Goal: Information Seeking & Learning: Check status

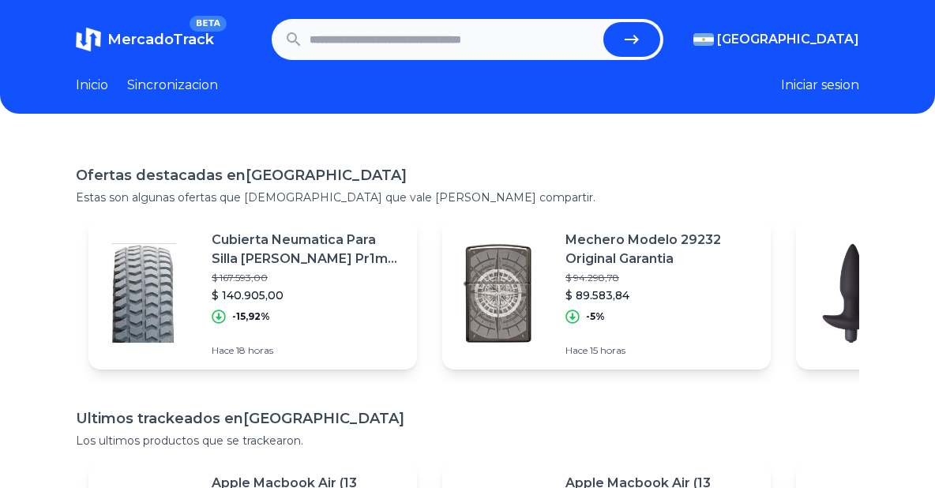
click at [461, 43] on input "text" at bounding box center [454, 39] width 288 height 35
type input "**********"
click at [652, 53] on button "submit" at bounding box center [631, 39] width 57 height 35
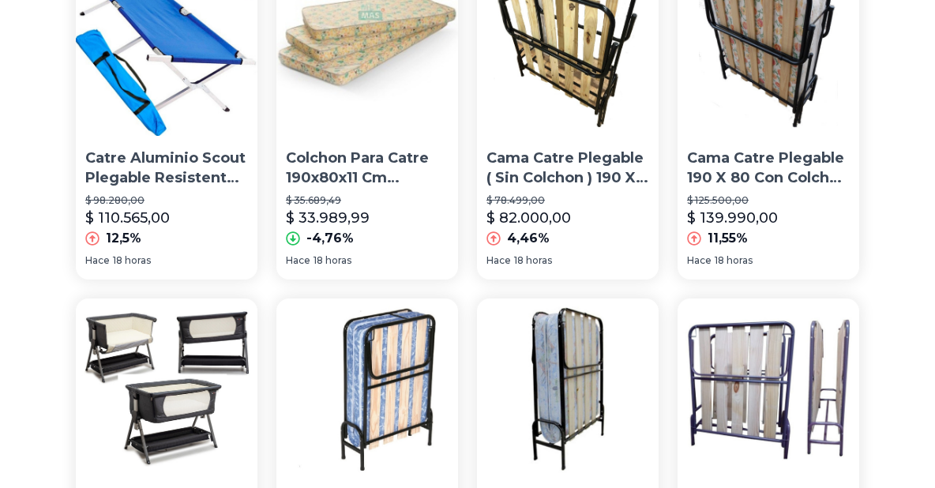
scroll to position [79, 0]
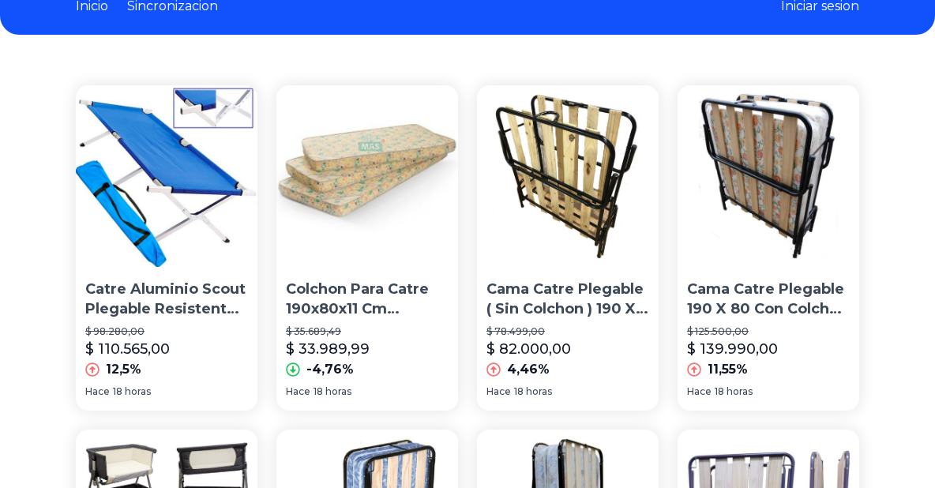
click at [166, 244] on img at bounding box center [167, 176] width 182 height 182
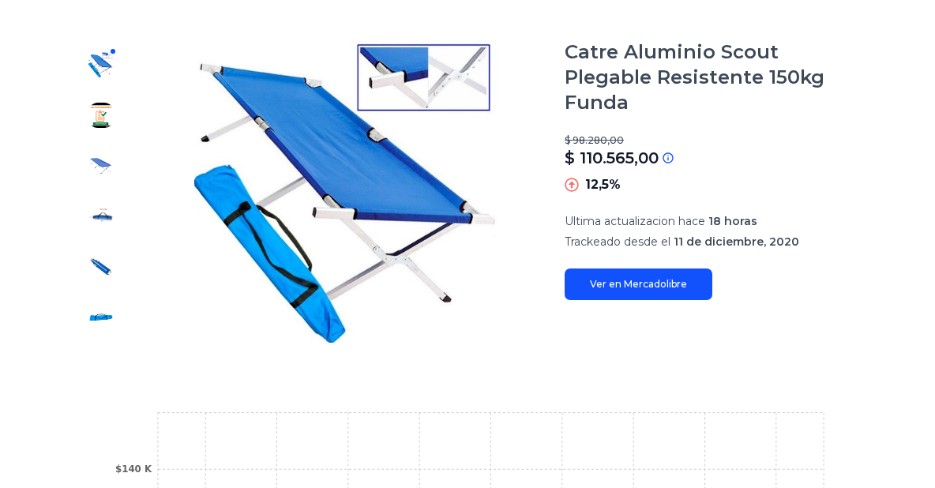
scroll to position [202, 0]
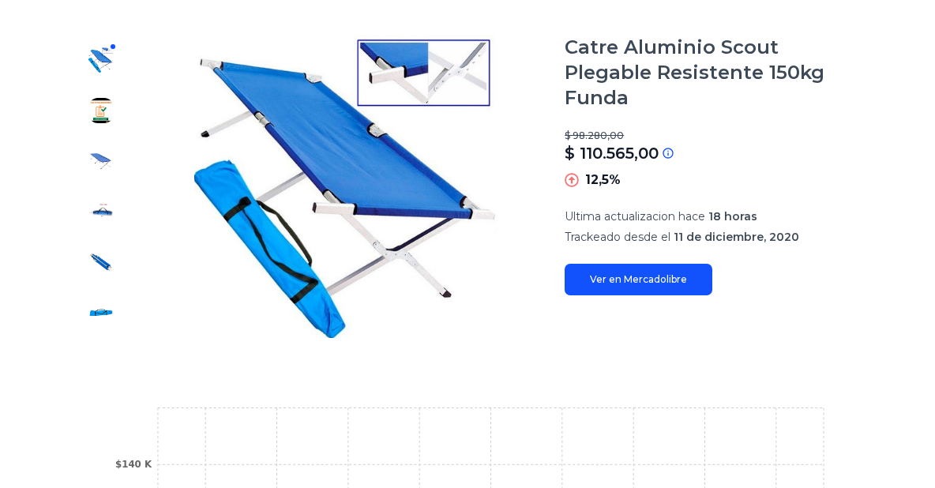
drag, startPoint x: 907, startPoint y: 0, endPoint x: 541, endPoint y: 16, distance: 366.1
click at [541, 16] on main "Trackings Catre Aluminio Scout Plegable Resistente 150kg Funda $ 98.280,00 $ 11…" at bounding box center [468, 375] width 784 height 826
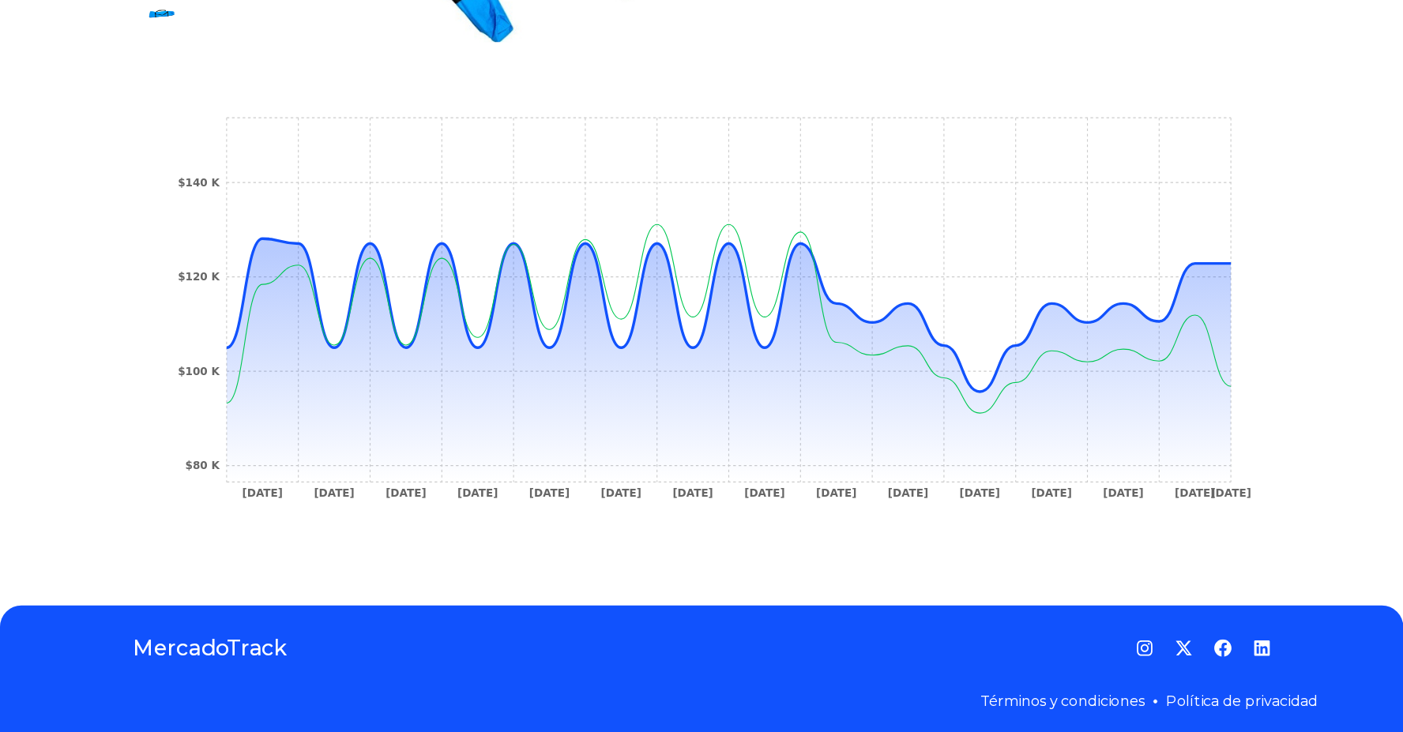
scroll to position [429, 0]
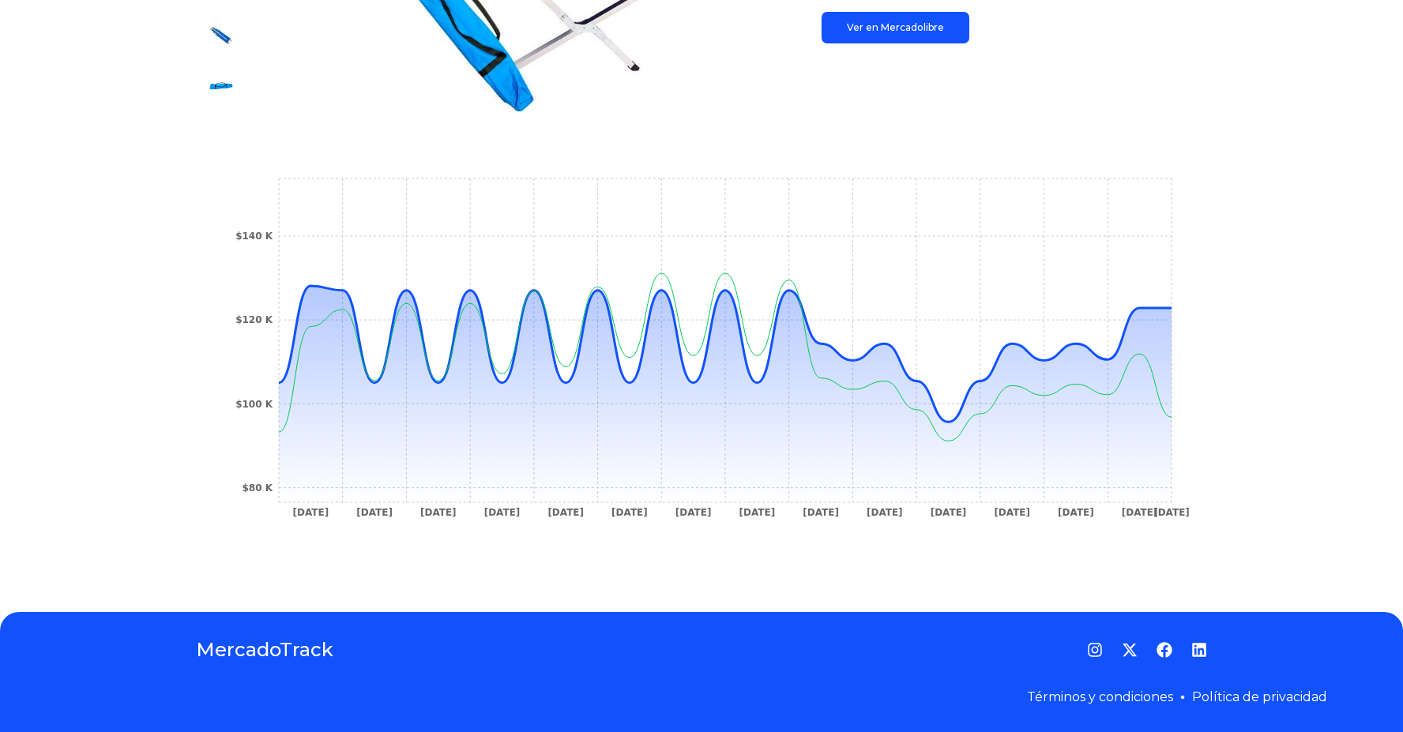
drag, startPoint x: 867, startPoint y: 1, endPoint x: 692, endPoint y: 573, distance: 598.2
click at [692, 487] on div "Trackings Catre Aluminio Scout Plegable Resistente 150kg Funda $ 98.280,00 $ 11…" at bounding box center [701, 148] width 1403 height 877
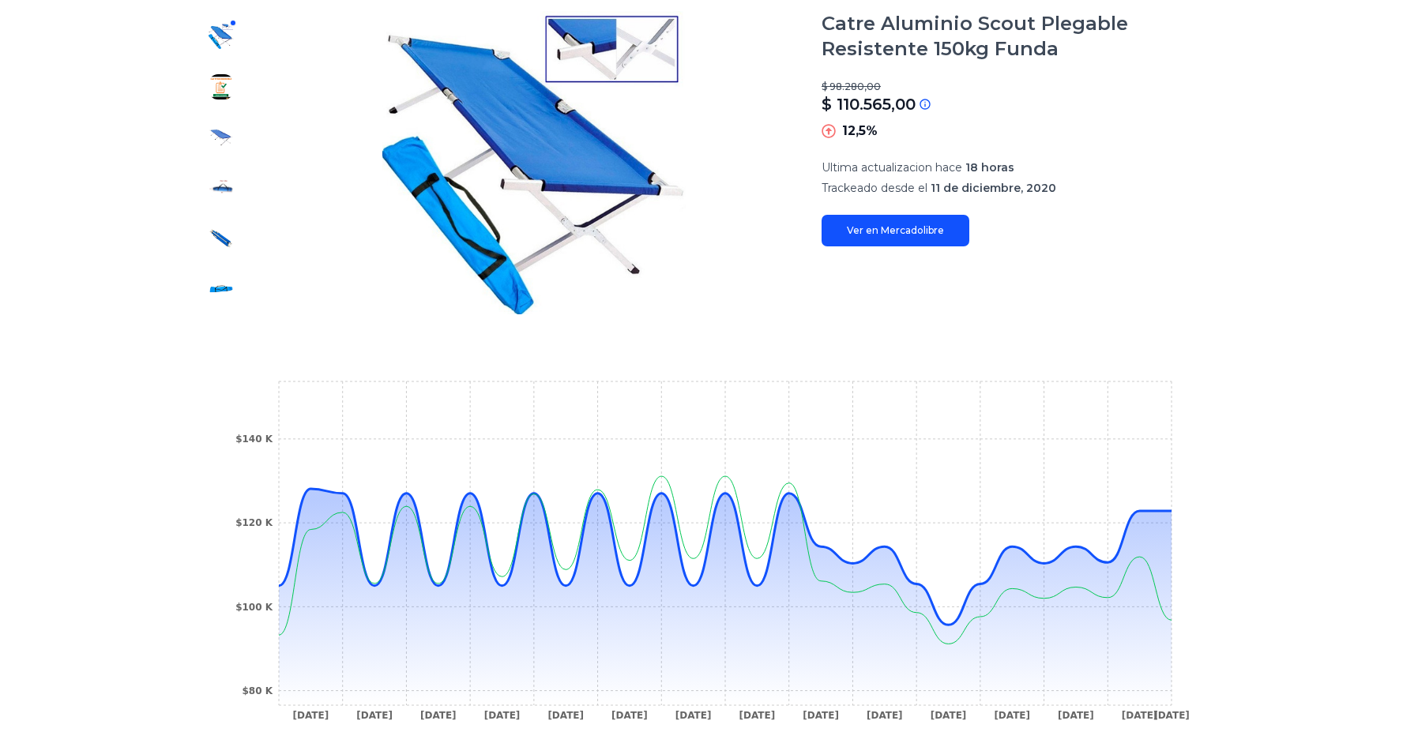
scroll to position [226, 18]
click at [209, 72] on div at bounding box center [221, 162] width 51 height 303
click at [209, 94] on img at bounding box center [221, 86] width 25 height 25
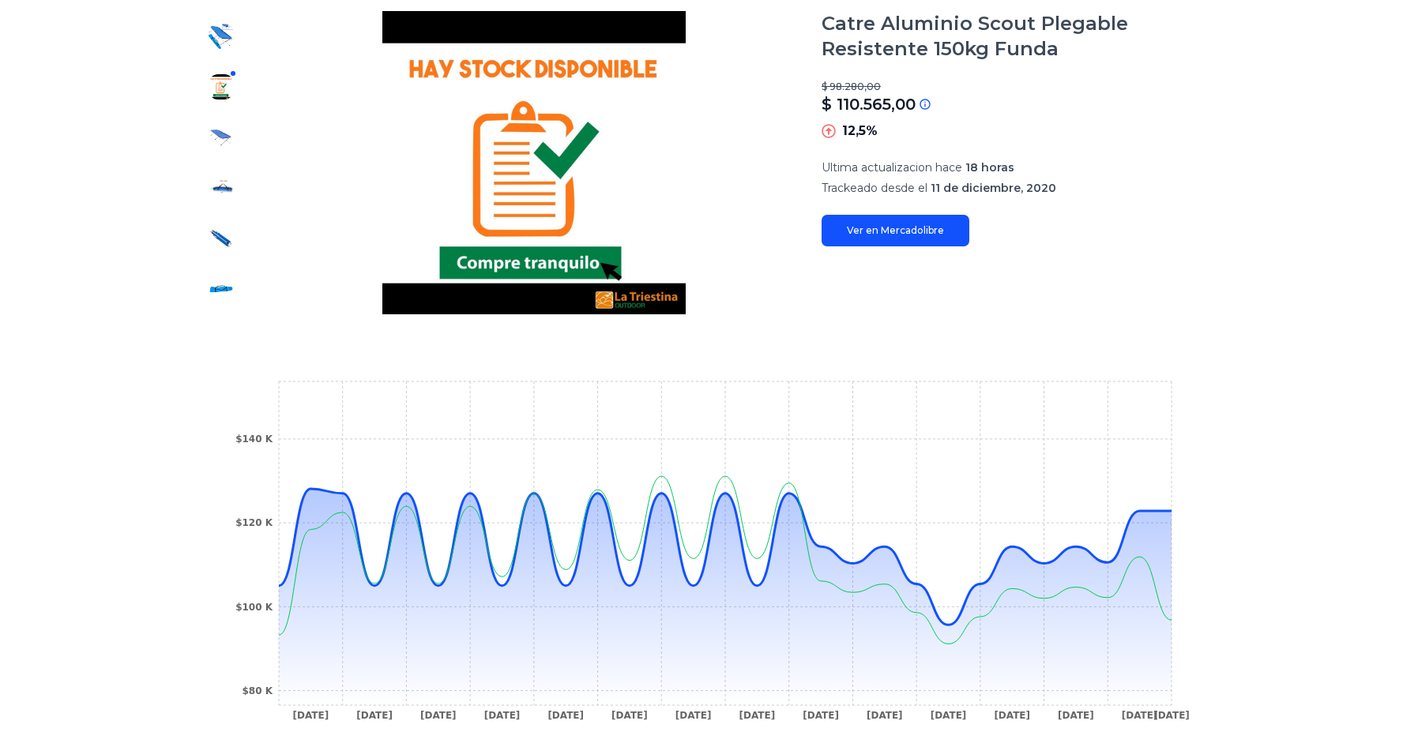
click at [209, 161] on div at bounding box center [221, 162] width 51 height 303
click at [210, 187] on img at bounding box center [221, 187] width 25 height 25
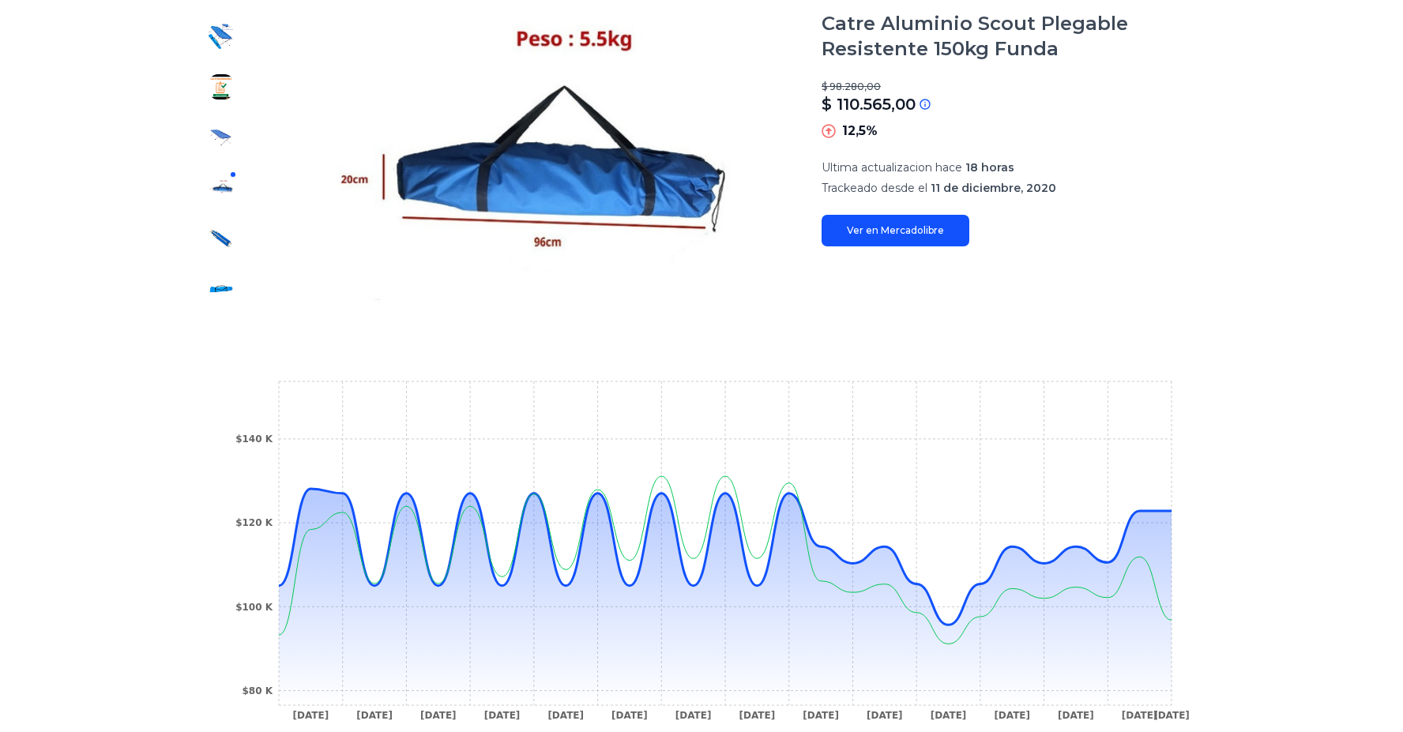
click at [210, 284] on img at bounding box center [221, 288] width 25 height 25
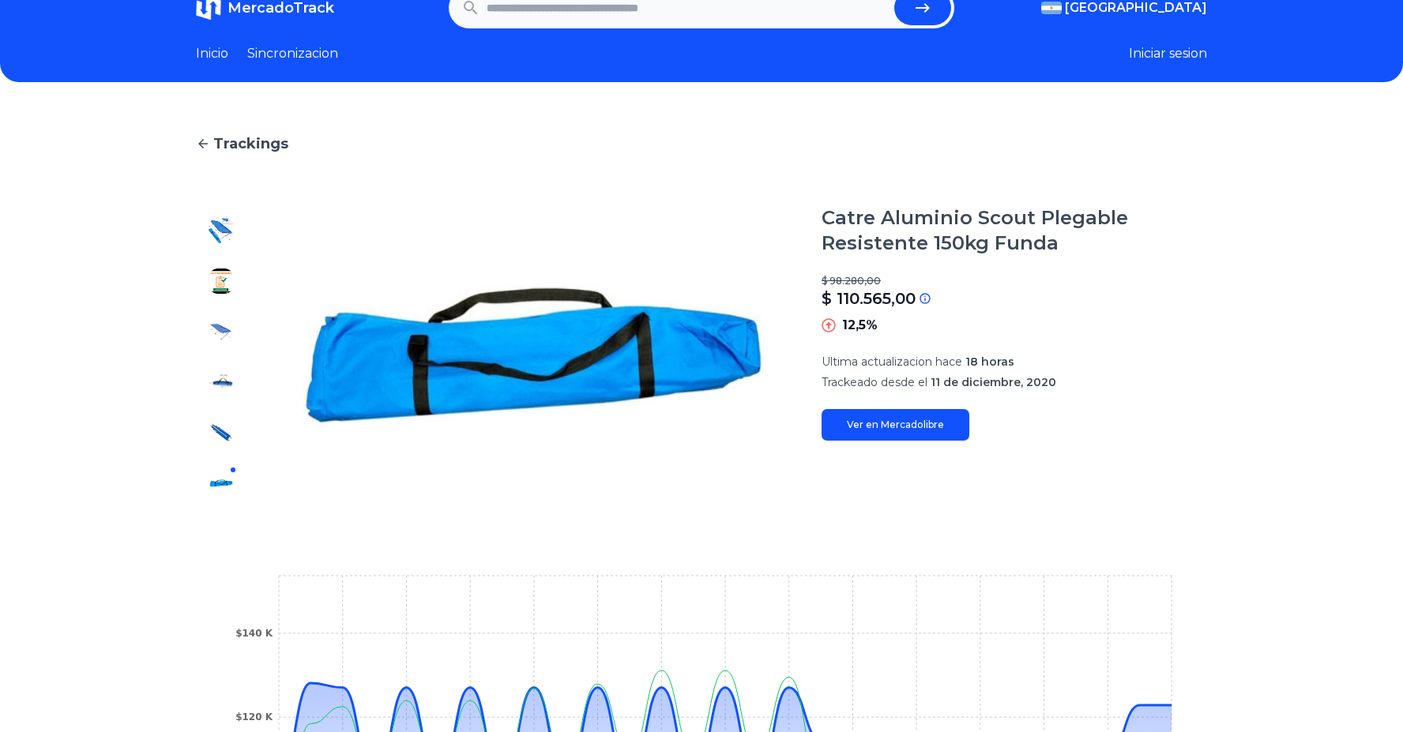
scroll to position [28, 18]
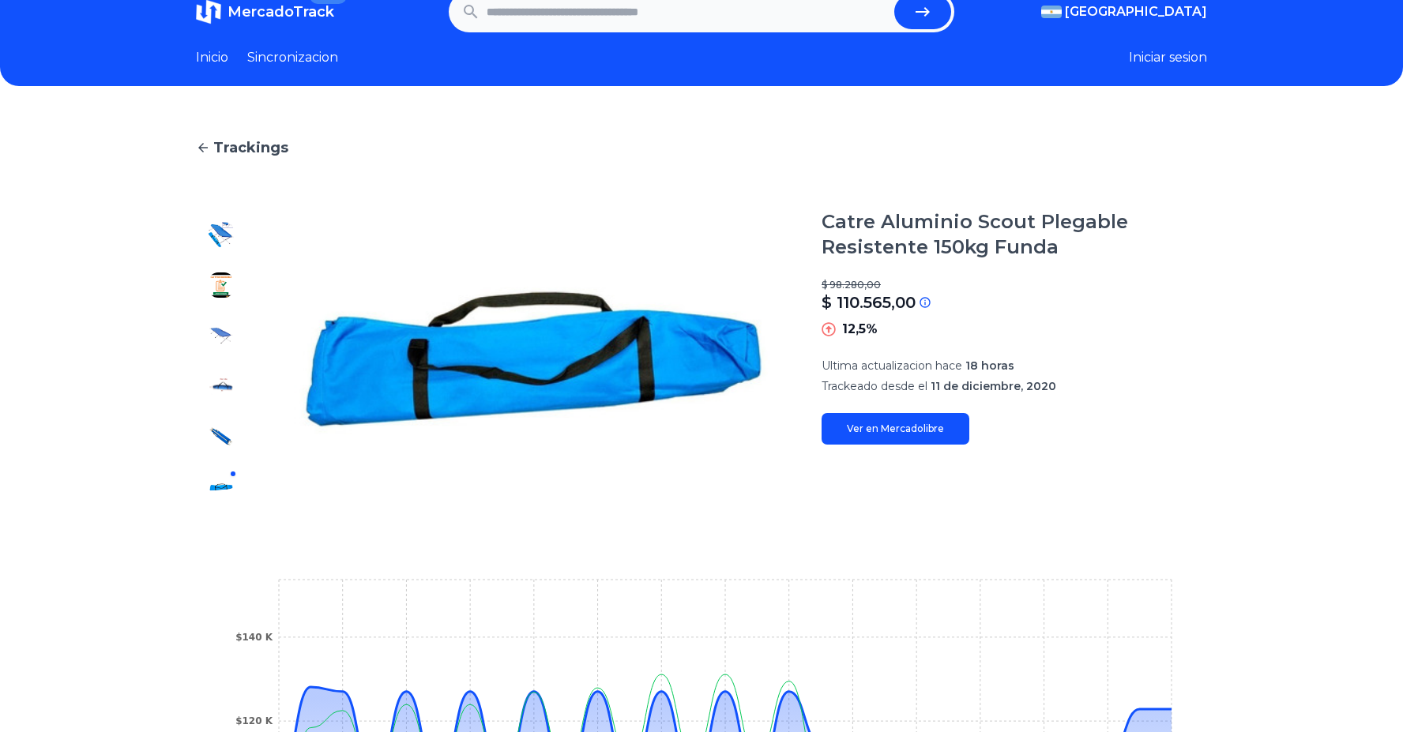
click at [652, 23] on input "text" at bounding box center [687, 11] width 401 height 35
type input "**********"
click at [894, 0] on button "submit" at bounding box center [922, 11] width 57 height 35
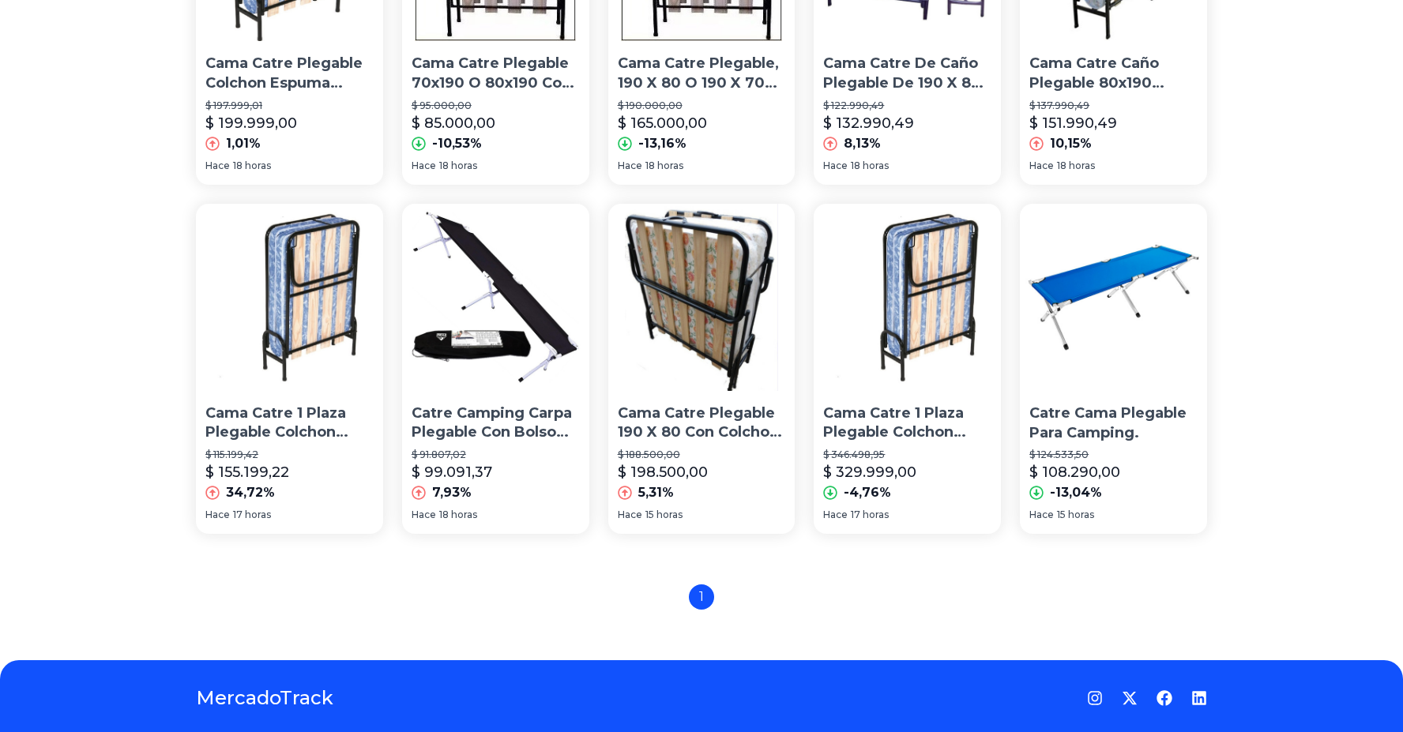
scroll to position [1019, 0]
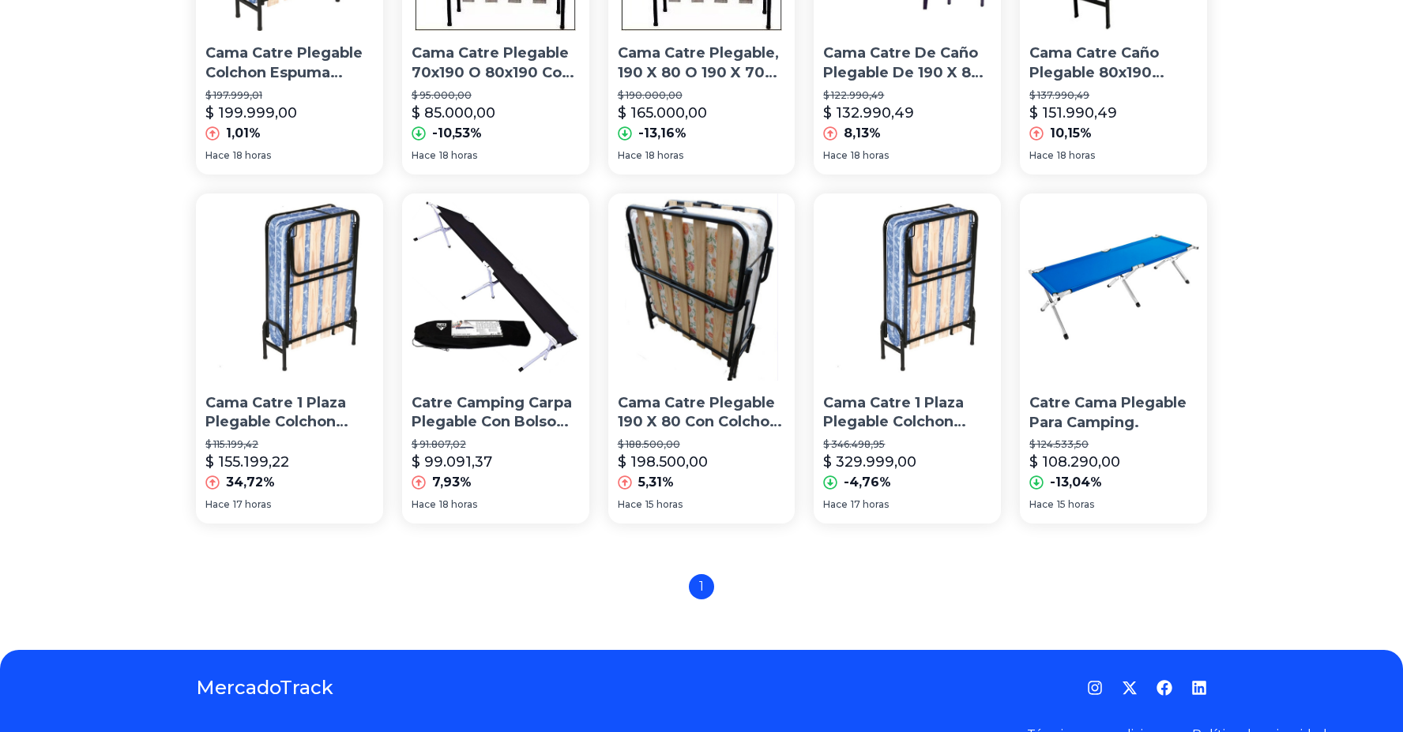
click at [1081, 401] on p "Catre Cama Plegable Para Camping." at bounding box center [1113, 412] width 168 height 39
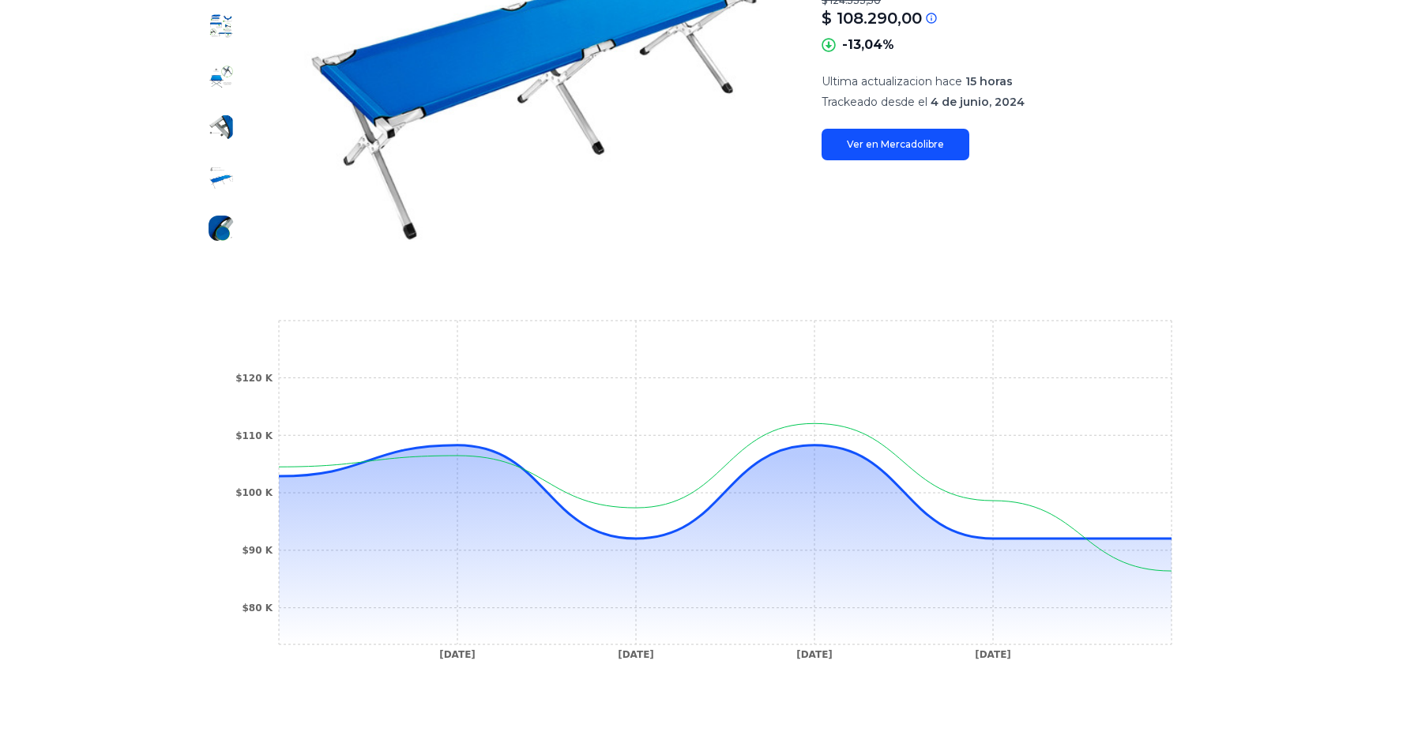
scroll to position [306, 0]
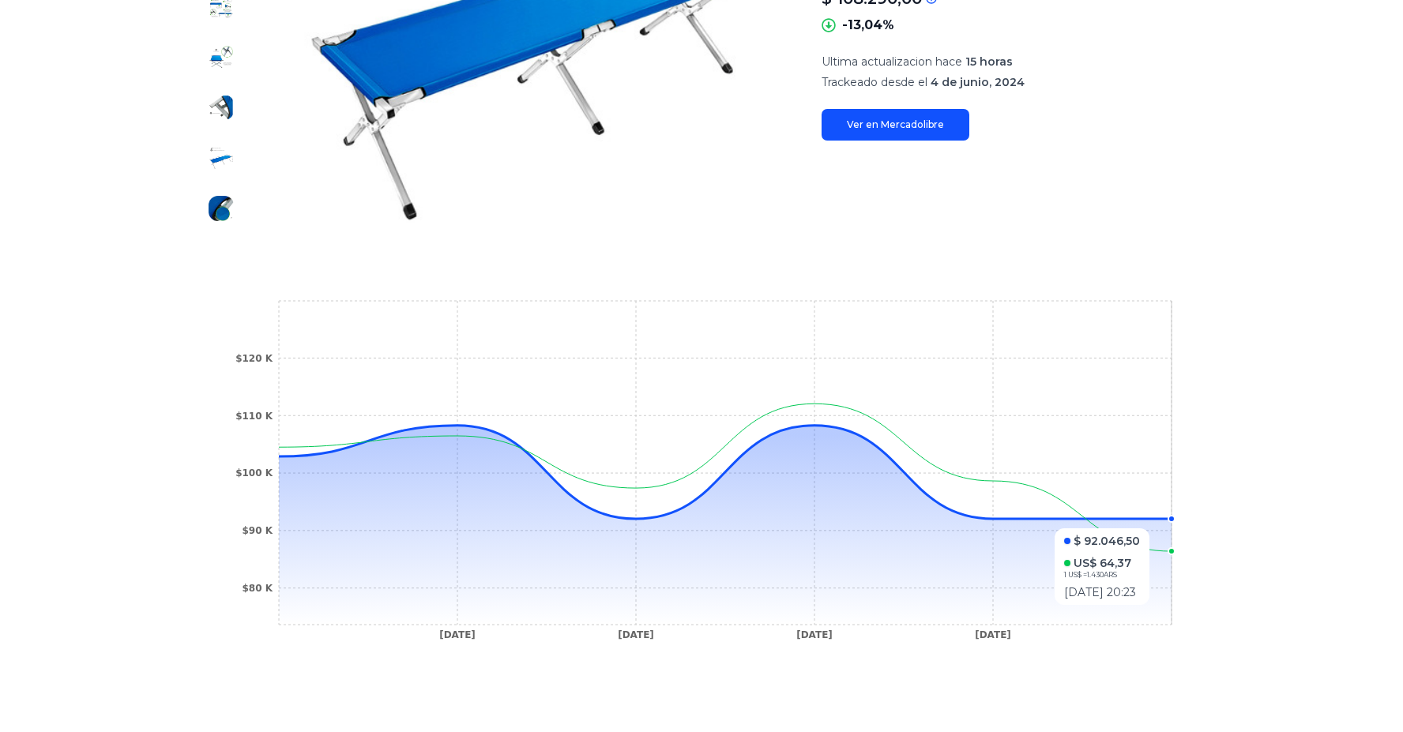
click at [1147, 520] on icon at bounding box center [725, 525] width 893 height 199
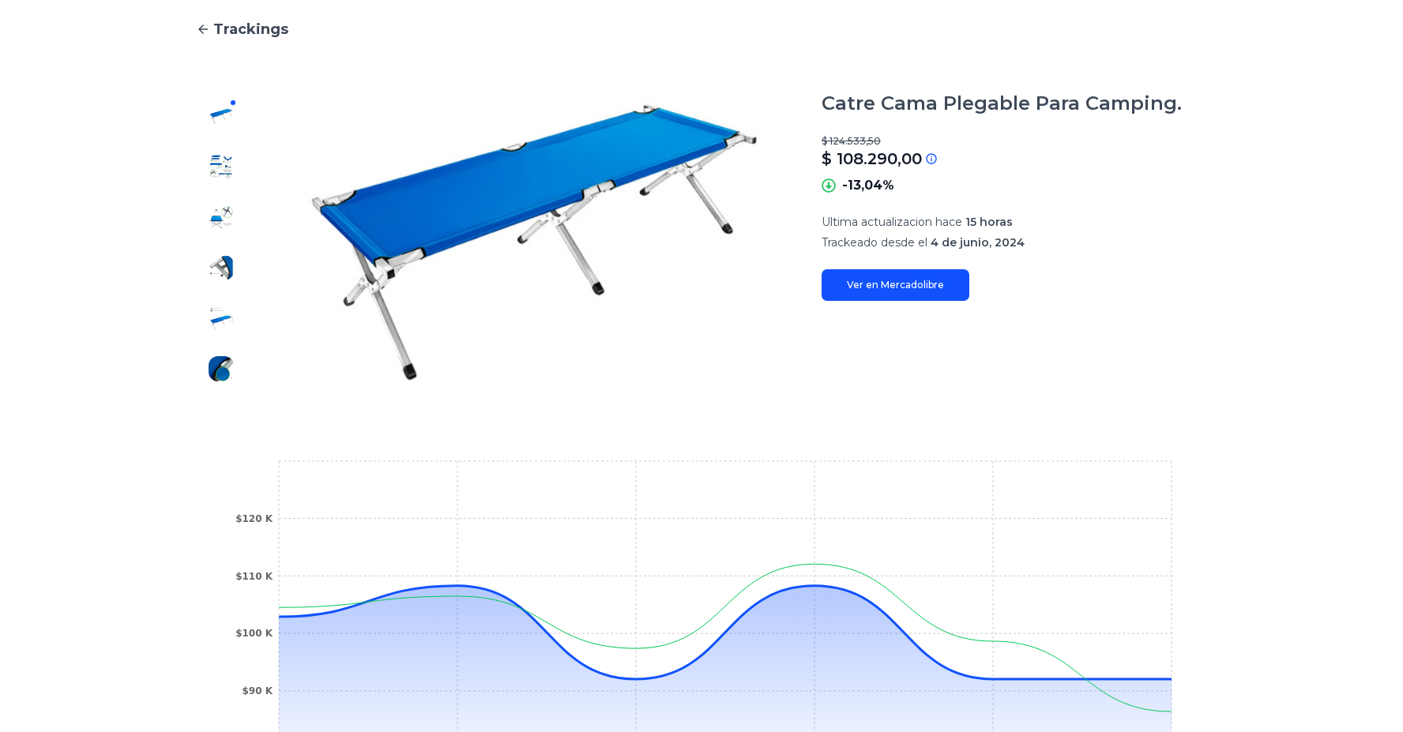
scroll to position [0, 0]
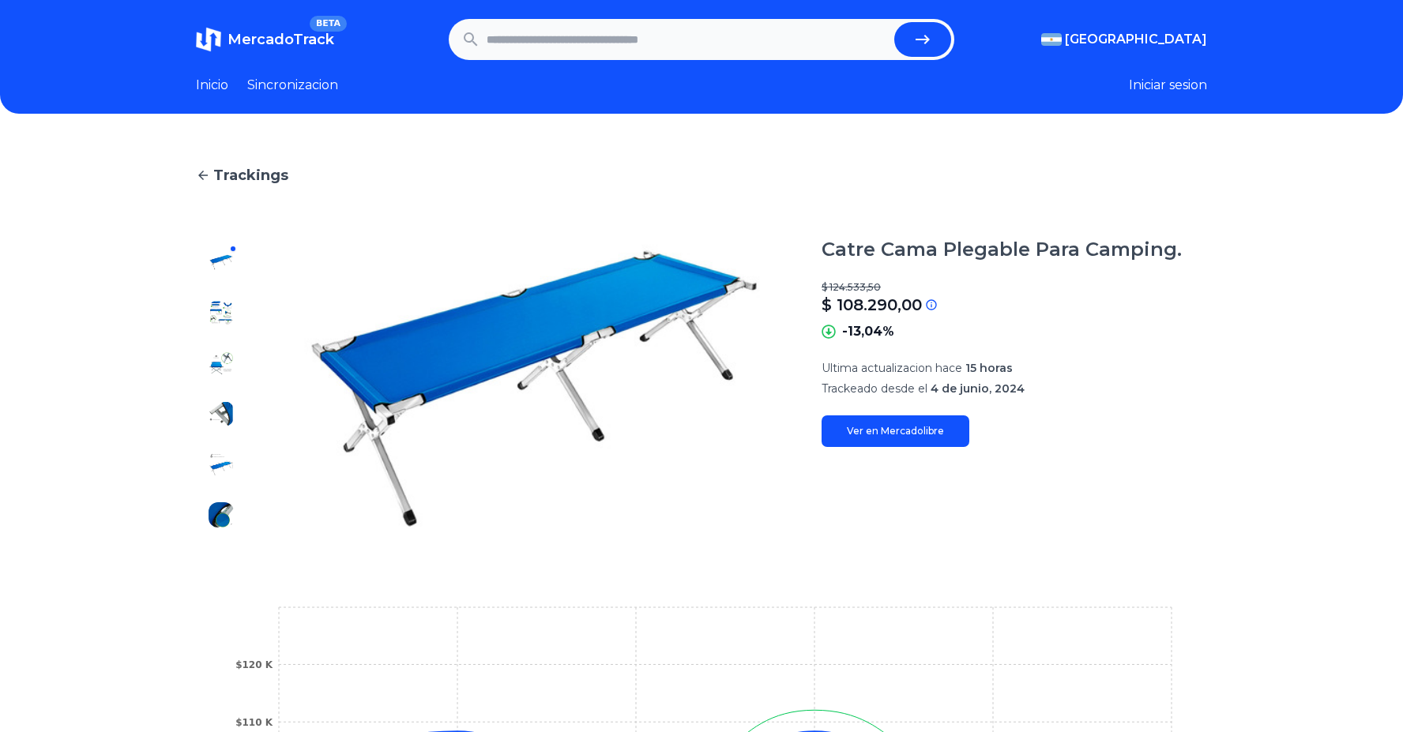
click at [736, 42] on input "text" at bounding box center [687, 39] width 401 height 35
type input "**********"
click at [927, 43] on icon "submit" at bounding box center [922, 39] width 19 height 19
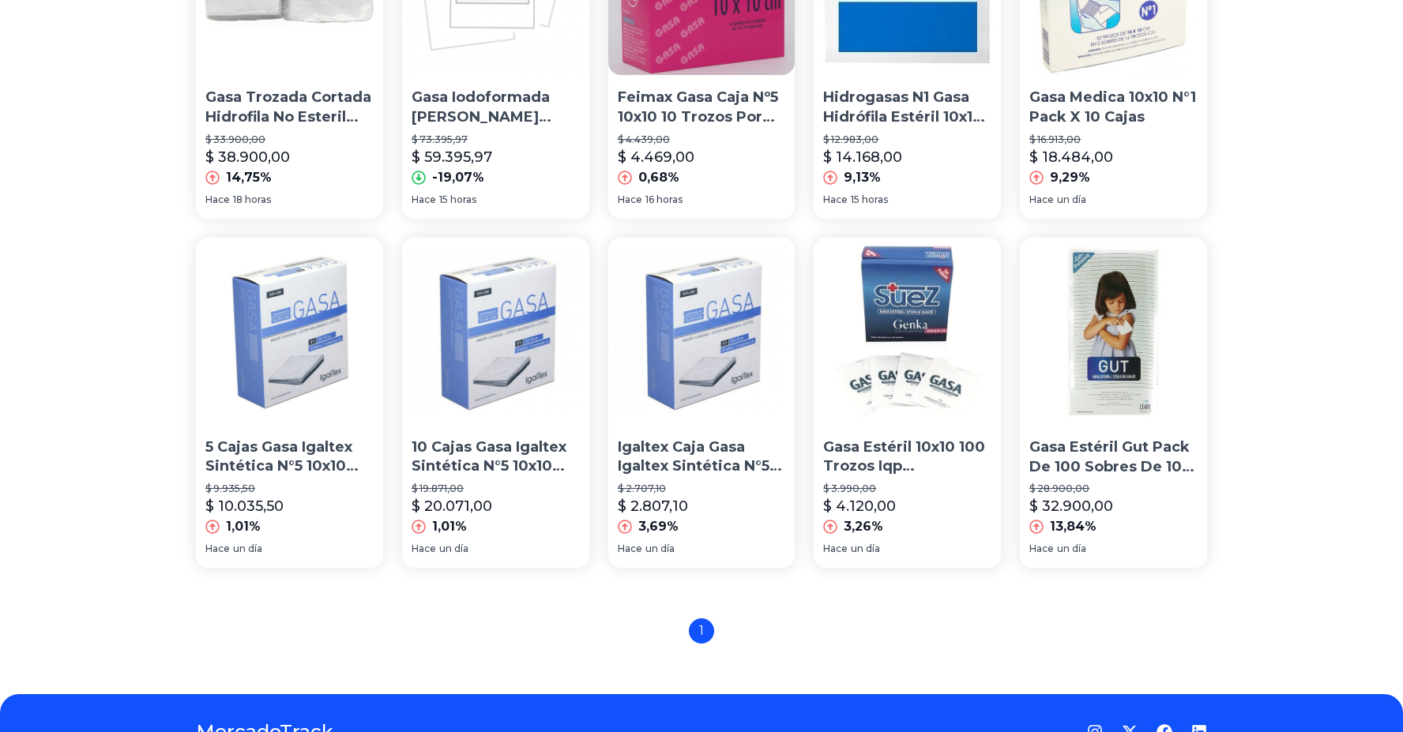
scroll to position [979, 0]
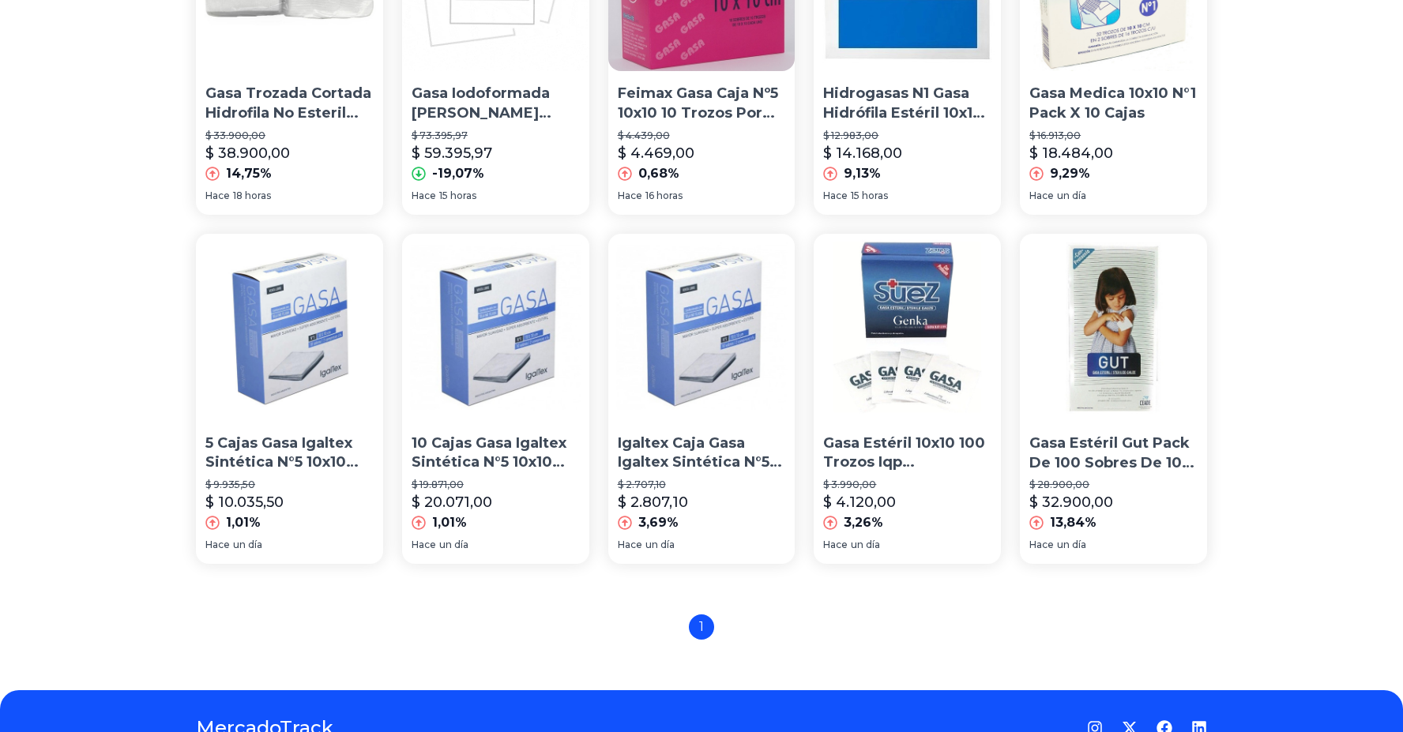
click at [920, 448] on p "Gasa Estéril 10x10 100 Trozos Iqp O Suarez" at bounding box center [907, 453] width 168 height 39
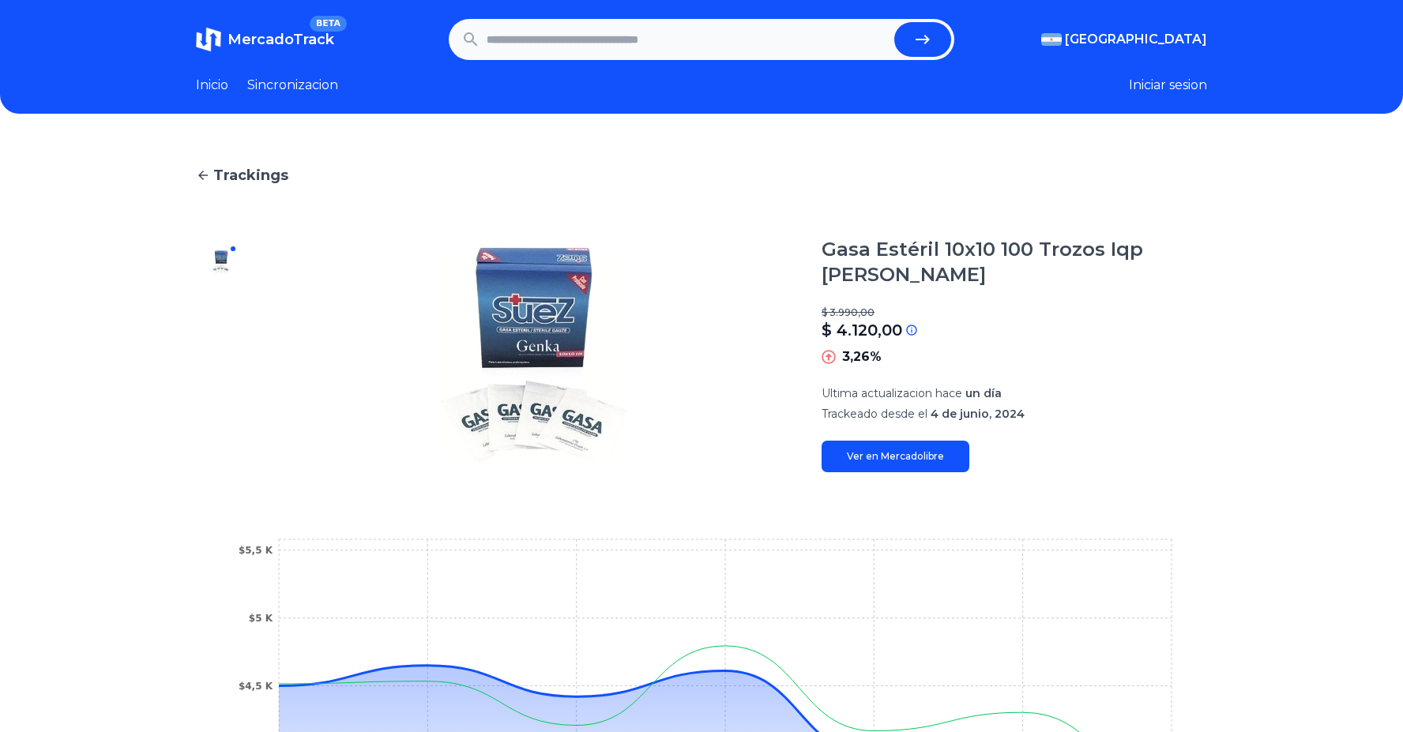
click at [701, 41] on input "text" at bounding box center [687, 39] width 401 height 35
type input "********"
click at [894, 22] on button "submit" at bounding box center [922, 39] width 57 height 35
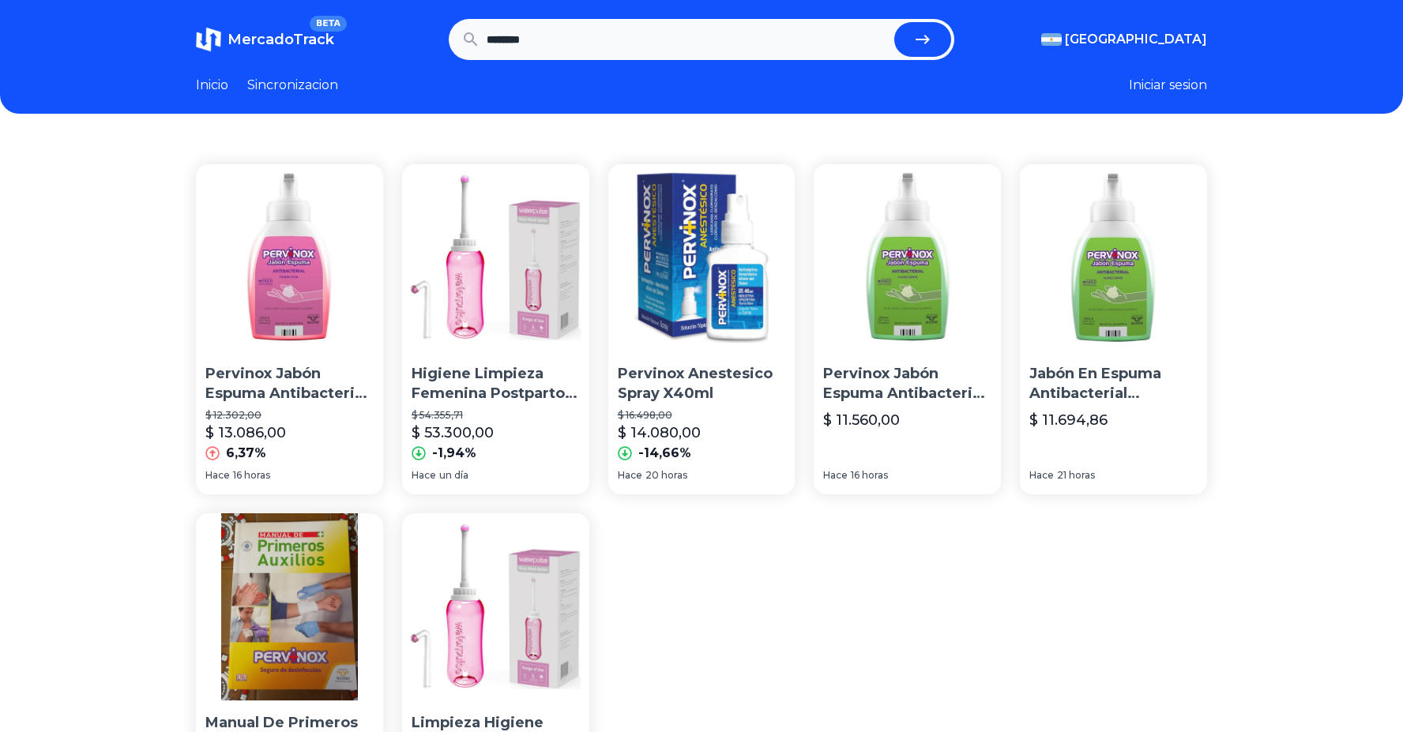
drag, startPoint x: 575, startPoint y: 40, endPoint x: 416, endPoint y: 40, distance: 158.8
click at [416, 40] on section "MercadoTrack BETA [GEOGRAPHIC_DATA] [GEOGRAPHIC_DATA] [GEOGRAPHIC_DATA] [GEOGRA…" at bounding box center [701, 39] width 1011 height 41
type input "**********"
click at [894, 22] on button "submit" at bounding box center [922, 39] width 57 height 35
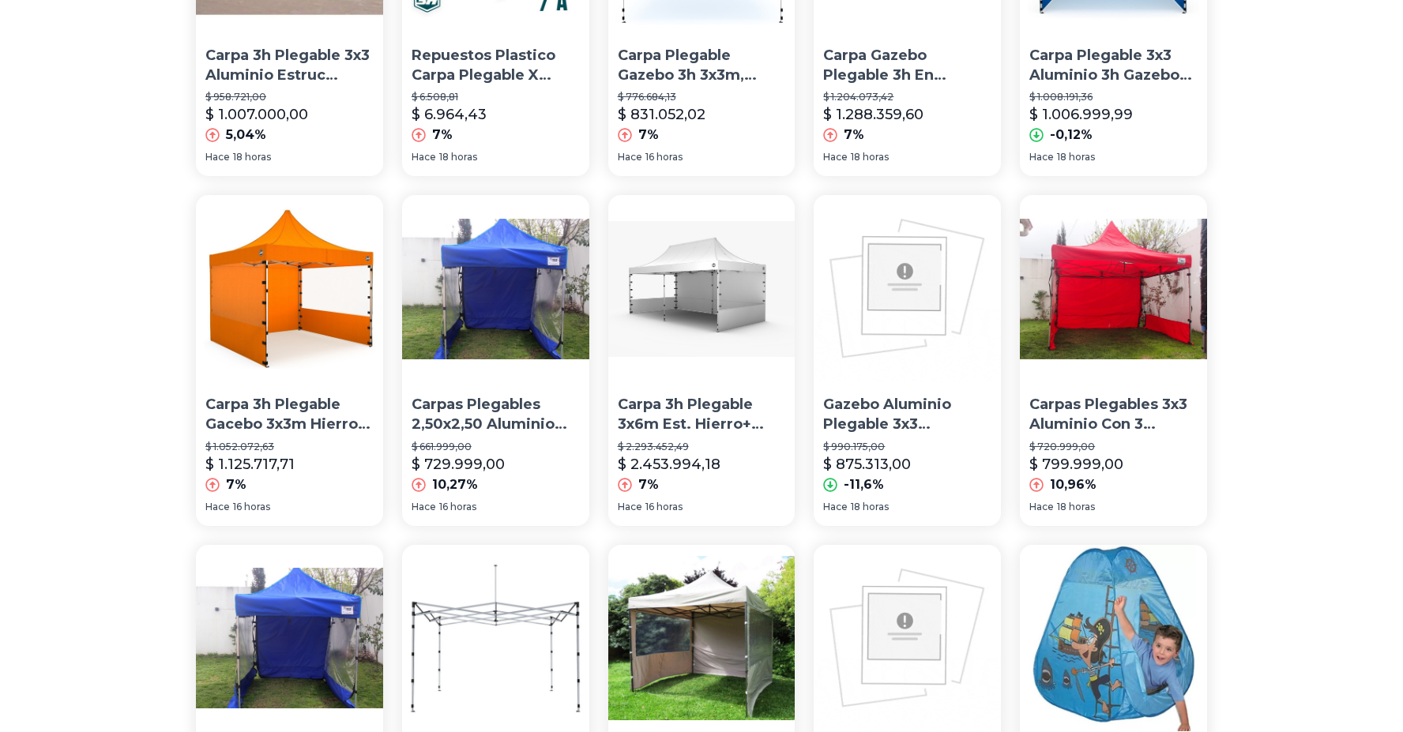
scroll to position [327, 0]
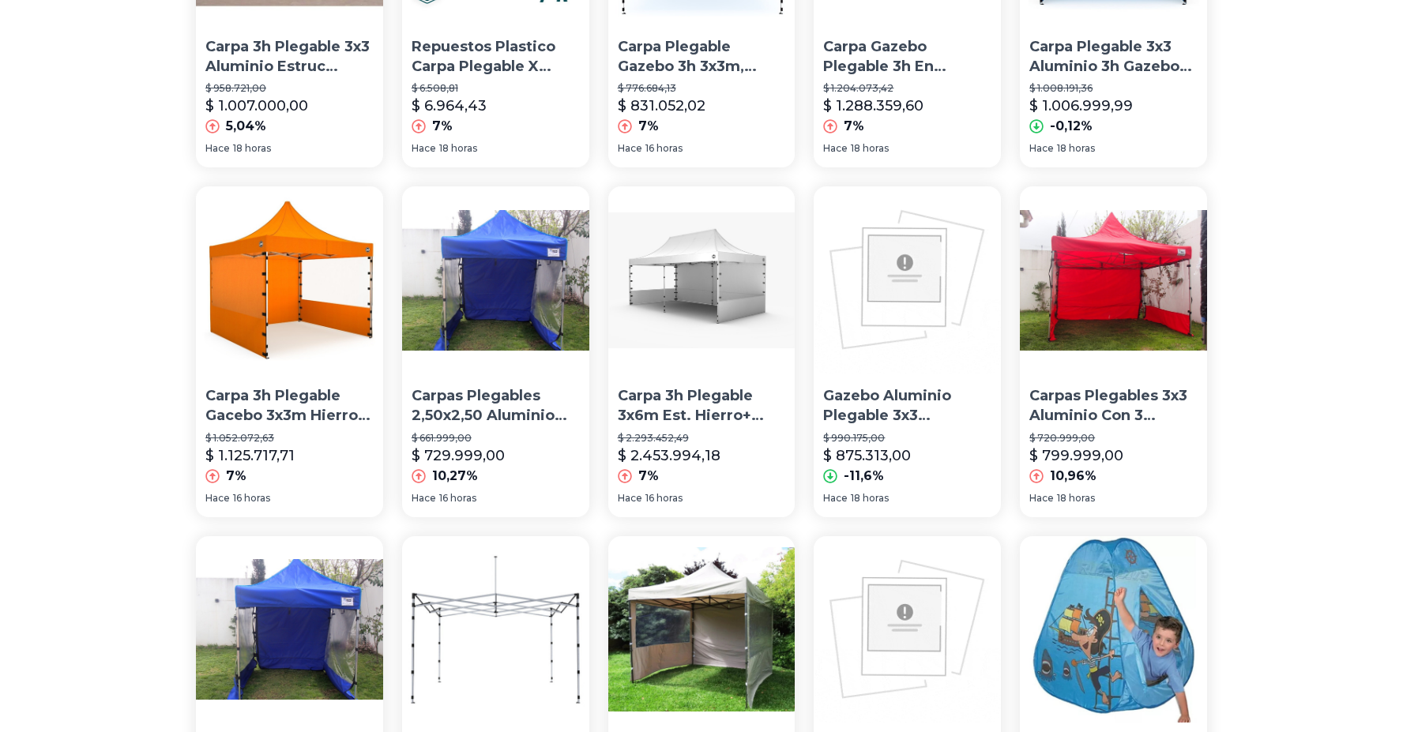
click at [1092, 401] on p "Carpas Plegables 3x3 Aluminio Con 3 Laterales + Regalo" at bounding box center [1113, 405] width 168 height 39
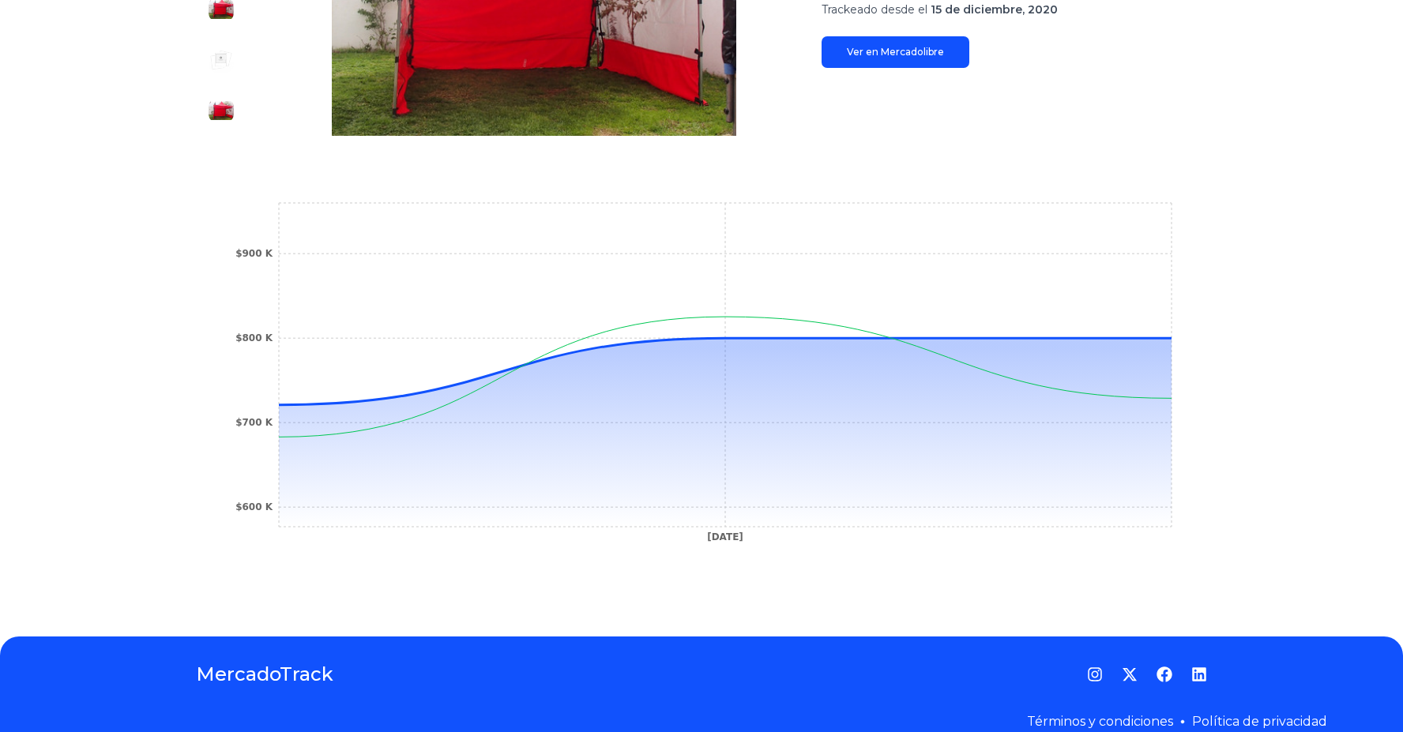
scroll to position [429, 0]
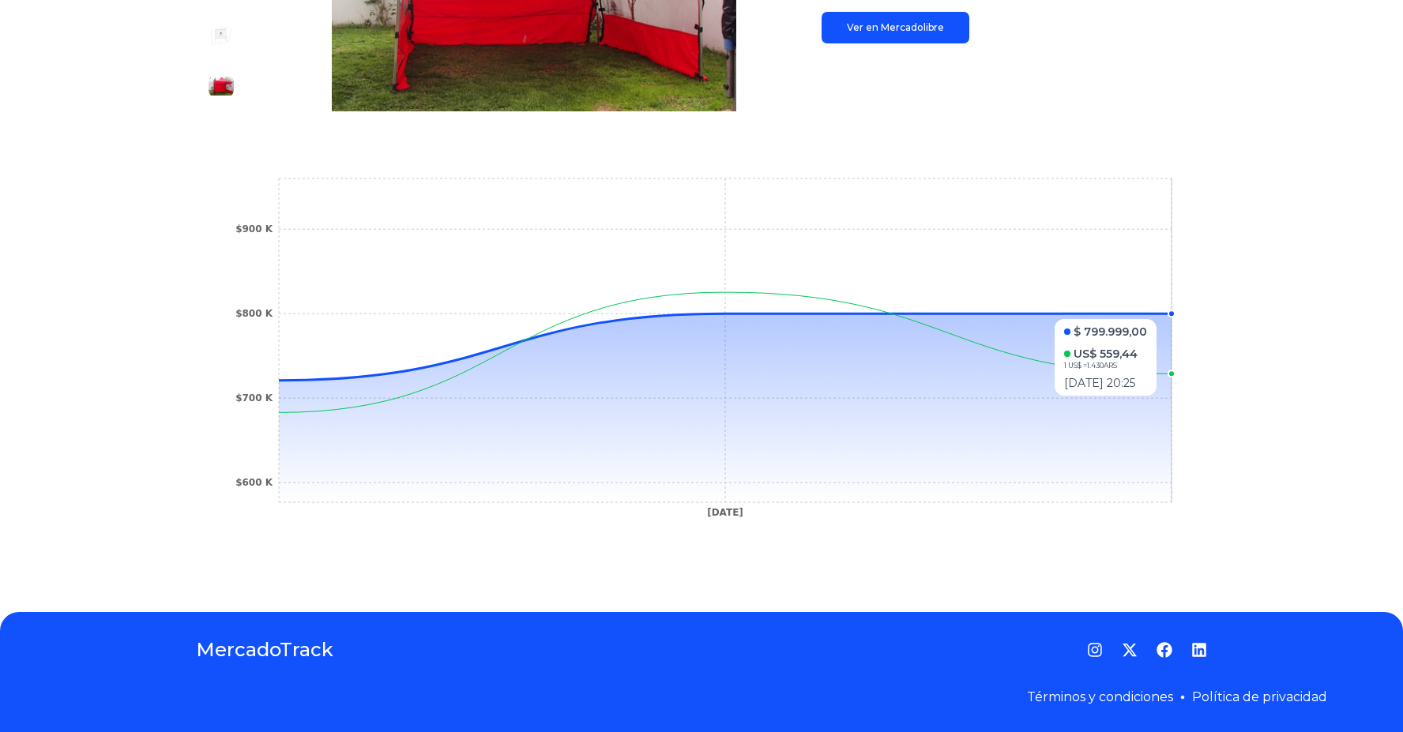
click at [1172, 311] on icon "24 Sep 24 $600 K $700 K $800 K $900 K" at bounding box center [701, 352] width 948 height 355
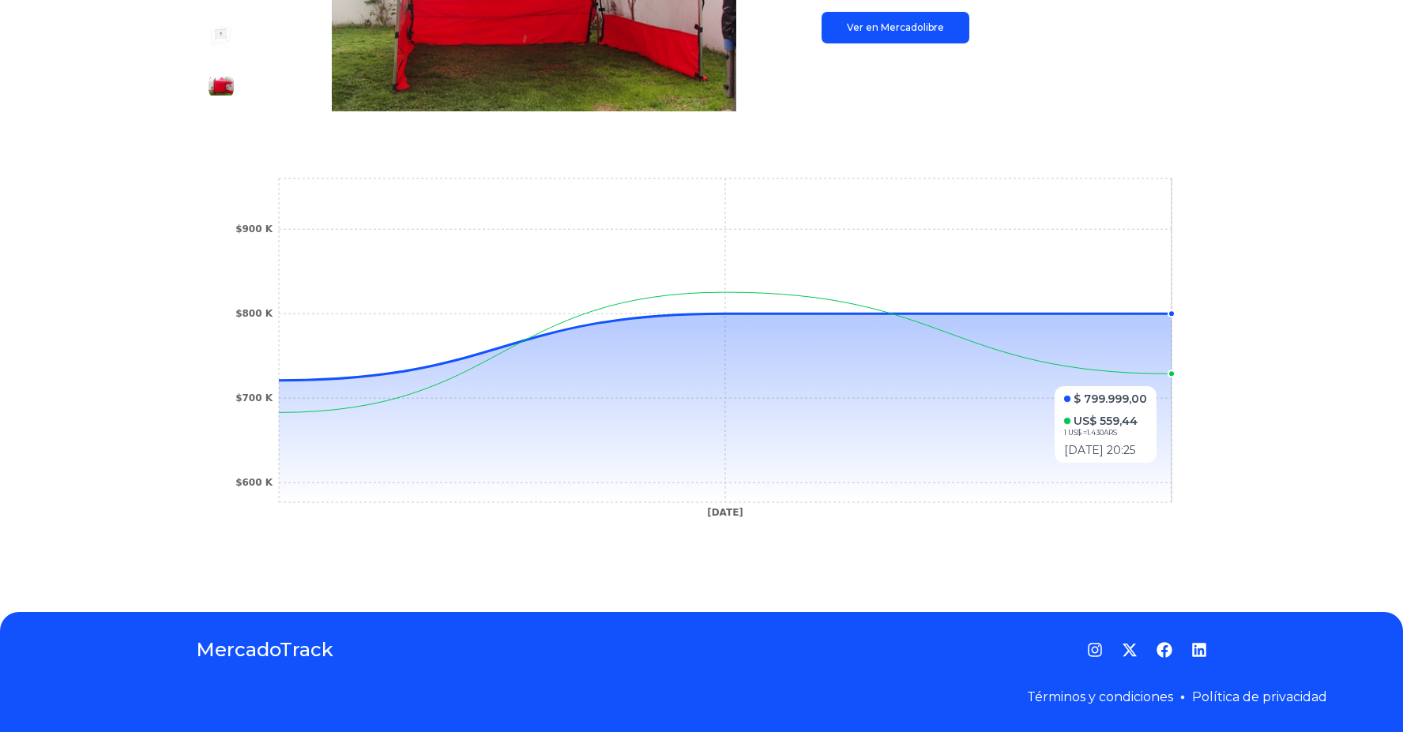
click at [1145, 378] on icon at bounding box center [725, 408] width 893 height 189
drag, startPoint x: 1152, startPoint y: 351, endPoint x: 1314, endPoint y: 347, distance: 162.8
click at [1154, 351] on icon at bounding box center [725, 408] width 893 height 189
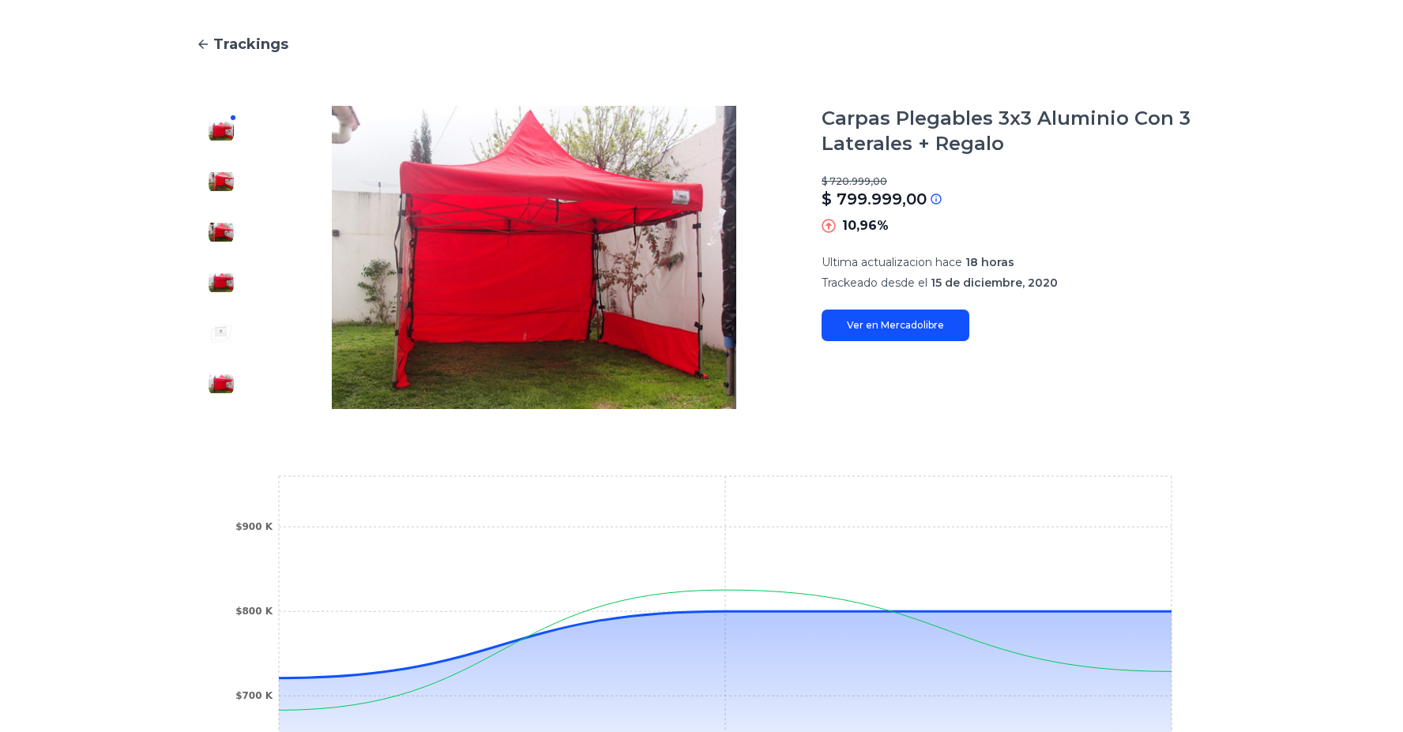
scroll to position [96, 0]
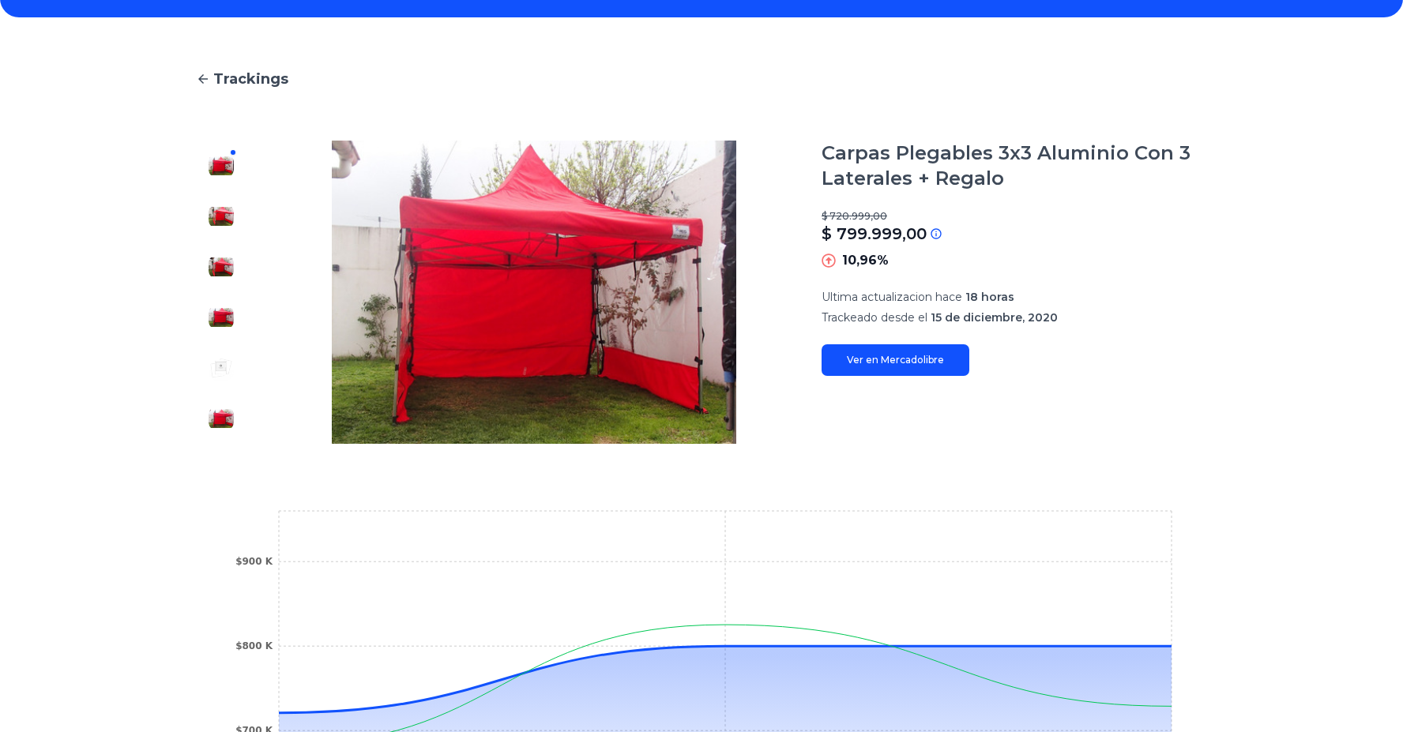
type input "**********"
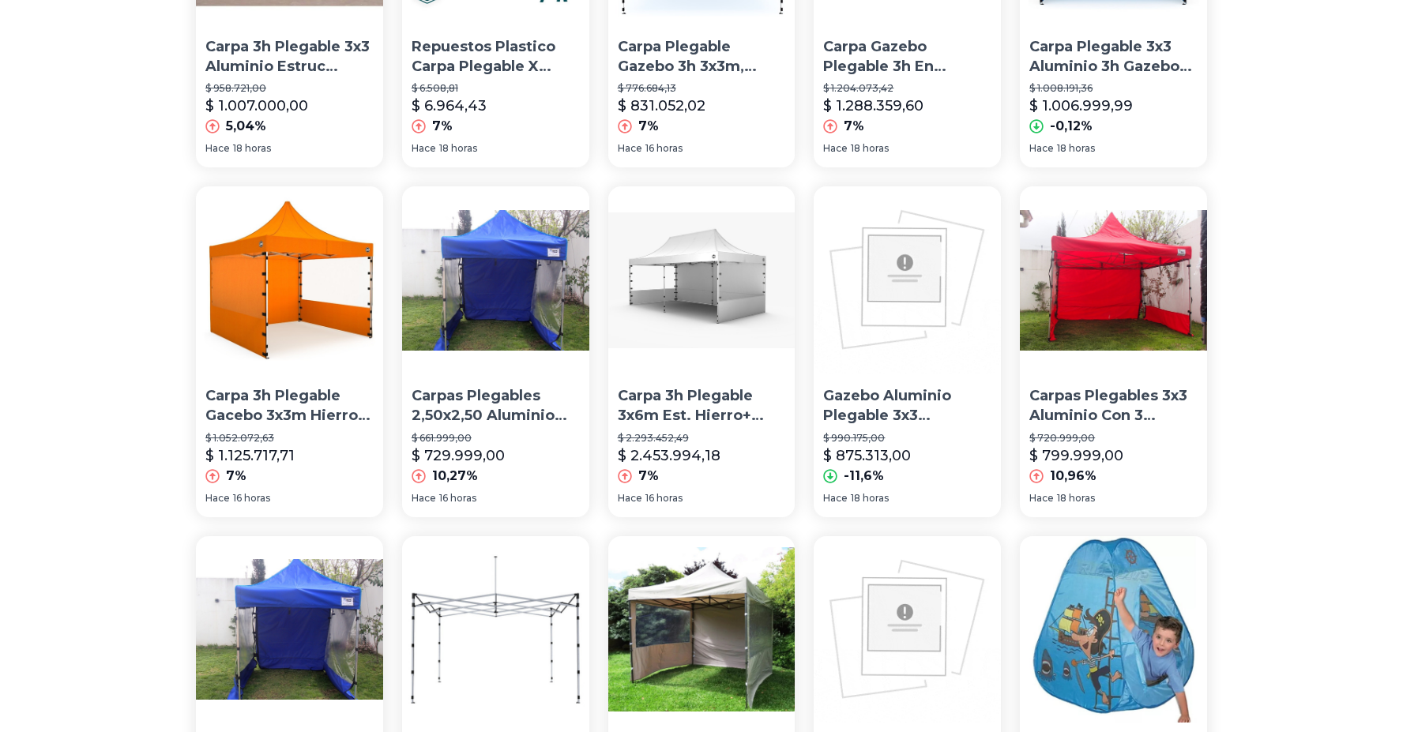
click at [338, 404] on p "Carpa 3h Plegable Gacebo 3x3m Hierro + Techo + 3paredes" at bounding box center [289, 405] width 168 height 39
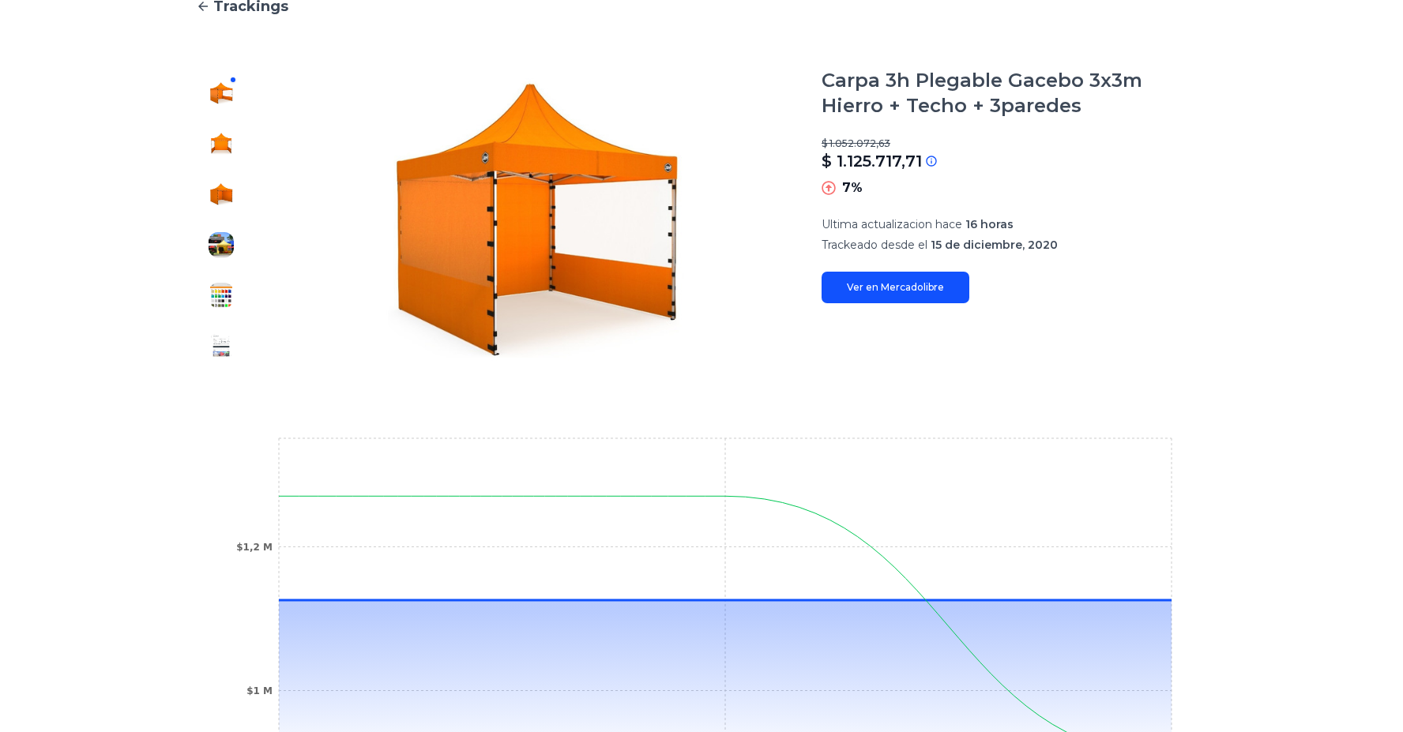
scroll to position [156, 0]
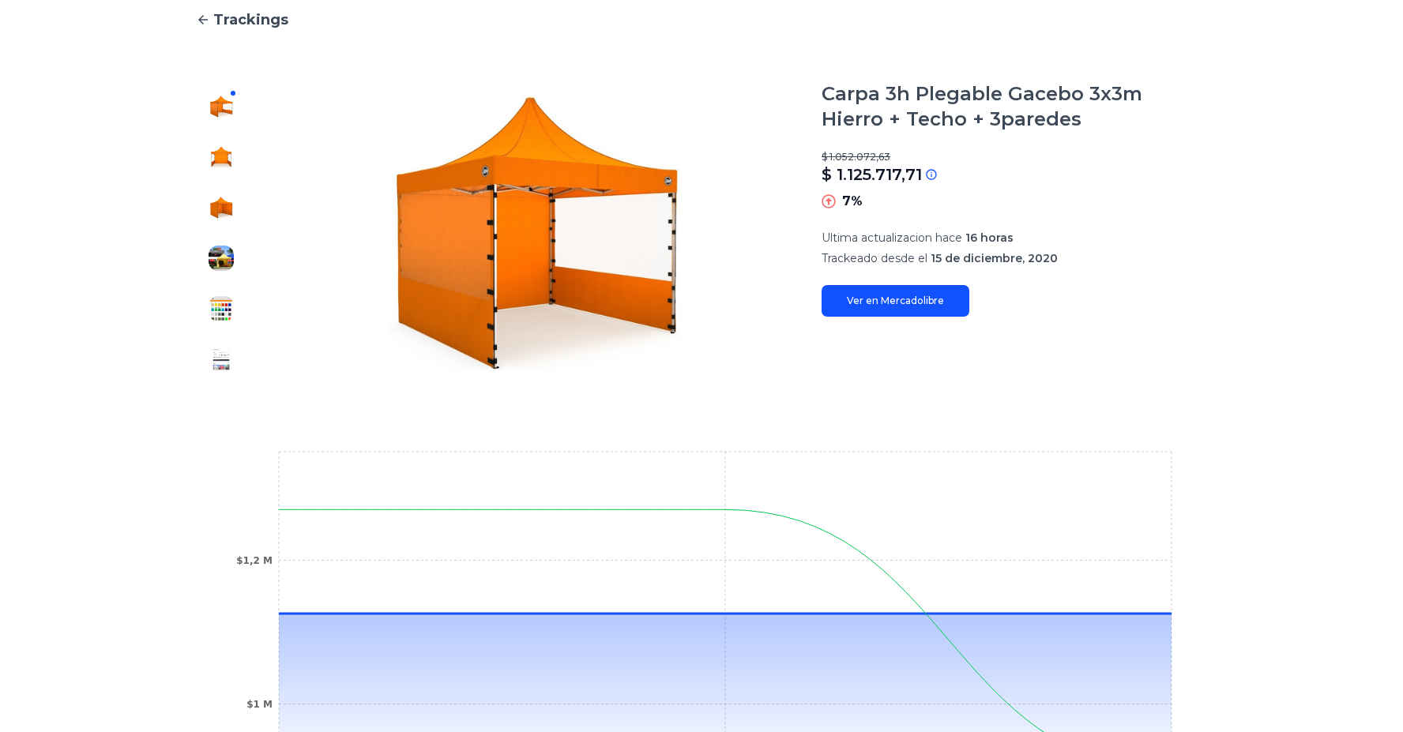
type input "**********"
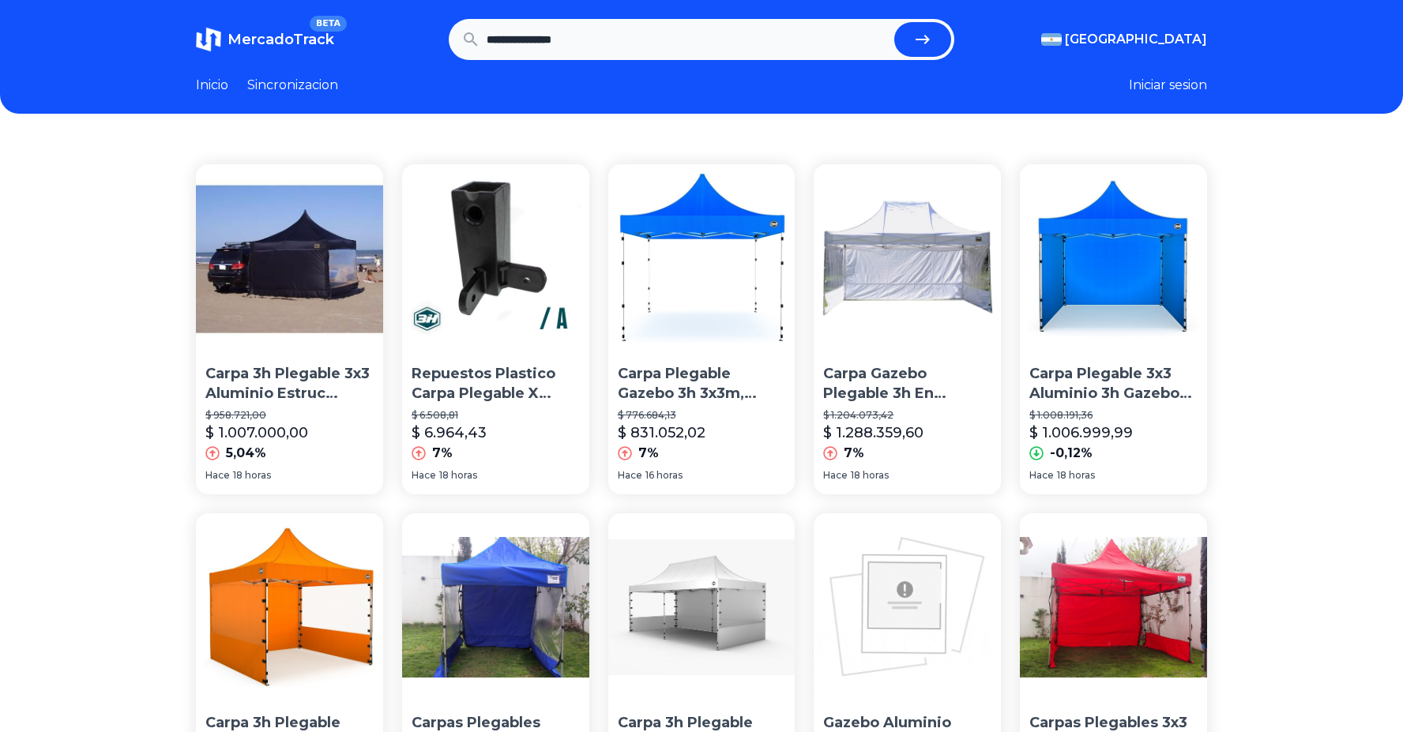
click at [309, 371] on p "Carpa 3h Plegable 3x3 Aluminio Estruc Impermable Playa Estac" at bounding box center [289, 383] width 168 height 39
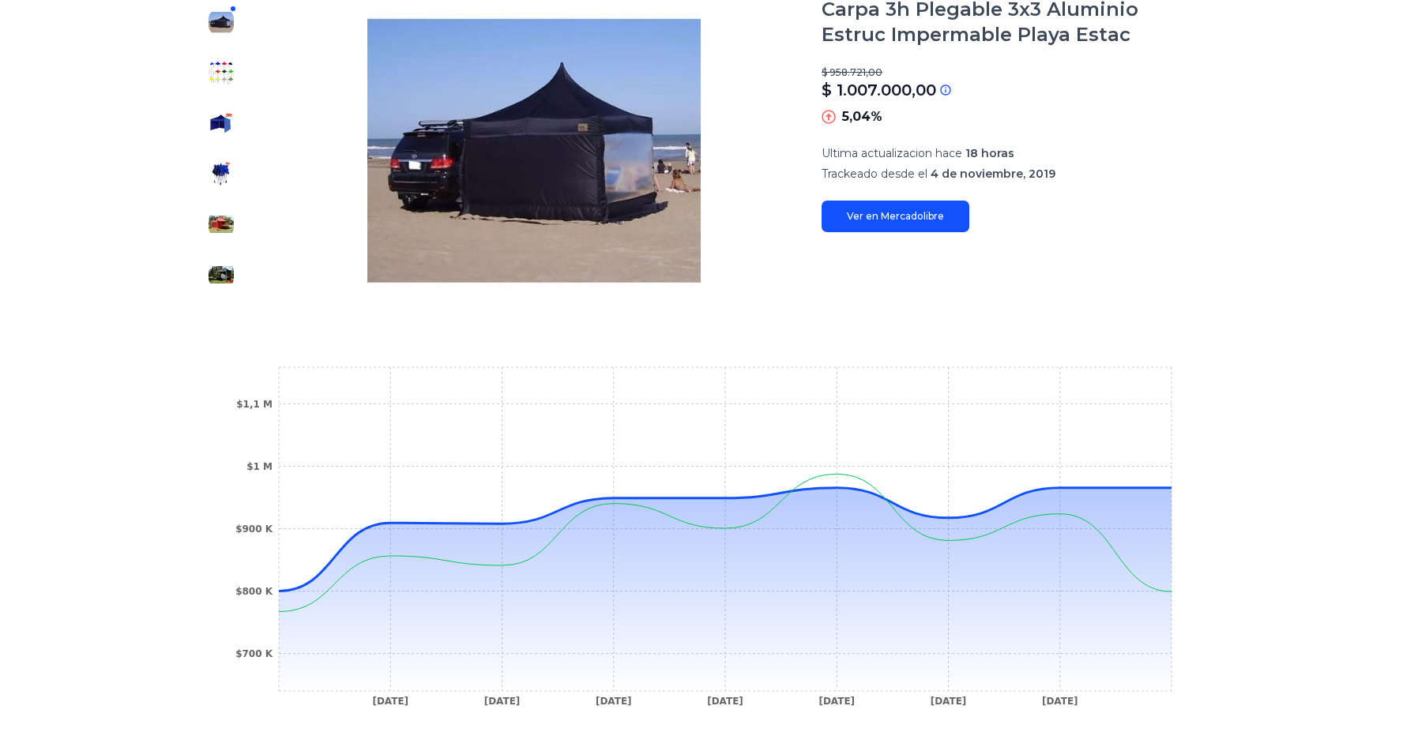
scroll to position [244, 0]
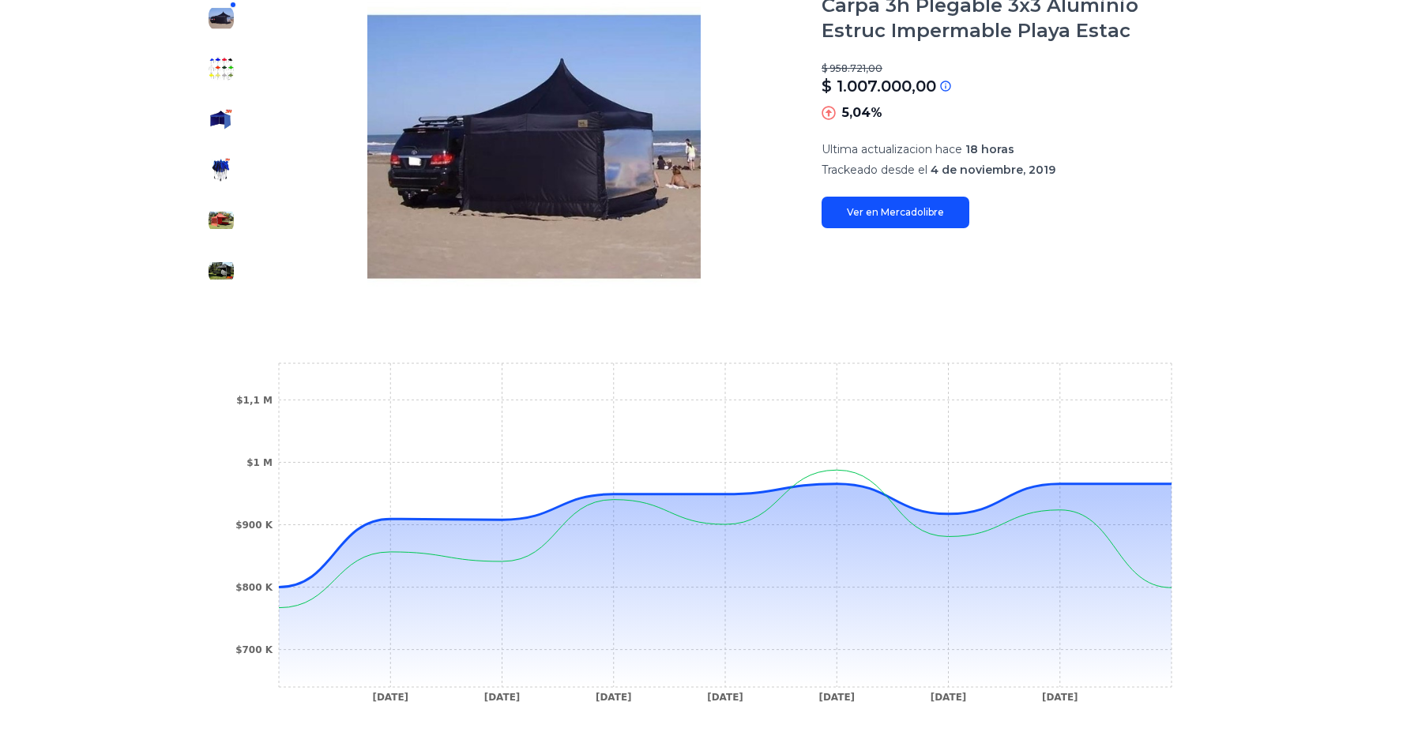
click at [234, 64] on img at bounding box center [221, 68] width 25 height 25
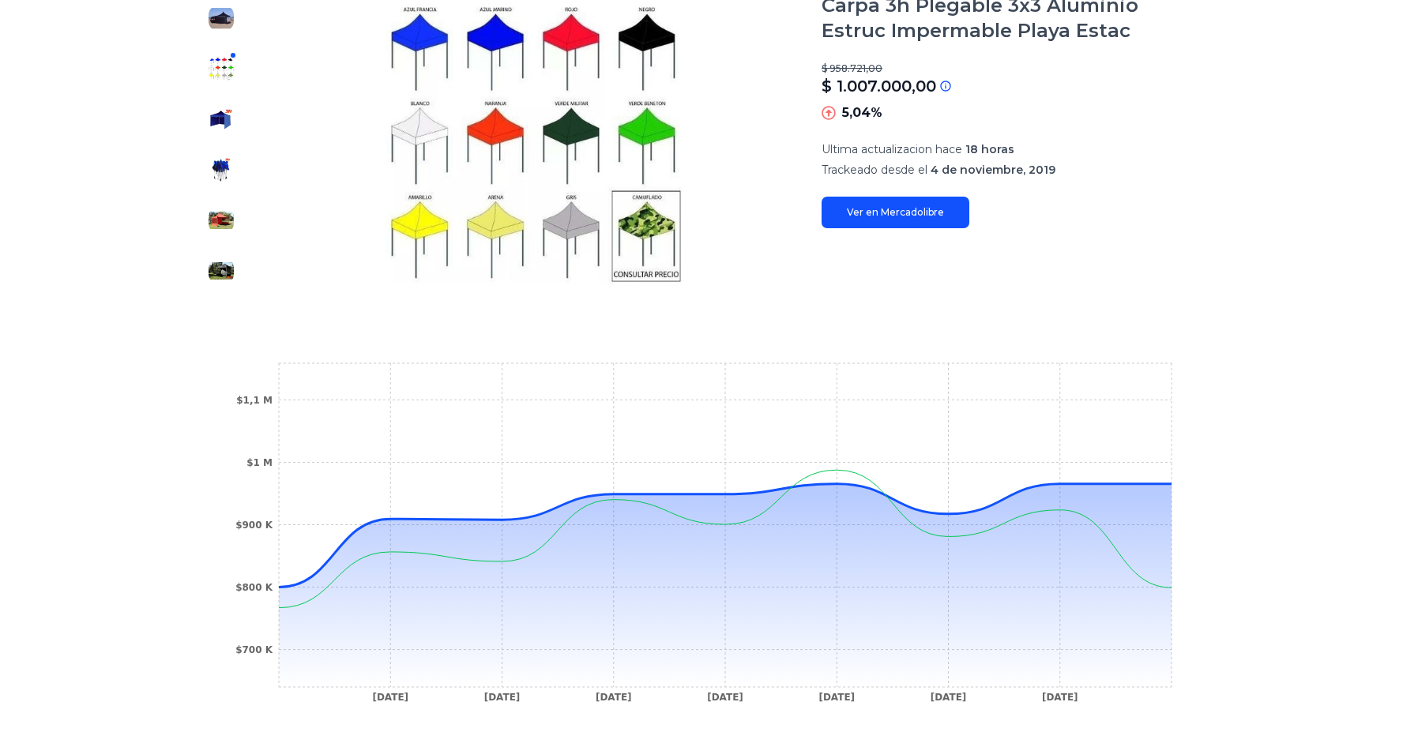
click at [234, 128] on img at bounding box center [221, 119] width 25 height 25
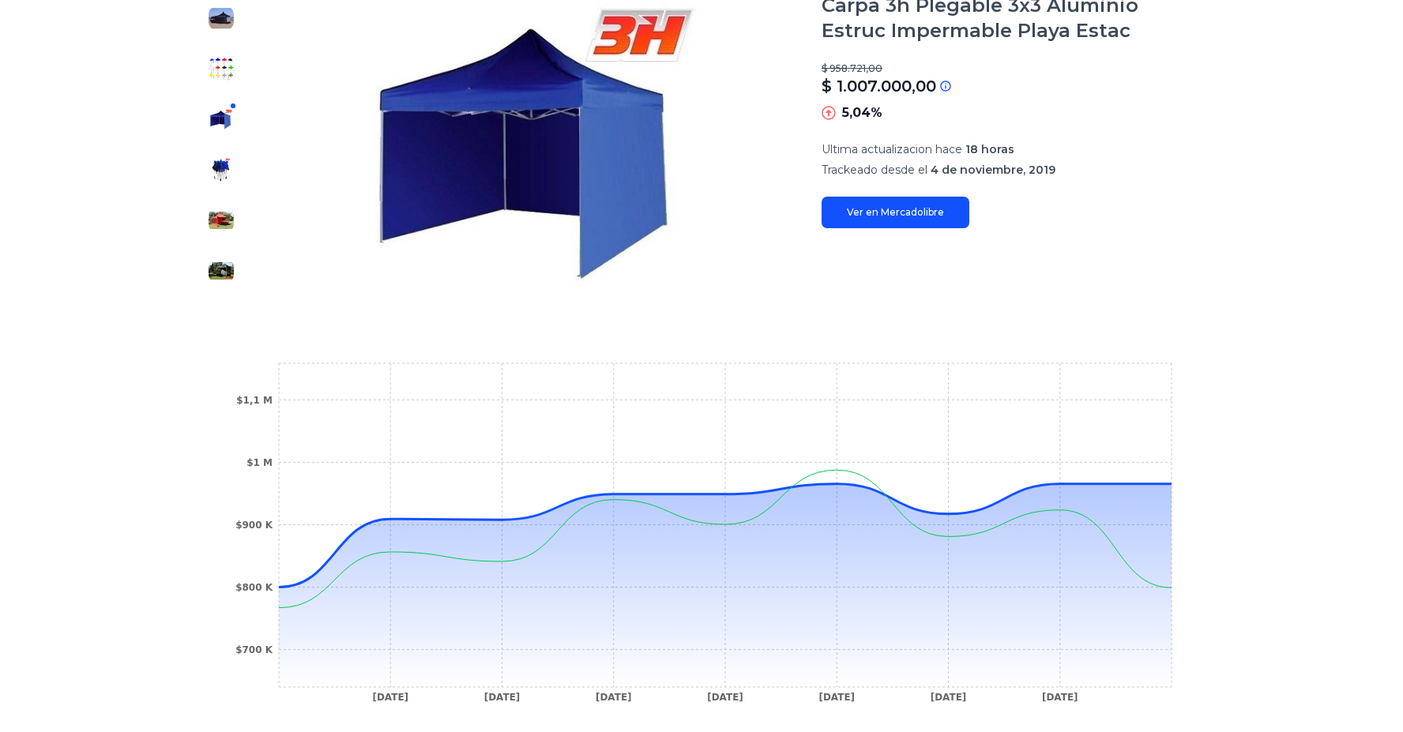
click at [234, 181] on img at bounding box center [221, 169] width 25 height 25
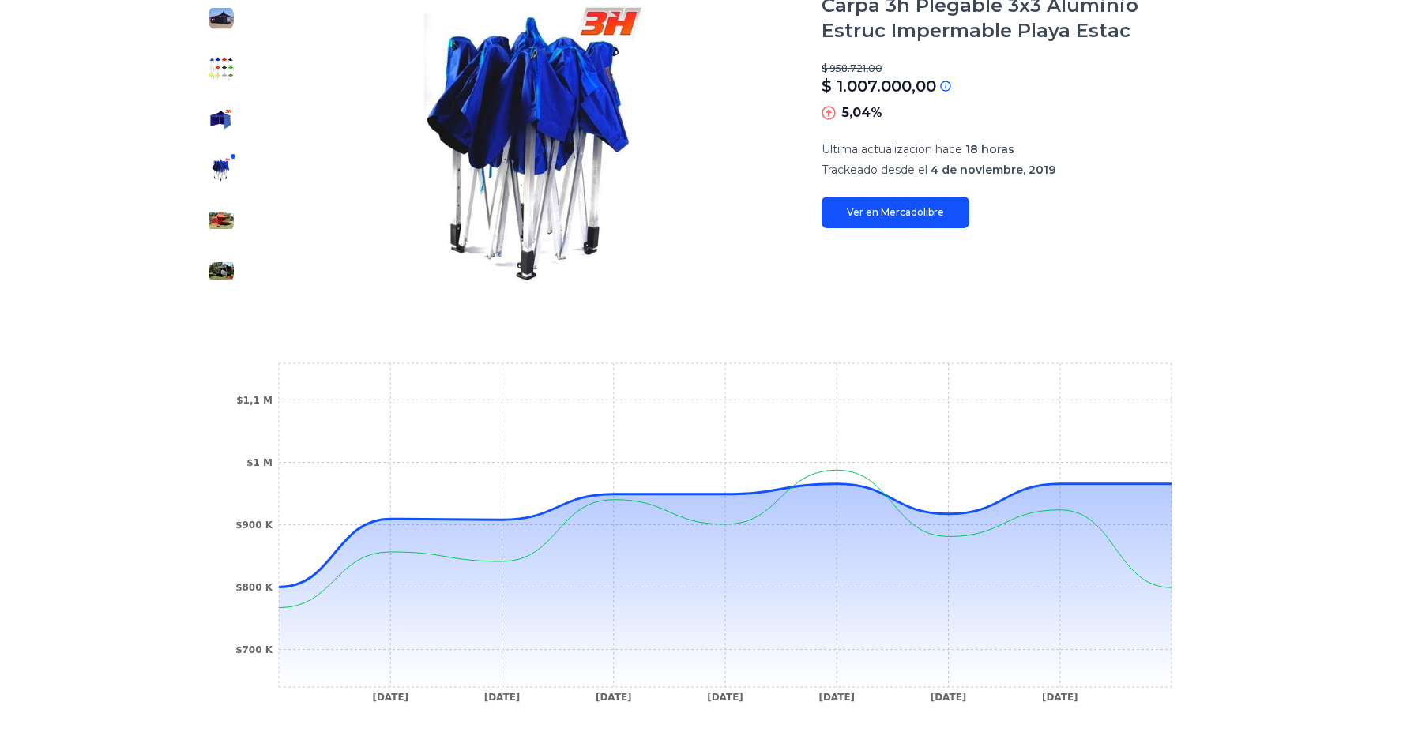
click at [234, 218] on img at bounding box center [221, 220] width 25 height 25
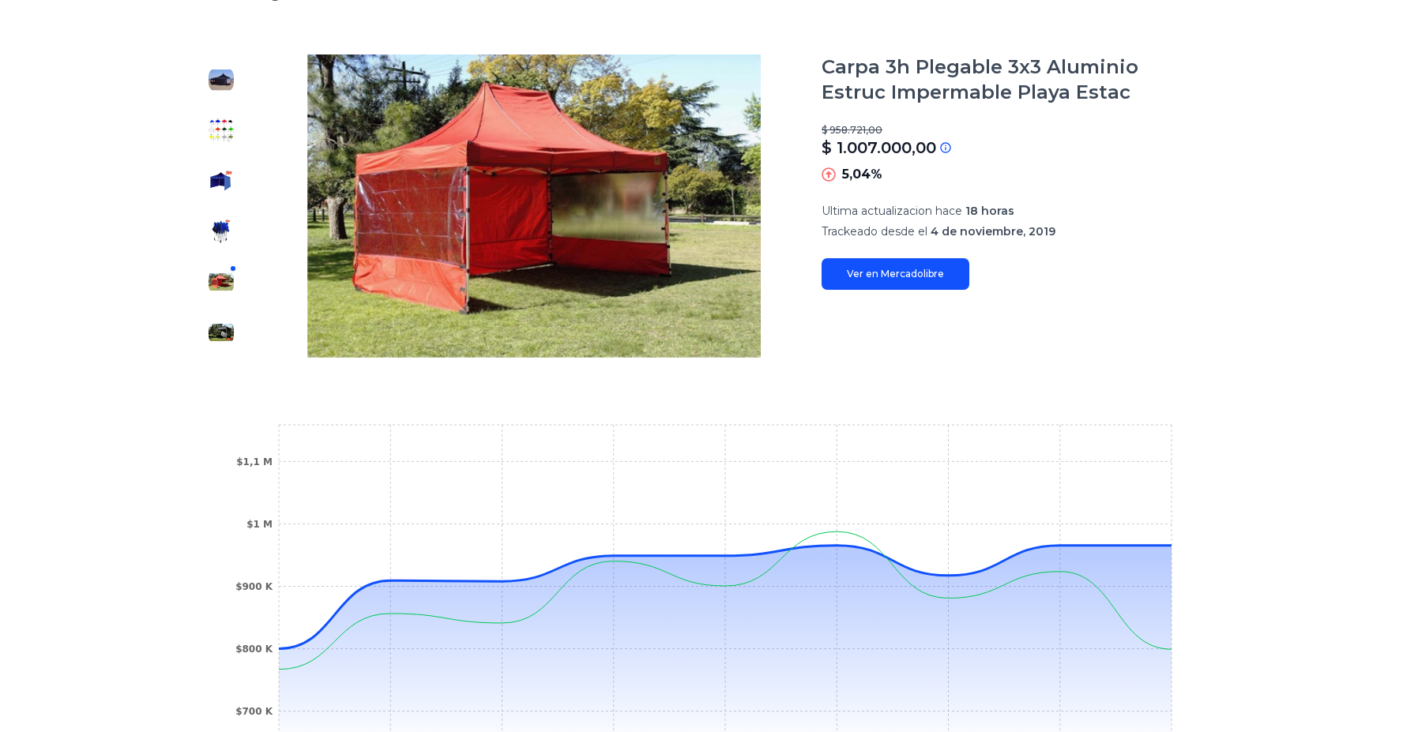
scroll to position [181, 0]
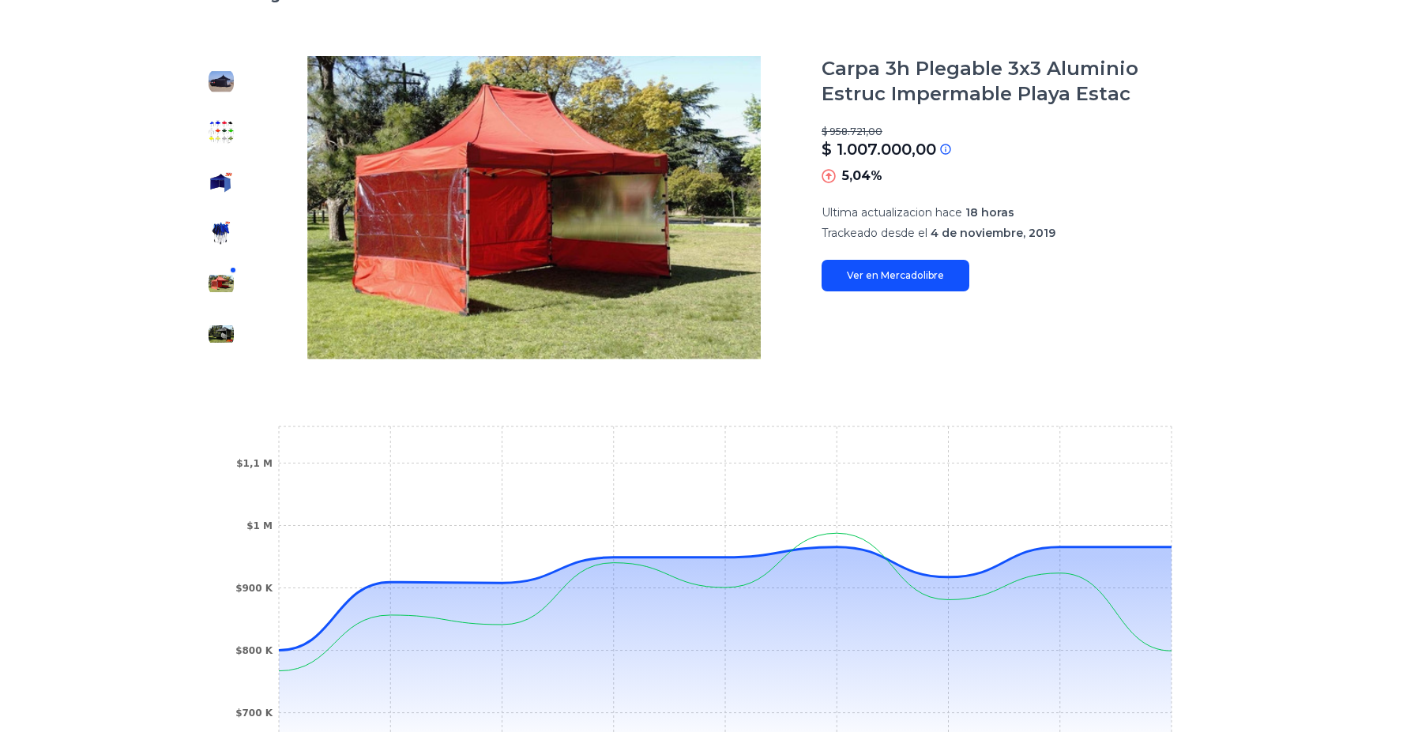
type input "**********"
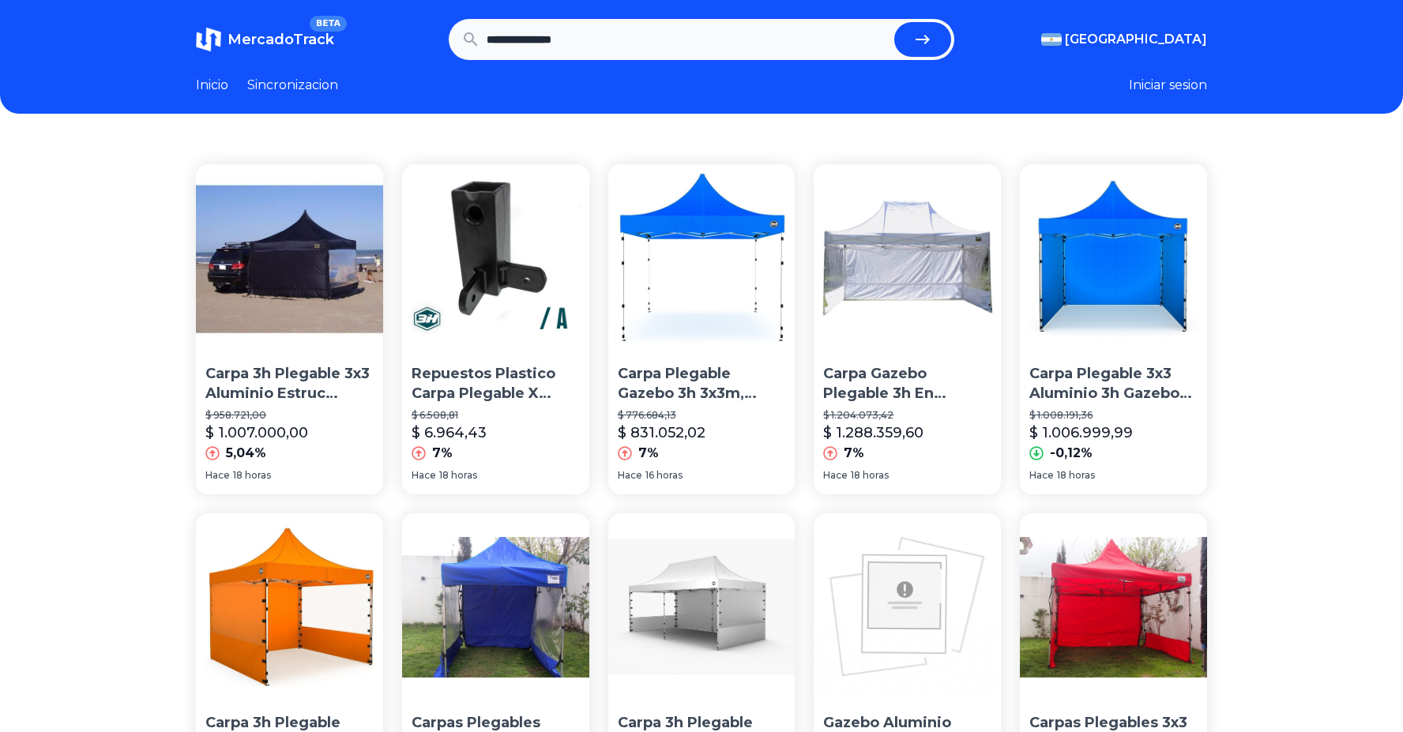
click at [472, 383] on p "Repuestos Plastico Carpa Plegable X Unidad" at bounding box center [496, 383] width 168 height 39
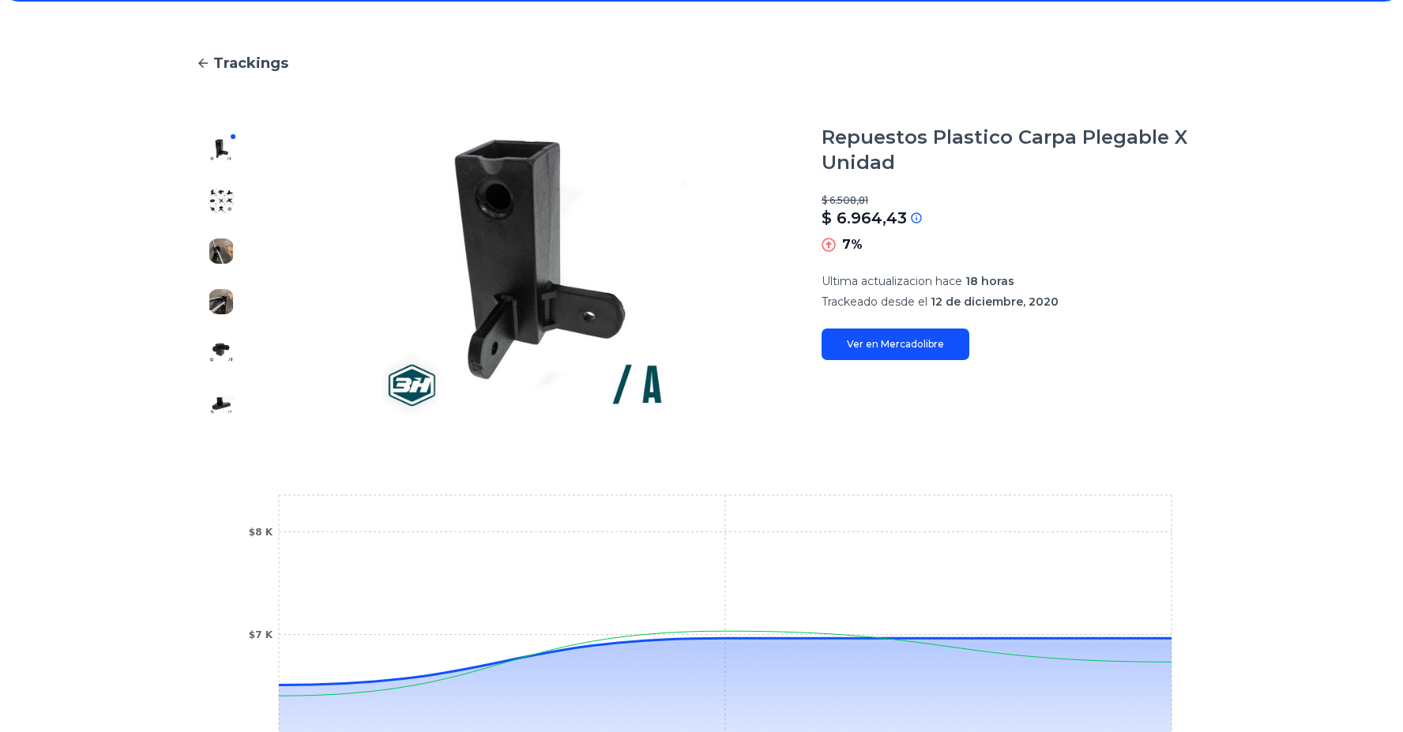
scroll to position [132, 0]
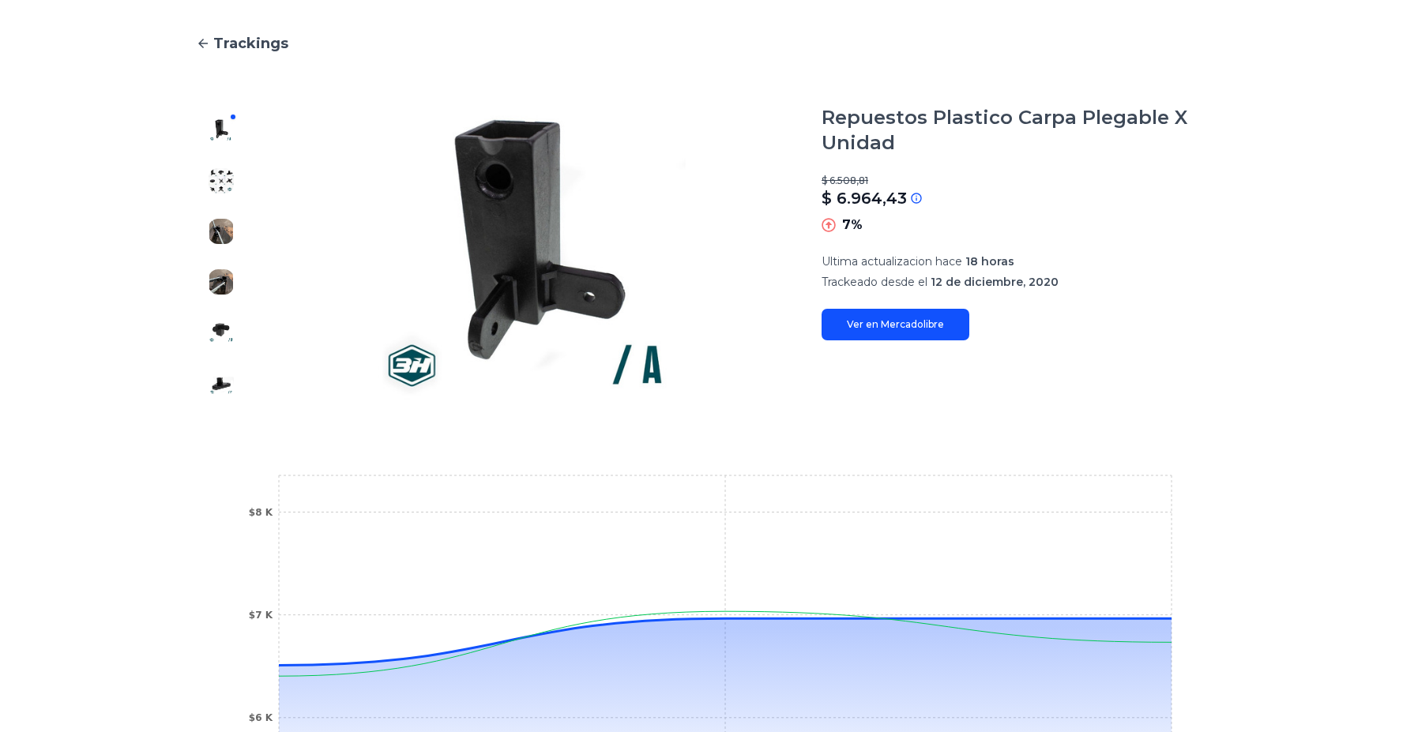
click at [835, 224] on icon at bounding box center [827, 224] width 13 height 13
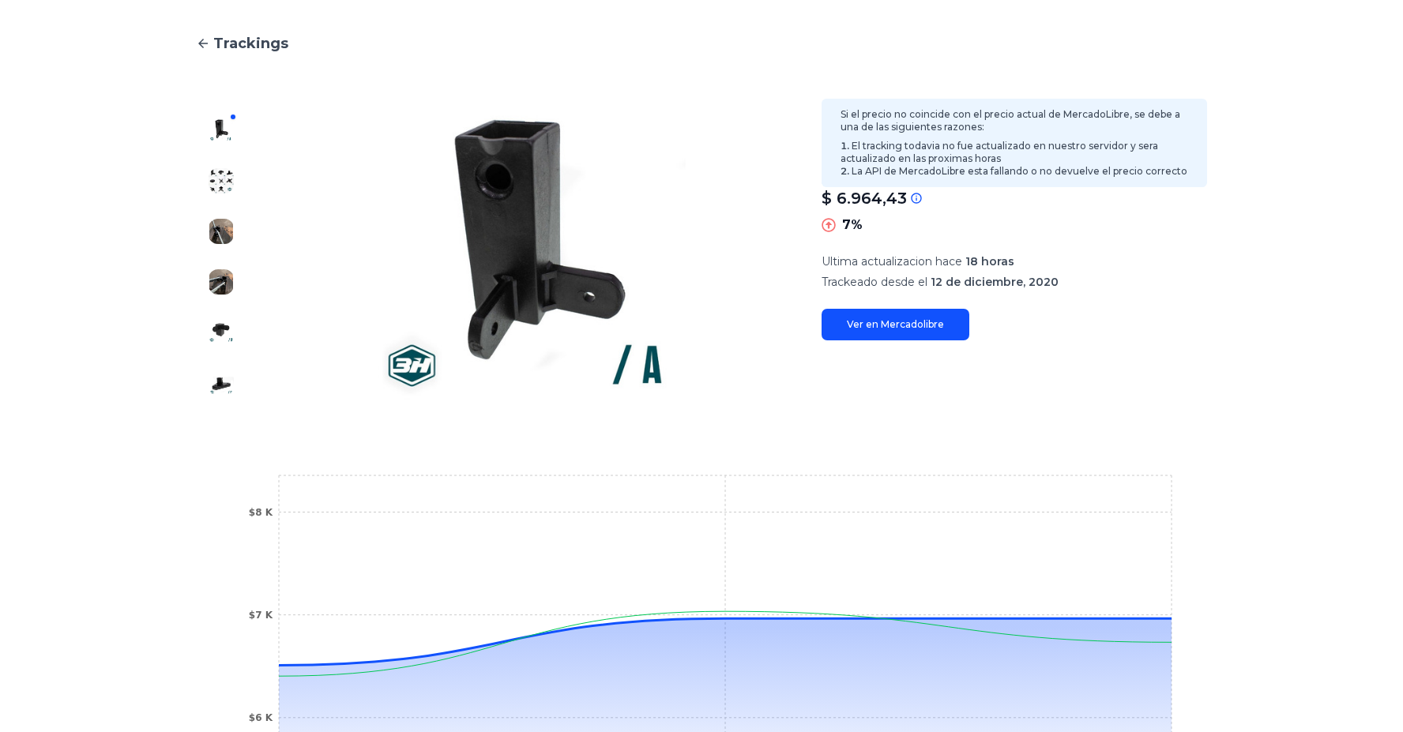
click at [923, 192] on icon at bounding box center [916, 198] width 13 height 13
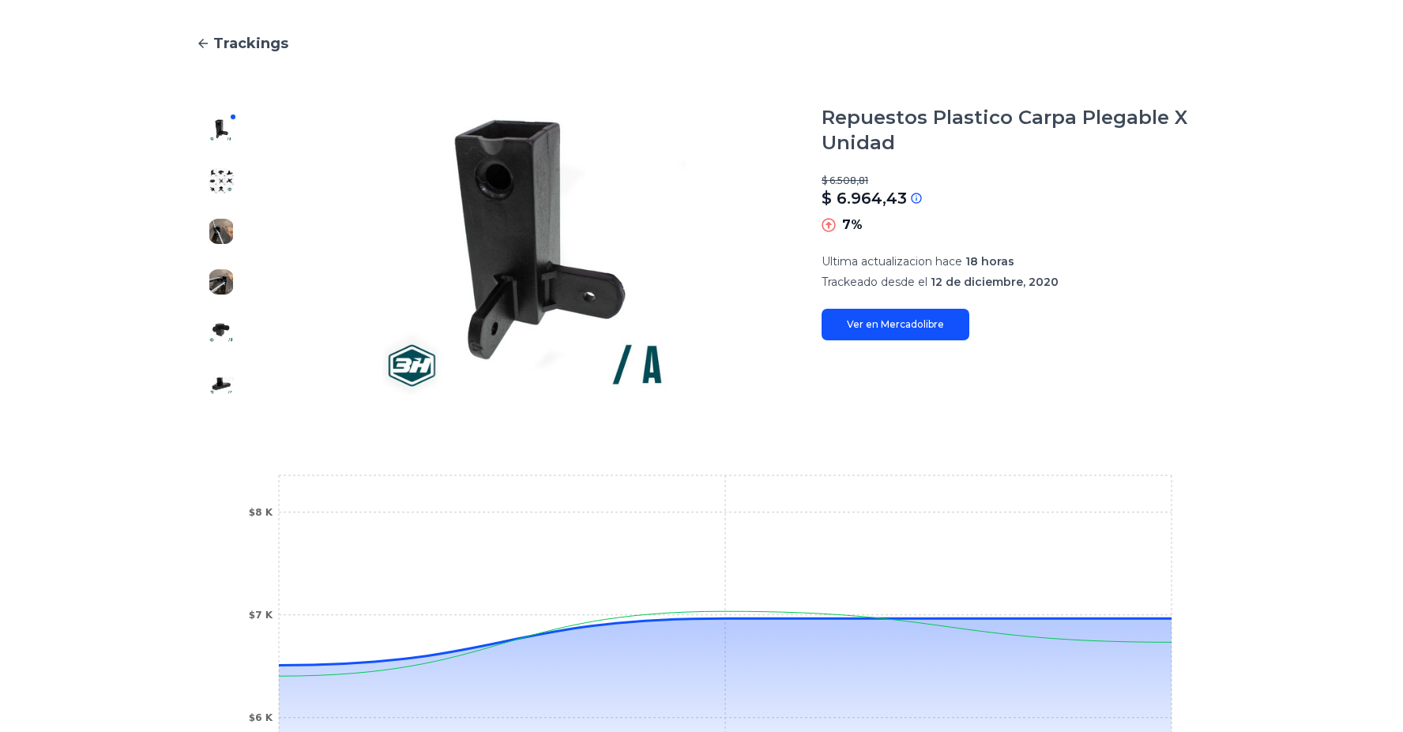
scroll to position [0, 0]
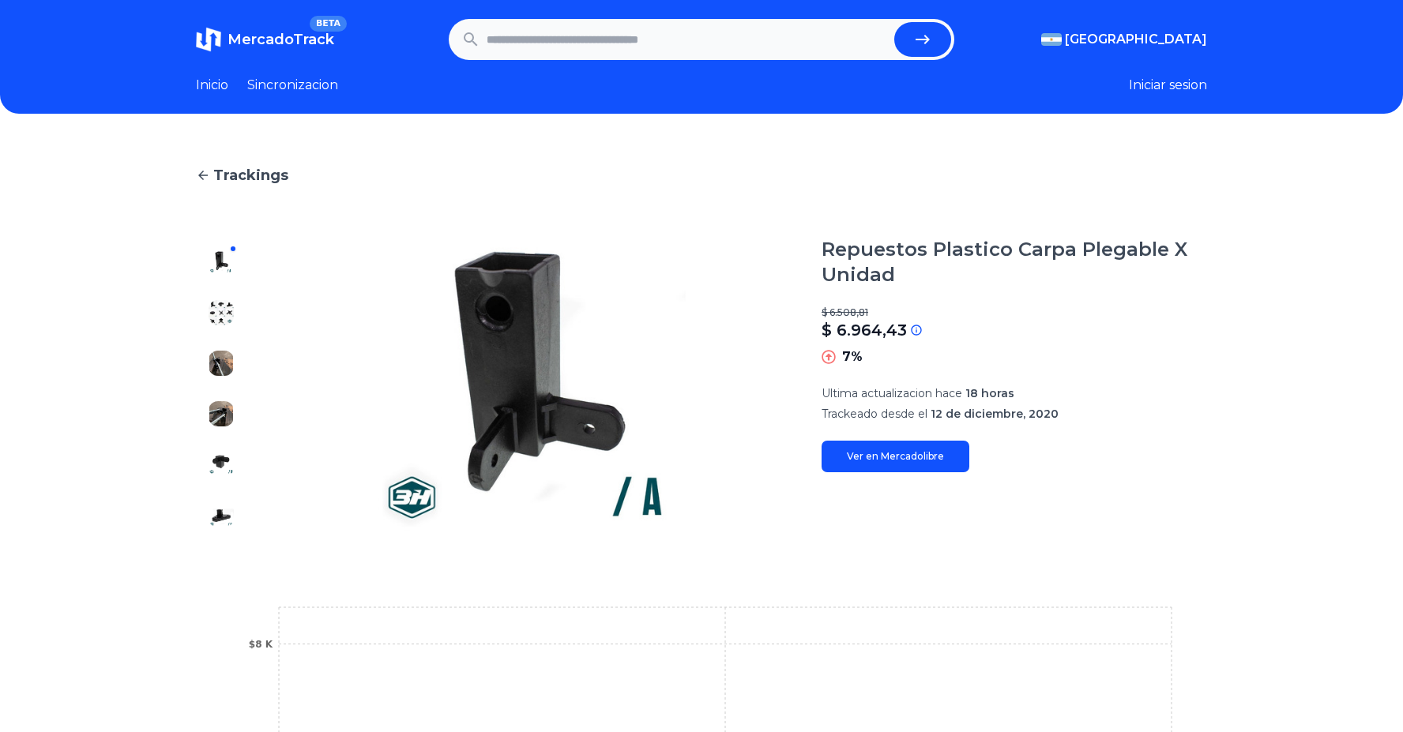
click at [606, 33] on input "text" at bounding box center [687, 39] width 401 height 35
type input "**********"
click at [894, 22] on button "submit" at bounding box center [922, 39] width 57 height 35
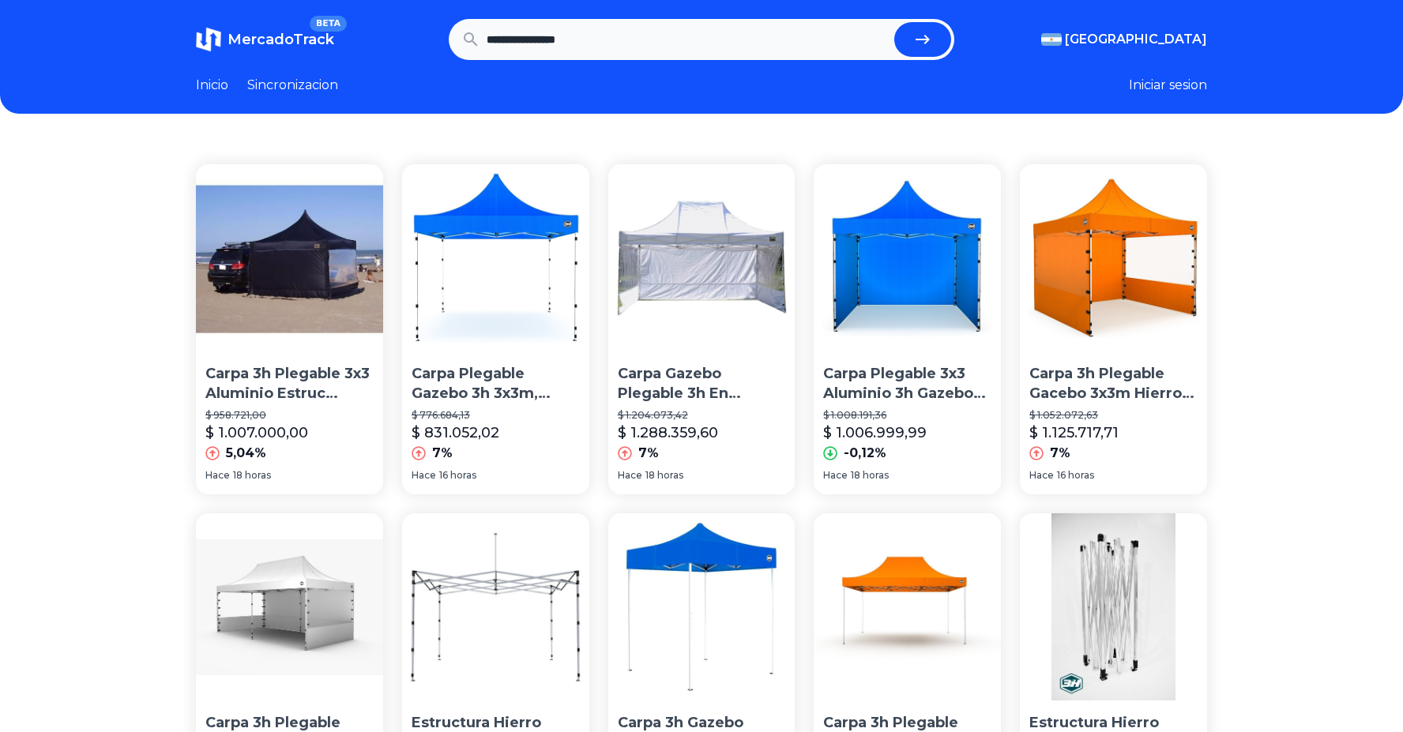
click at [676, 372] on p "Carpa Gazebo Plegable 3h En Aluminio 3x4,5 Mts Con 3 Paredes" at bounding box center [702, 383] width 168 height 39
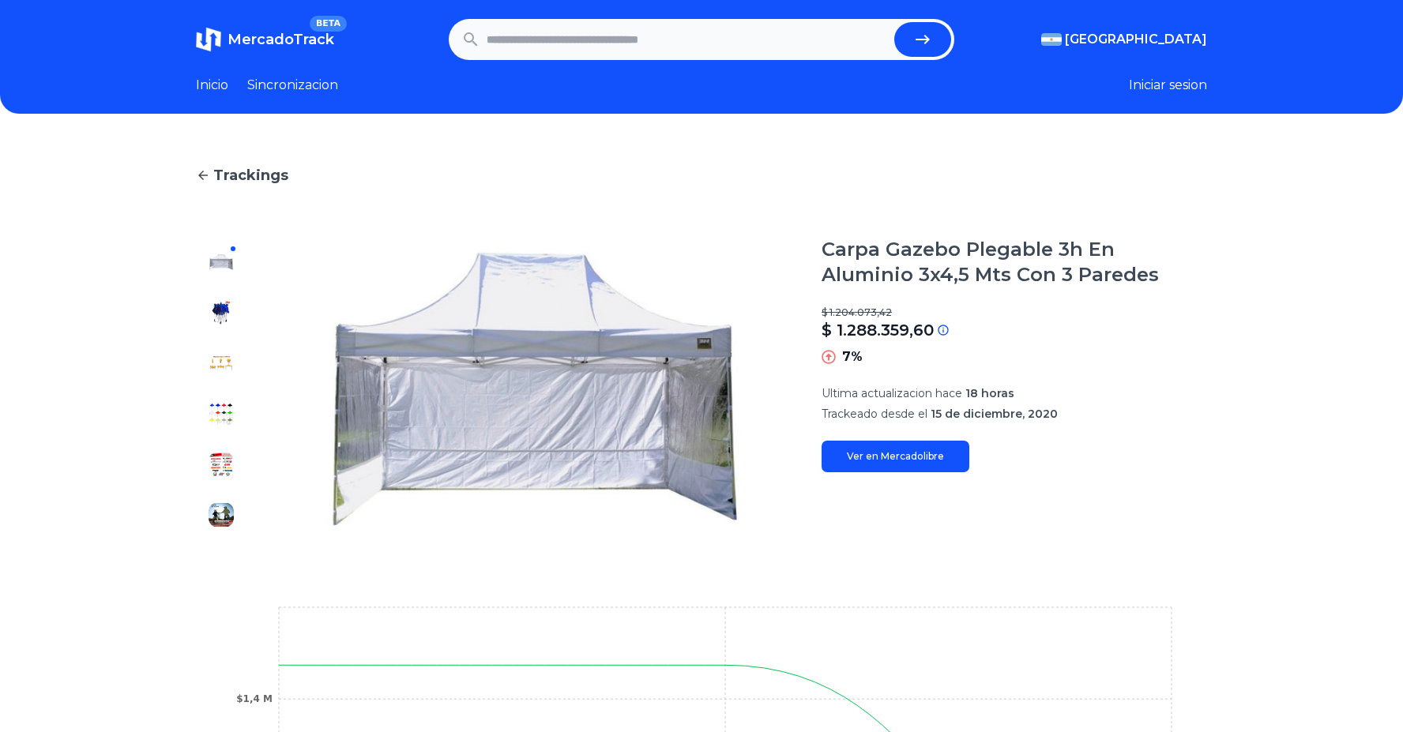
click at [900, 453] on link "Ver en Mercadolibre" at bounding box center [895, 457] width 148 height 32
paste input "**********"
click at [930, 50] on button "submit" at bounding box center [922, 39] width 57 height 35
type input "**********"
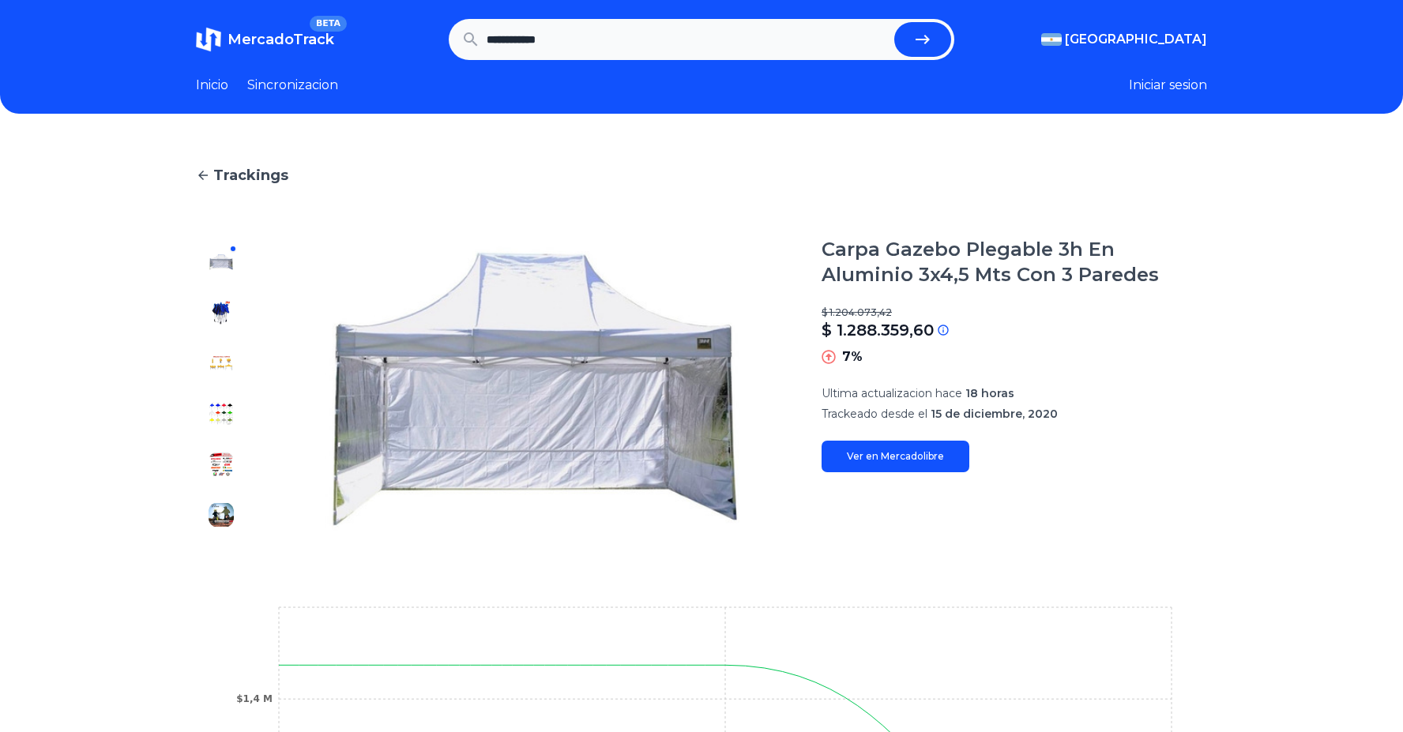
scroll to position [0, 0]
click at [322, 85] on link "Sincronizacion" at bounding box center [292, 85] width 91 height 19
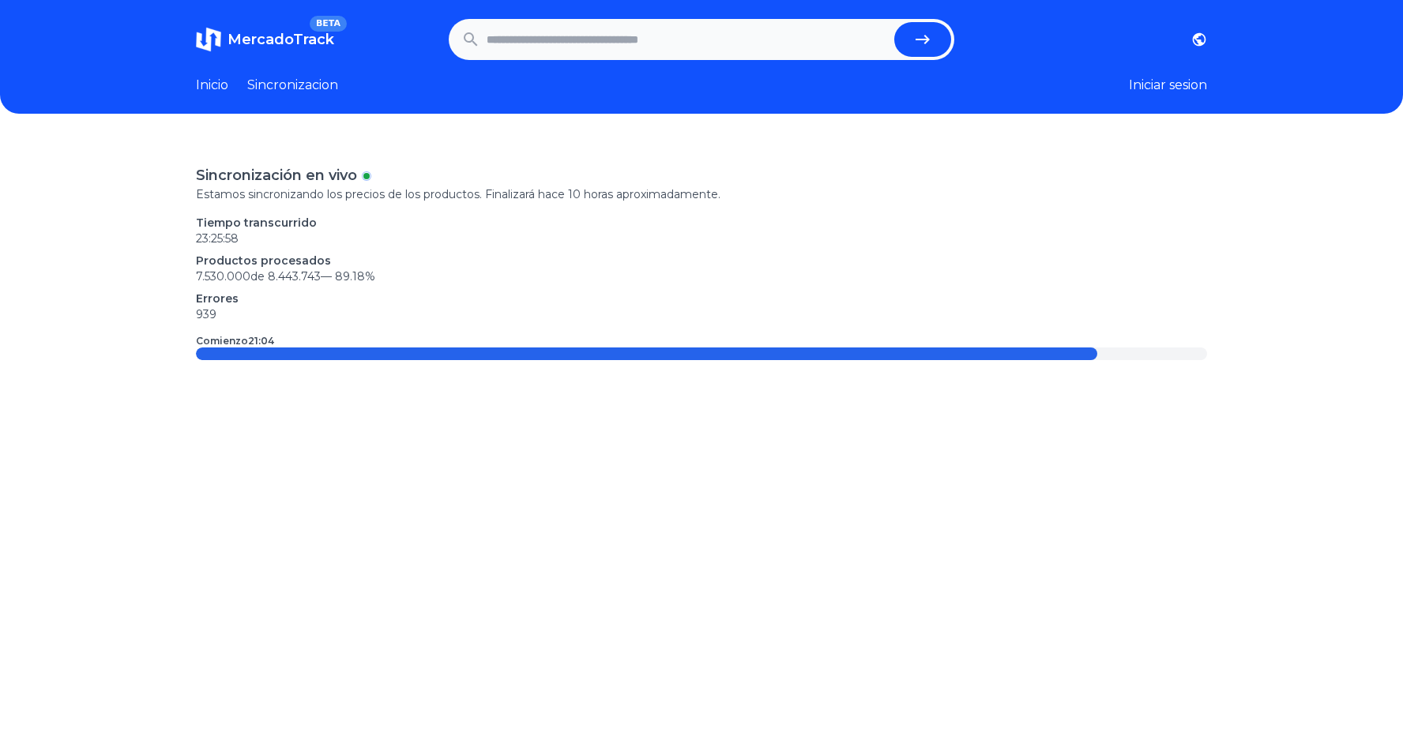
click at [223, 87] on link "Inicio" at bounding box center [212, 85] width 32 height 19
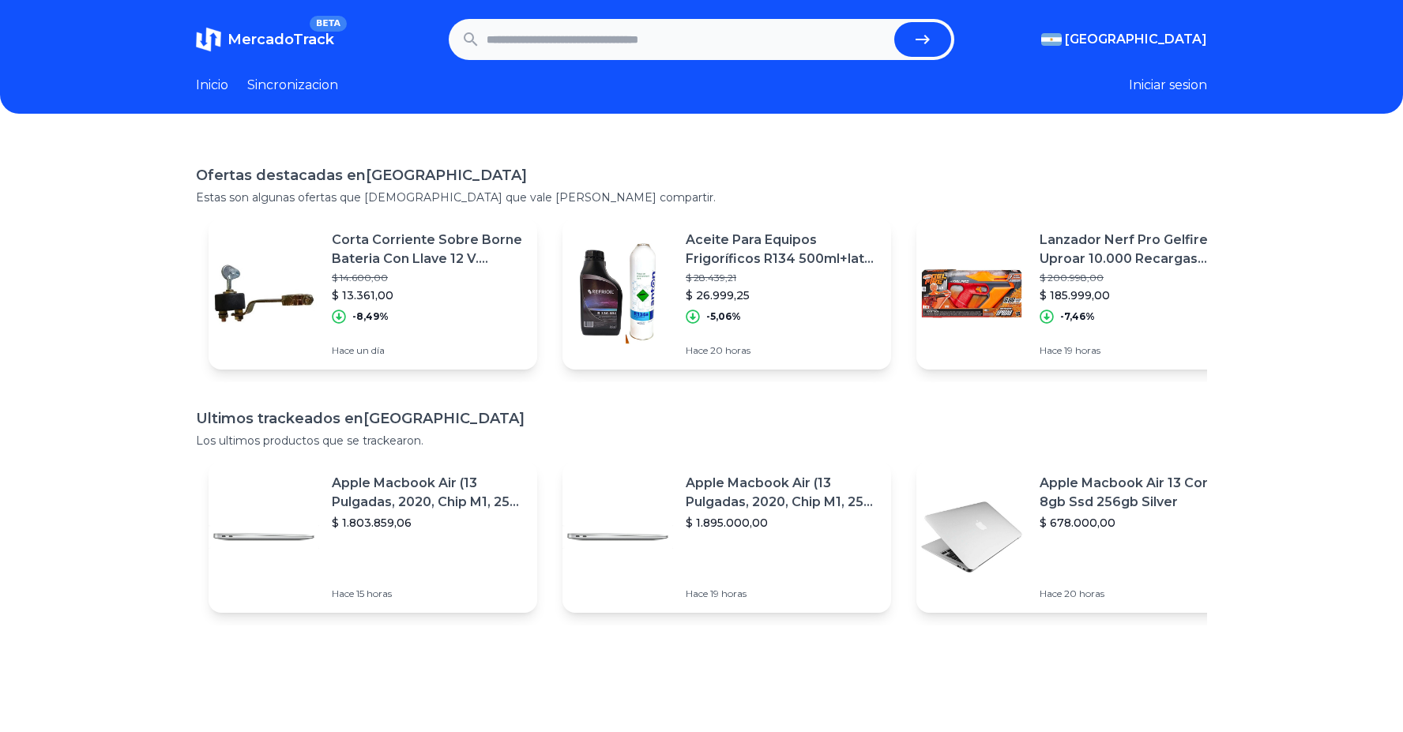
click at [1181, 89] on button "Iniciar sesion" at bounding box center [1168, 85] width 78 height 19
click at [655, 41] on input "text" at bounding box center [687, 39] width 401 height 35
paste input "**********"
click at [927, 42] on icon "submit" at bounding box center [922, 39] width 19 height 19
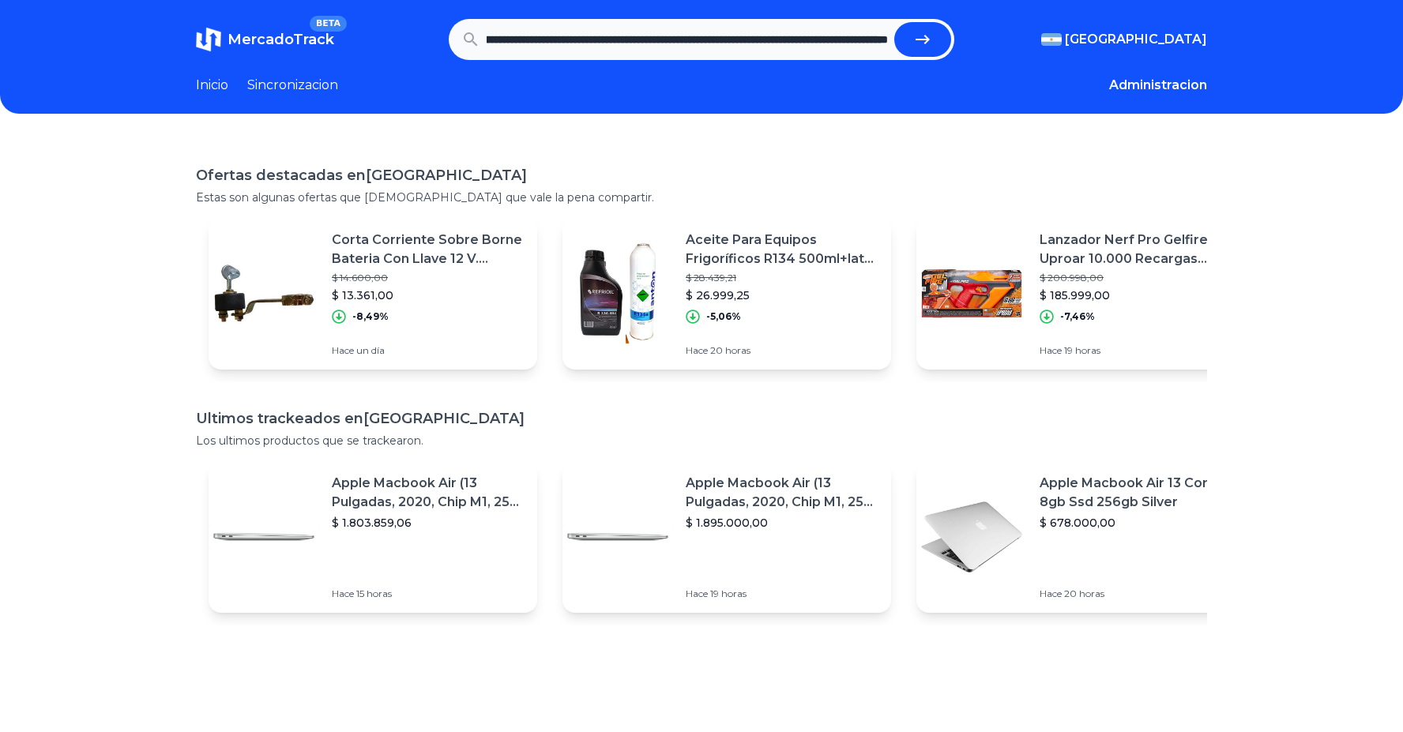
type input "**********"
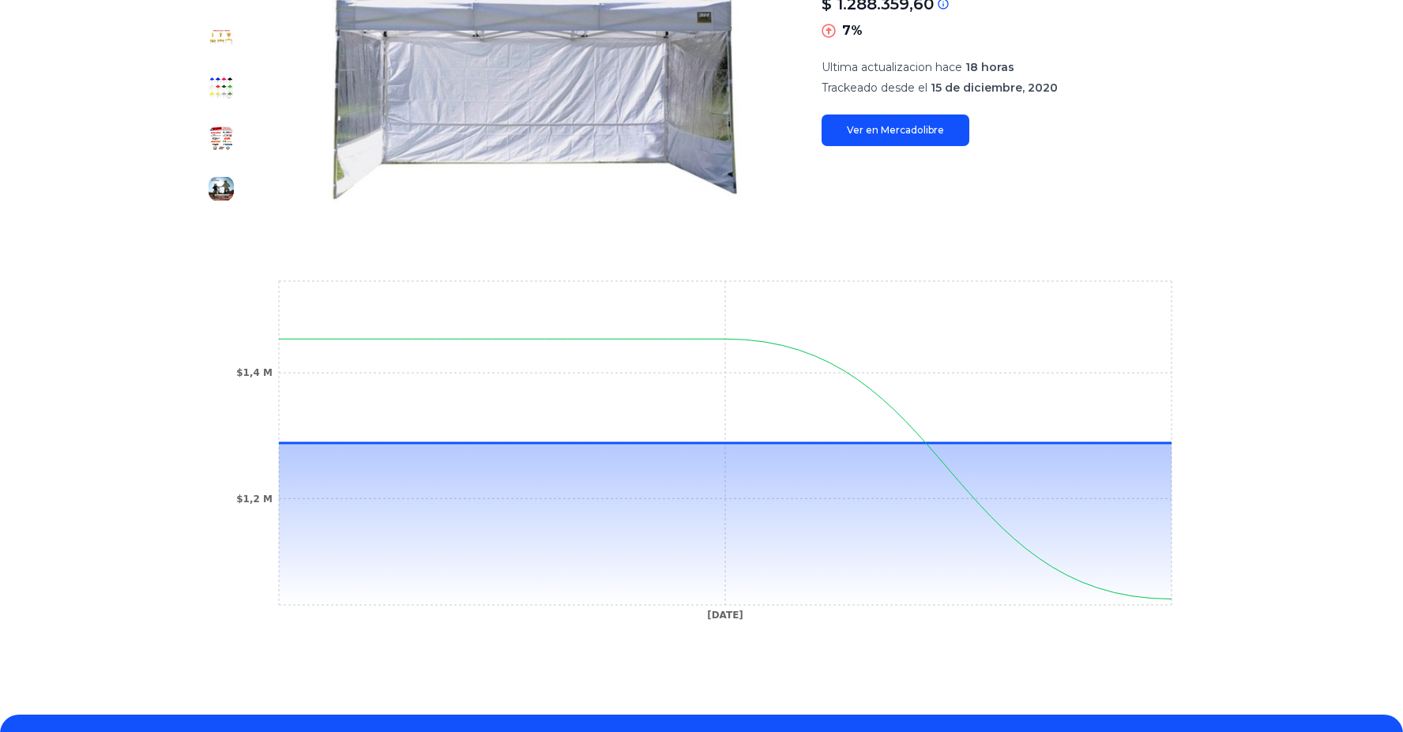
scroll to position [429, 0]
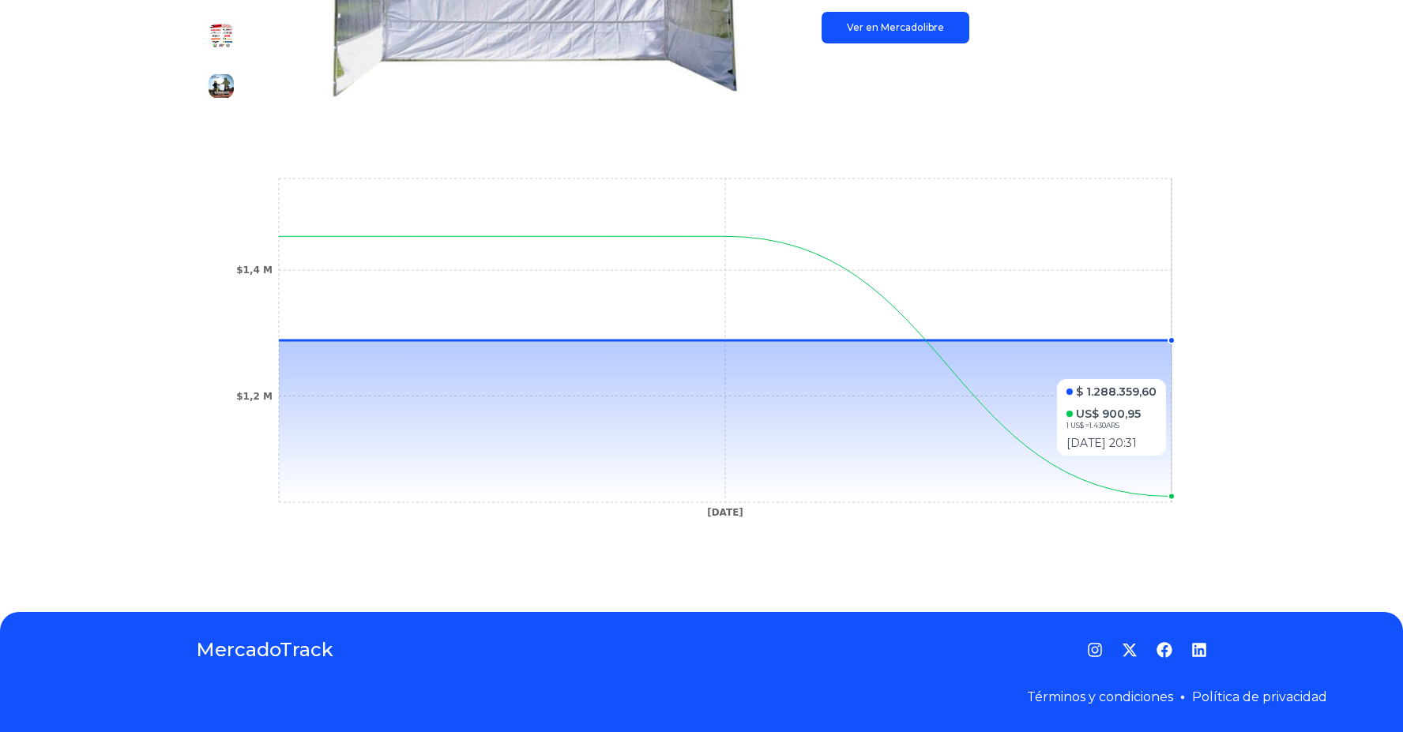
drag, startPoint x: 1053, startPoint y: 463, endPoint x: 1088, endPoint y: 464, distance: 35.6
click at [1088, 464] on icon at bounding box center [725, 421] width 893 height 162
drag, startPoint x: 846, startPoint y: 448, endPoint x: 1255, endPoint y: 463, distance: 409.4
click at [1255, 463] on div "Trackings Carpa Gazebo Plegable 3h En Aluminio 3x4,5 Mts Con 3 Paredes $ 1.204.…" at bounding box center [701, 148] width 1403 height 877
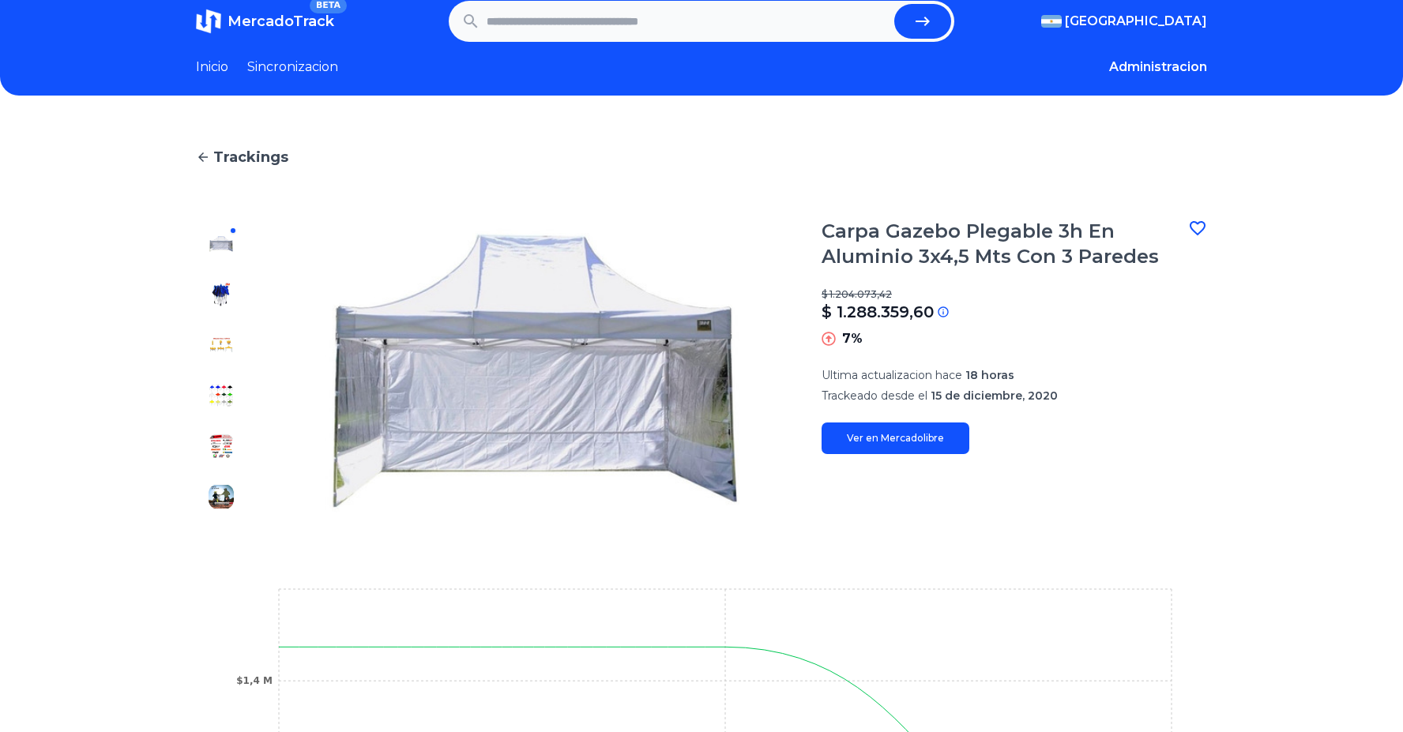
scroll to position [0, 0]
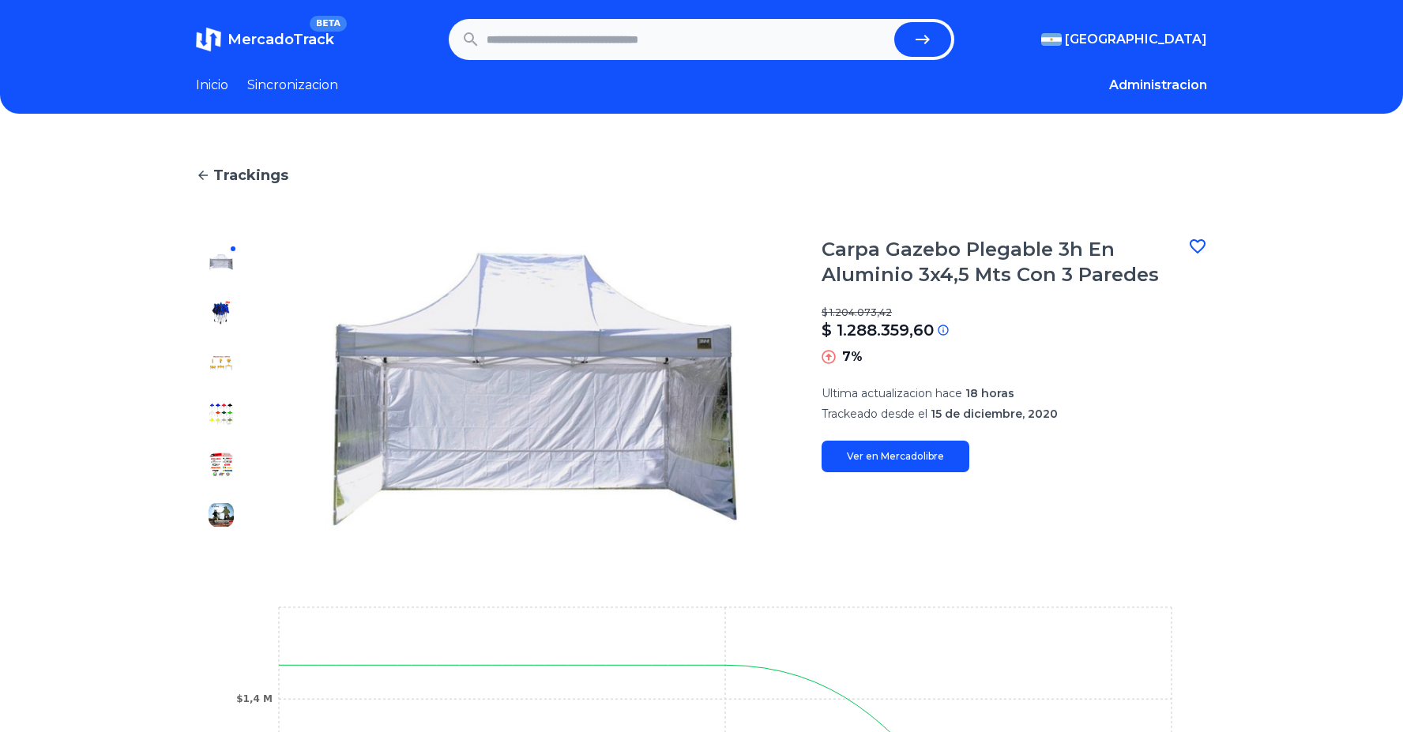
click at [276, 77] on link "Sincronizacion" at bounding box center [292, 85] width 91 height 19
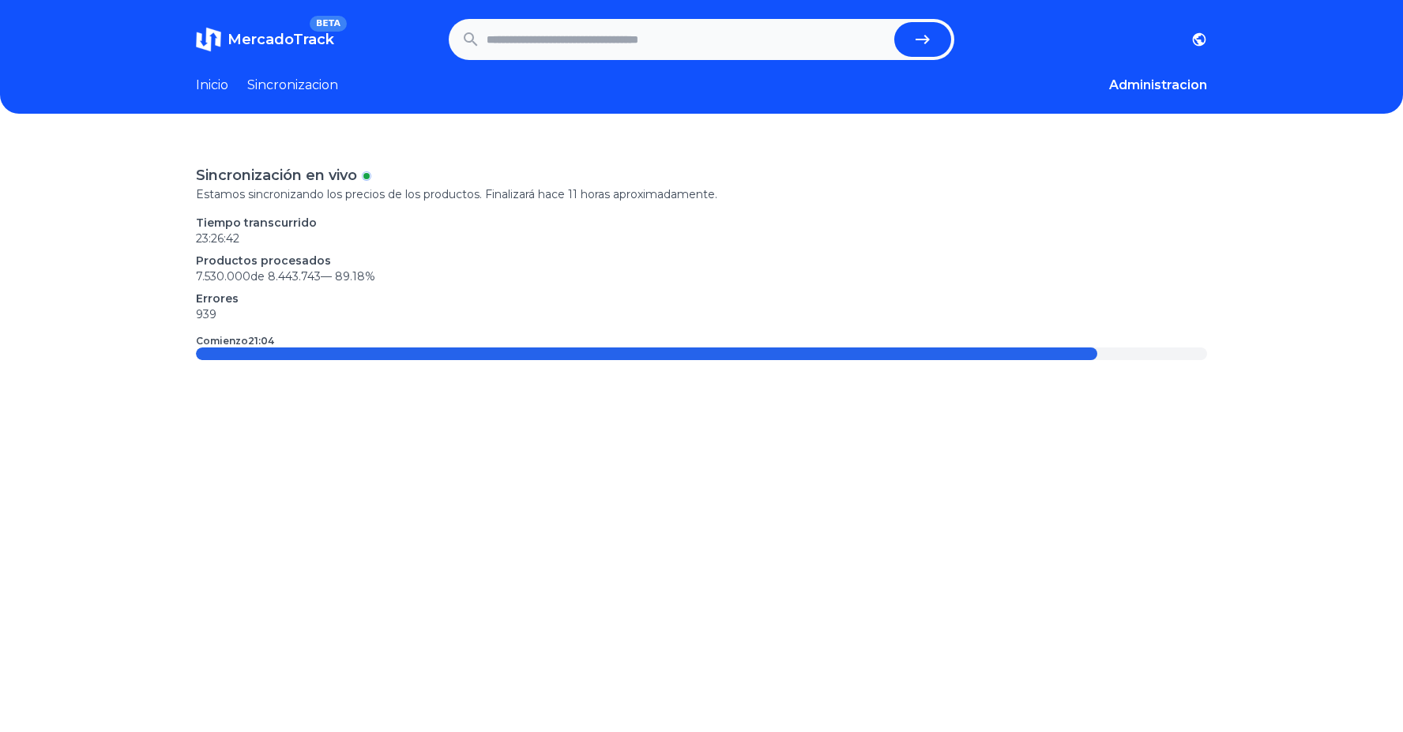
click at [288, 34] on span "MercadoTrack" at bounding box center [280, 39] width 107 height 17
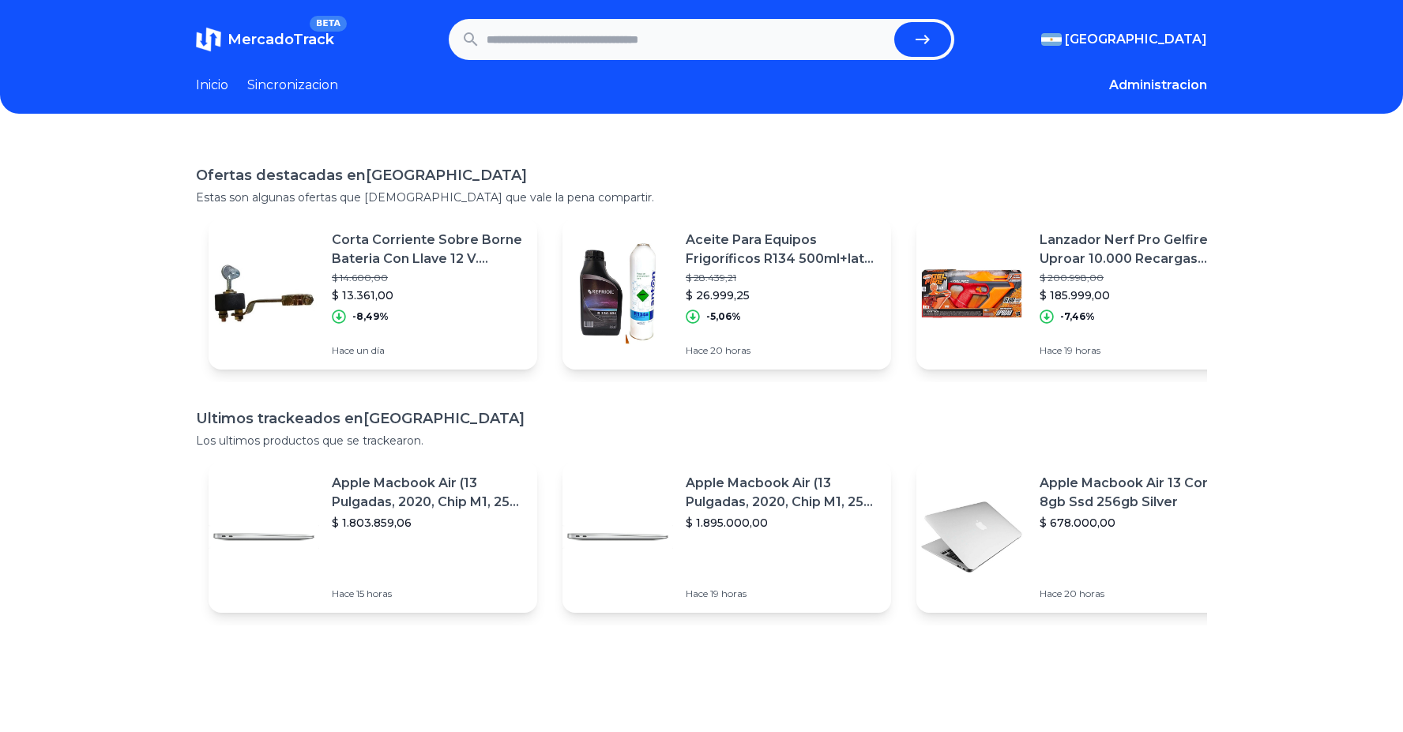
click at [499, 69] on header "MercadoTrack BETA Argentina Argentina Uruguay Mexico Chile Peru Venezuela Colom…" at bounding box center [701, 57] width 1403 height 114
click at [498, 33] on input "text" at bounding box center [687, 39] width 401 height 35
type input "*"
type input "**********"
click at [894, 22] on button "submit" at bounding box center [922, 39] width 57 height 35
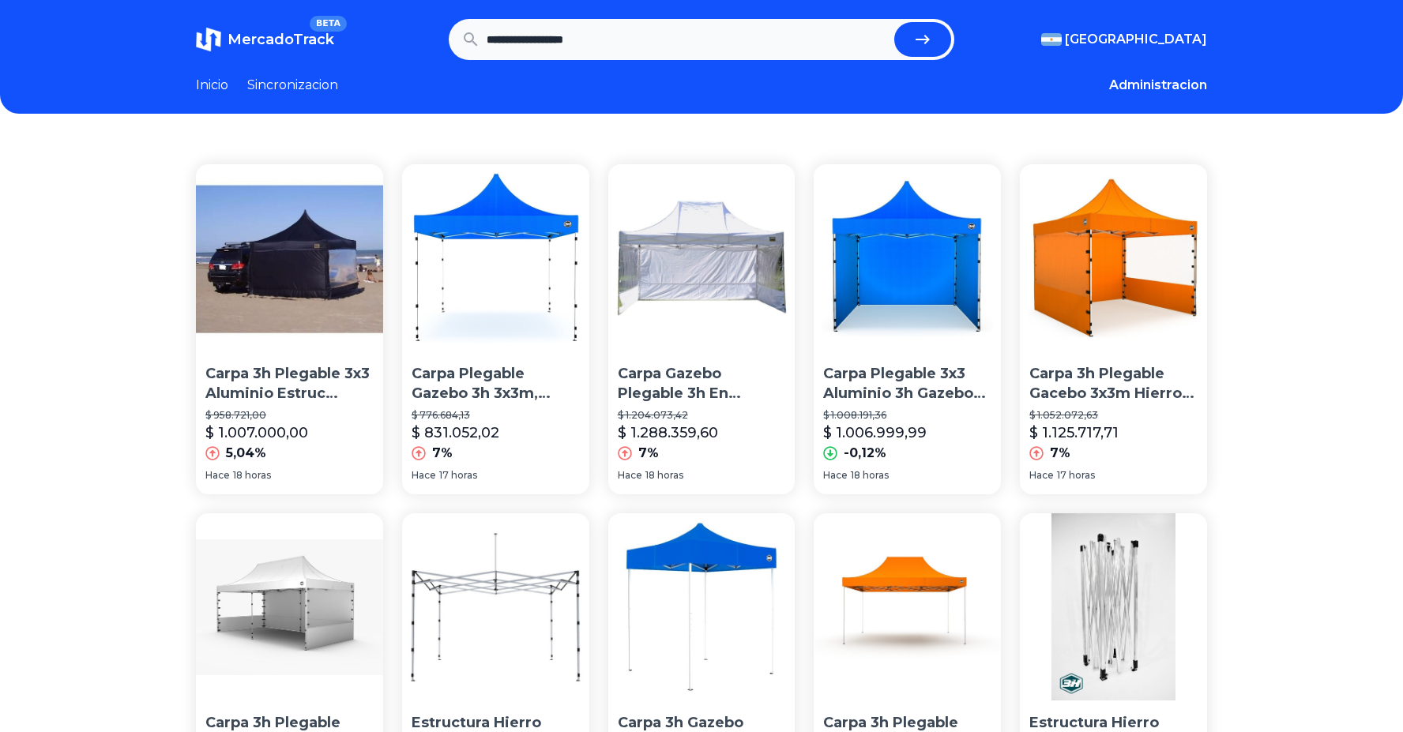
click at [705, 374] on p "Carpa Gazebo Plegable 3h En Aluminio 3x4,5 Mts Con 3 Paredes" at bounding box center [702, 383] width 168 height 39
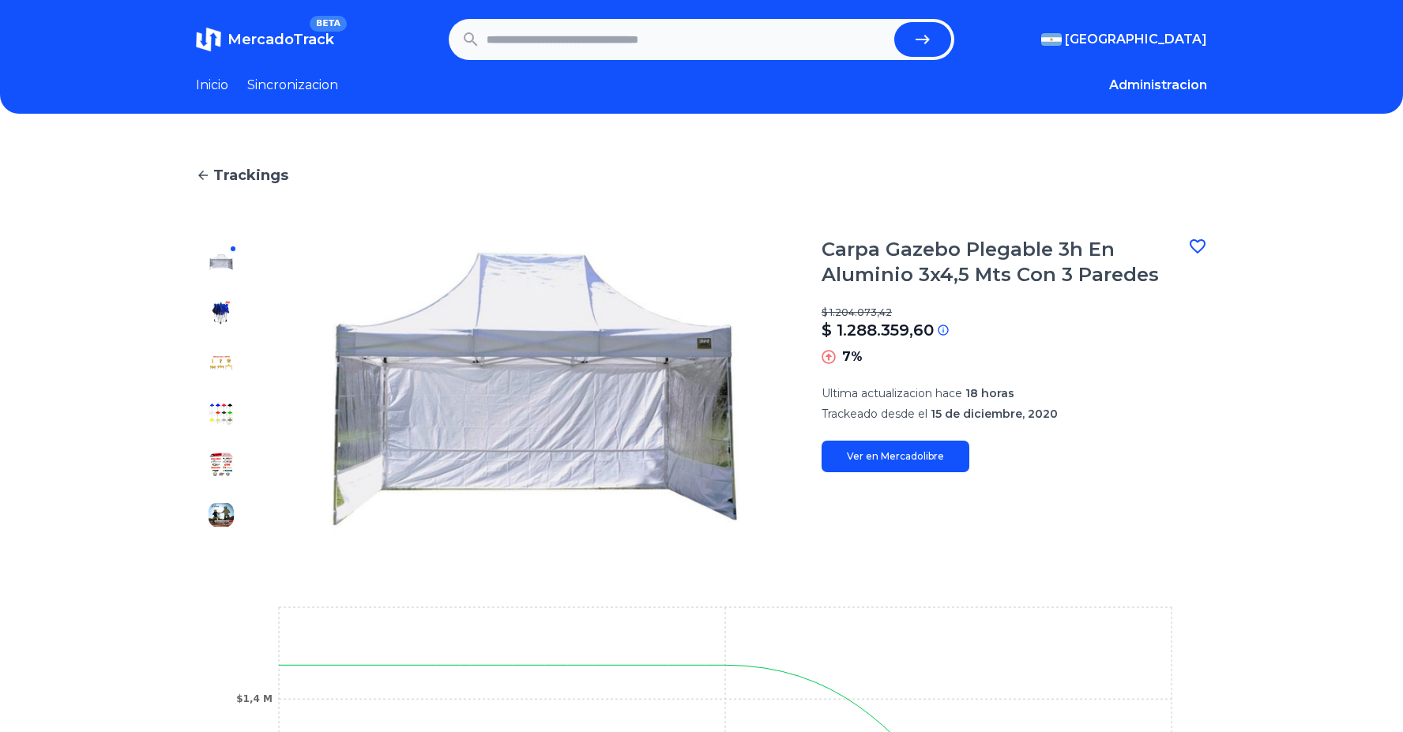
click at [232, 461] on img at bounding box center [221, 464] width 25 height 25
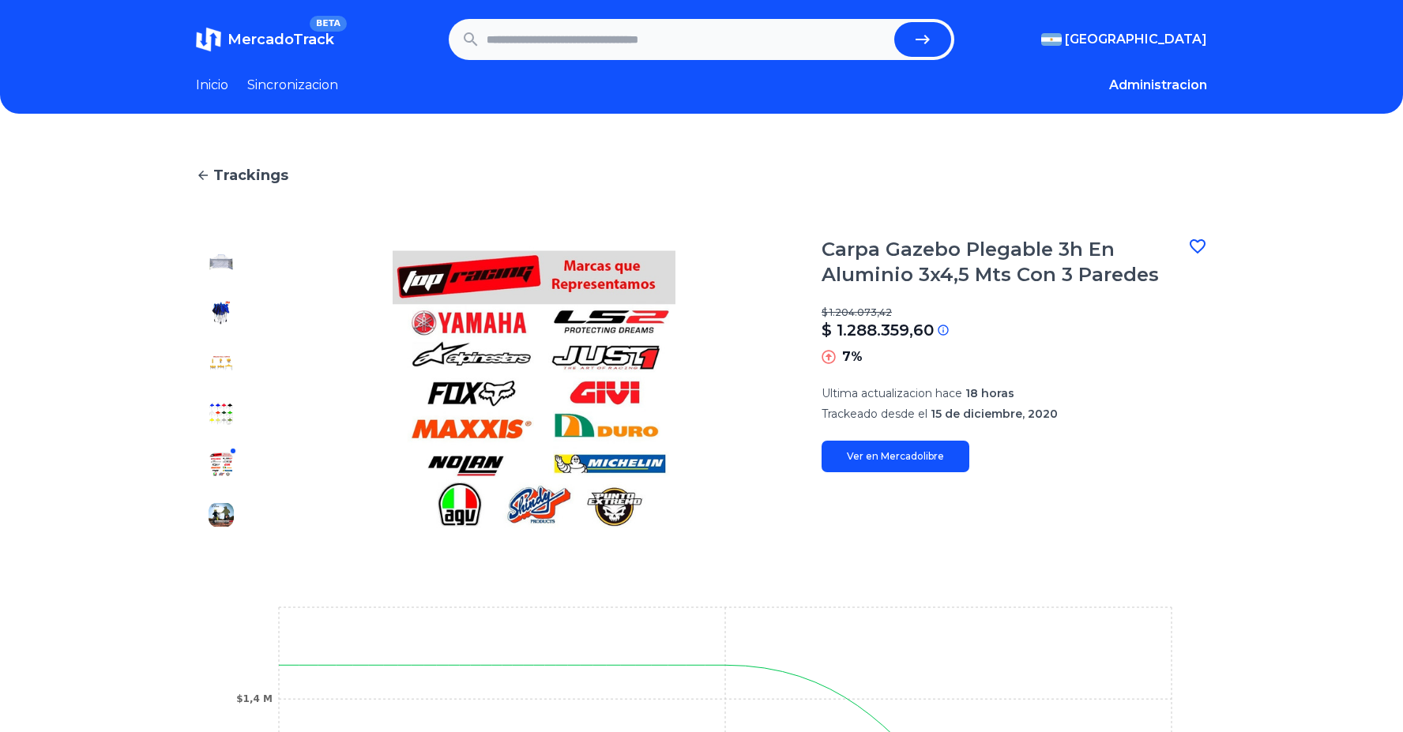
click at [227, 402] on img at bounding box center [221, 413] width 25 height 25
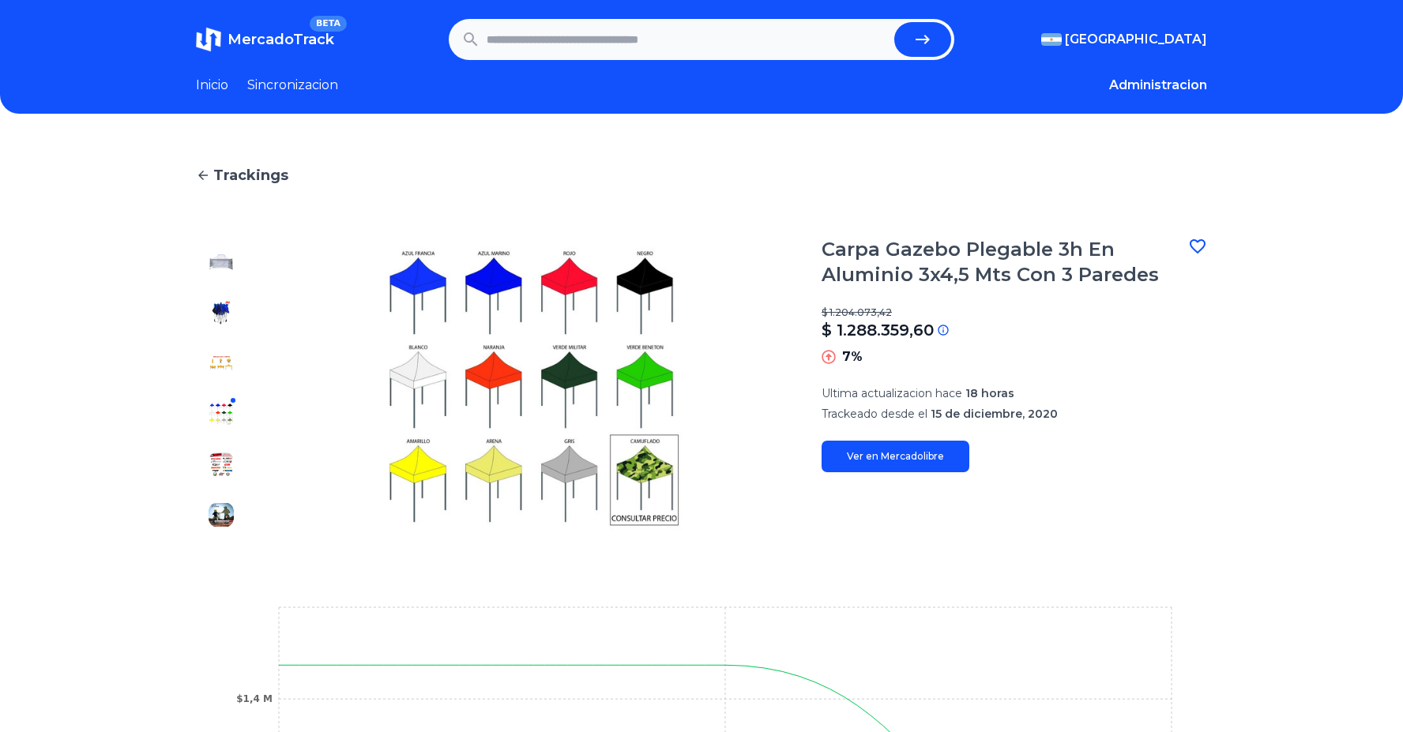
click at [227, 347] on div at bounding box center [221, 388] width 51 height 303
click at [227, 317] on img at bounding box center [221, 312] width 25 height 25
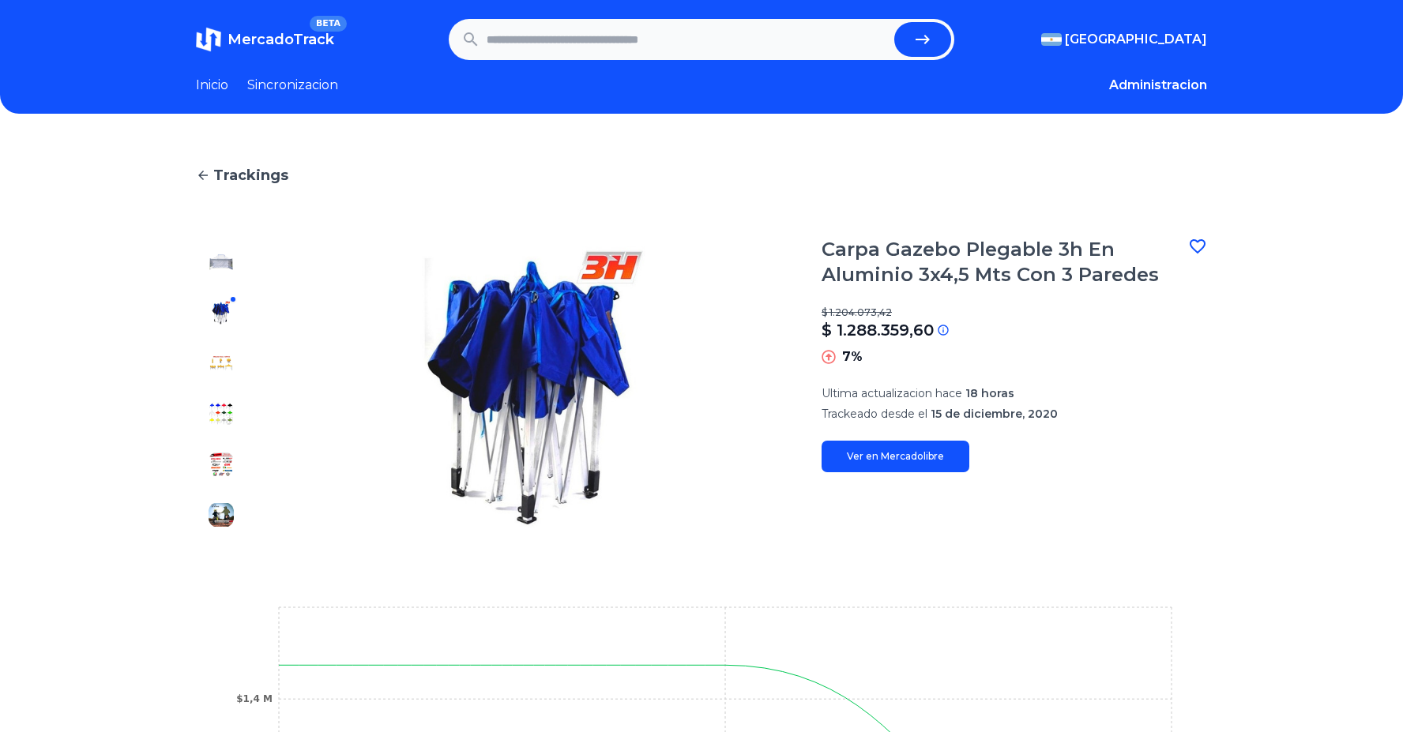
click at [220, 507] on img at bounding box center [221, 514] width 25 height 25
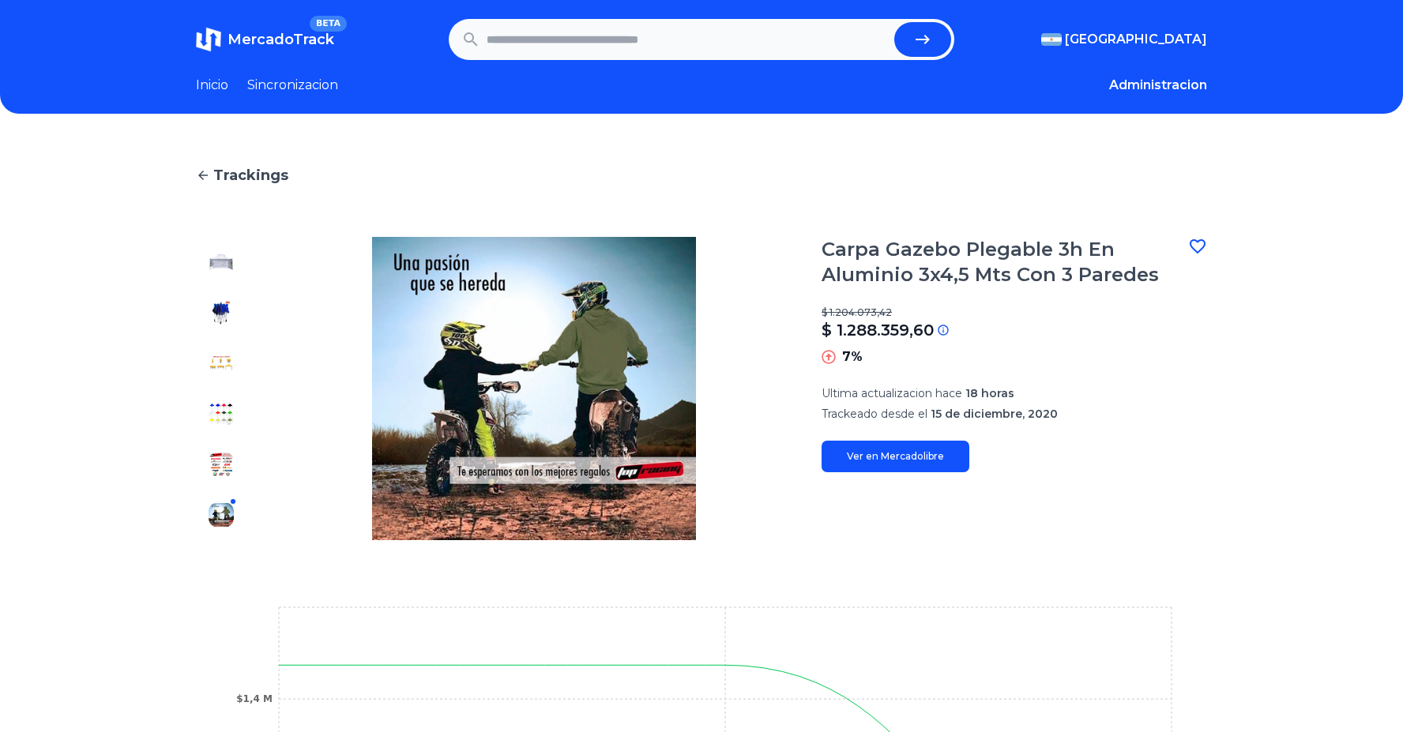
click at [225, 258] on img at bounding box center [221, 262] width 25 height 25
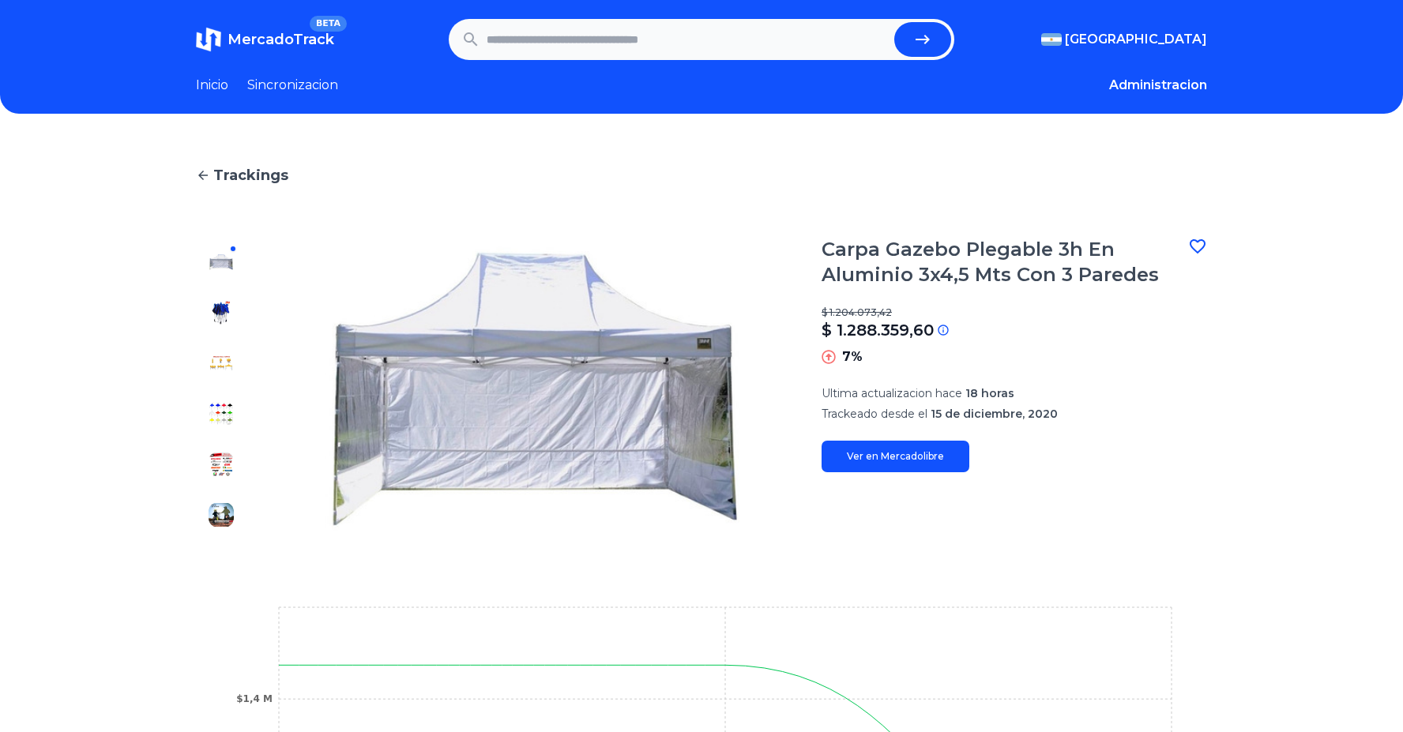
click at [897, 461] on link "Ver en Mercadolibre" at bounding box center [895, 457] width 148 height 32
click at [555, 37] on input "text" at bounding box center [687, 39] width 401 height 35
type input "**********"
click at [894, 22] on button "submit" at bounding box center [922, 39] width 57 height 35
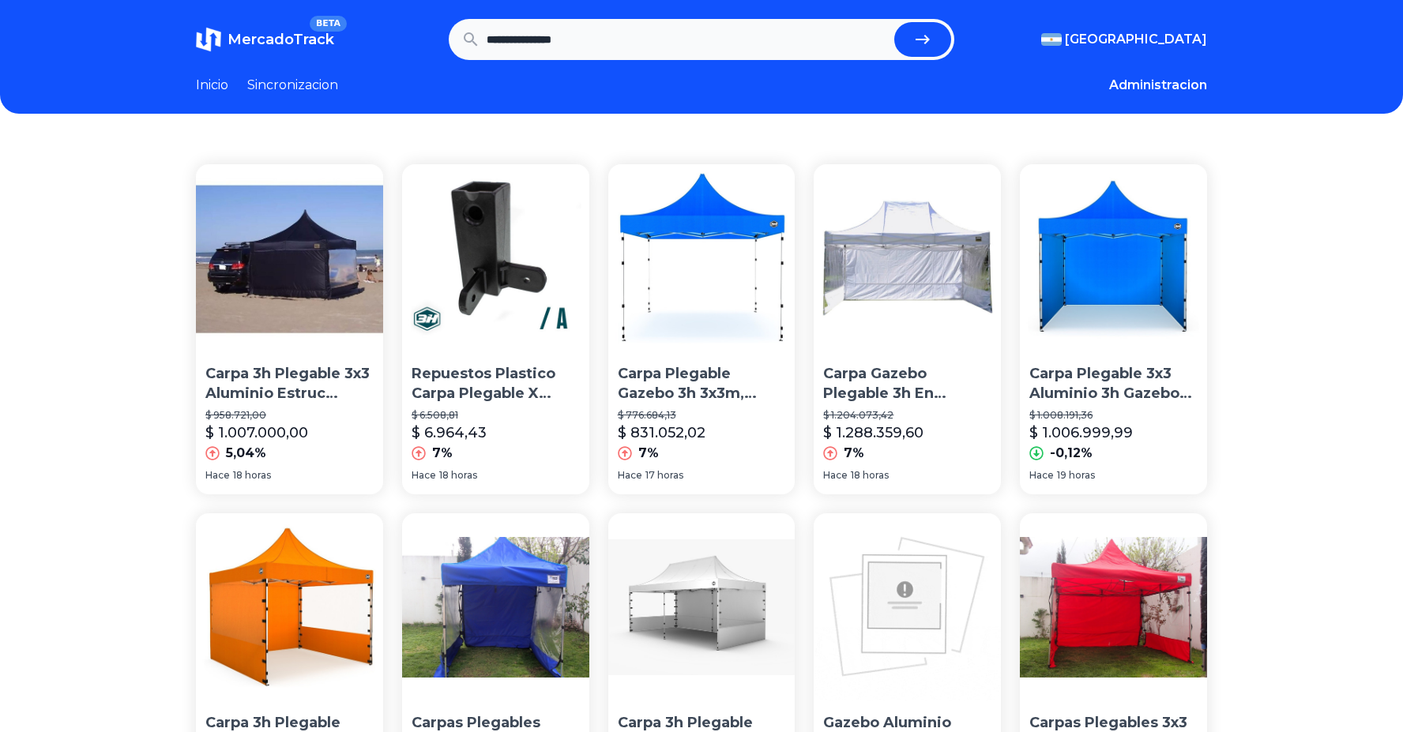
click at [495, 377] on p "Repuestos Plastico Carpa Plegable X Unidad" at bounding box center [496, 383] width 168 height 39
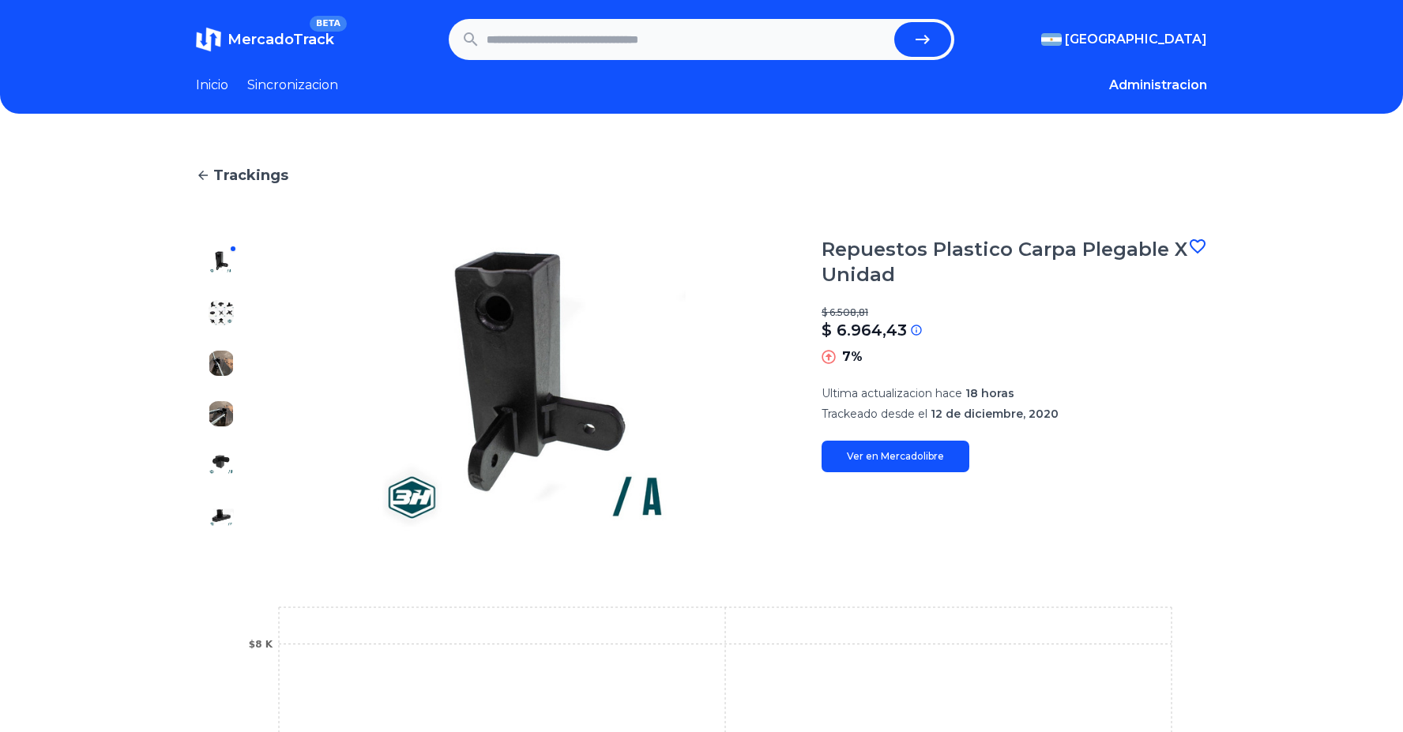
scroll to position [61, 0]
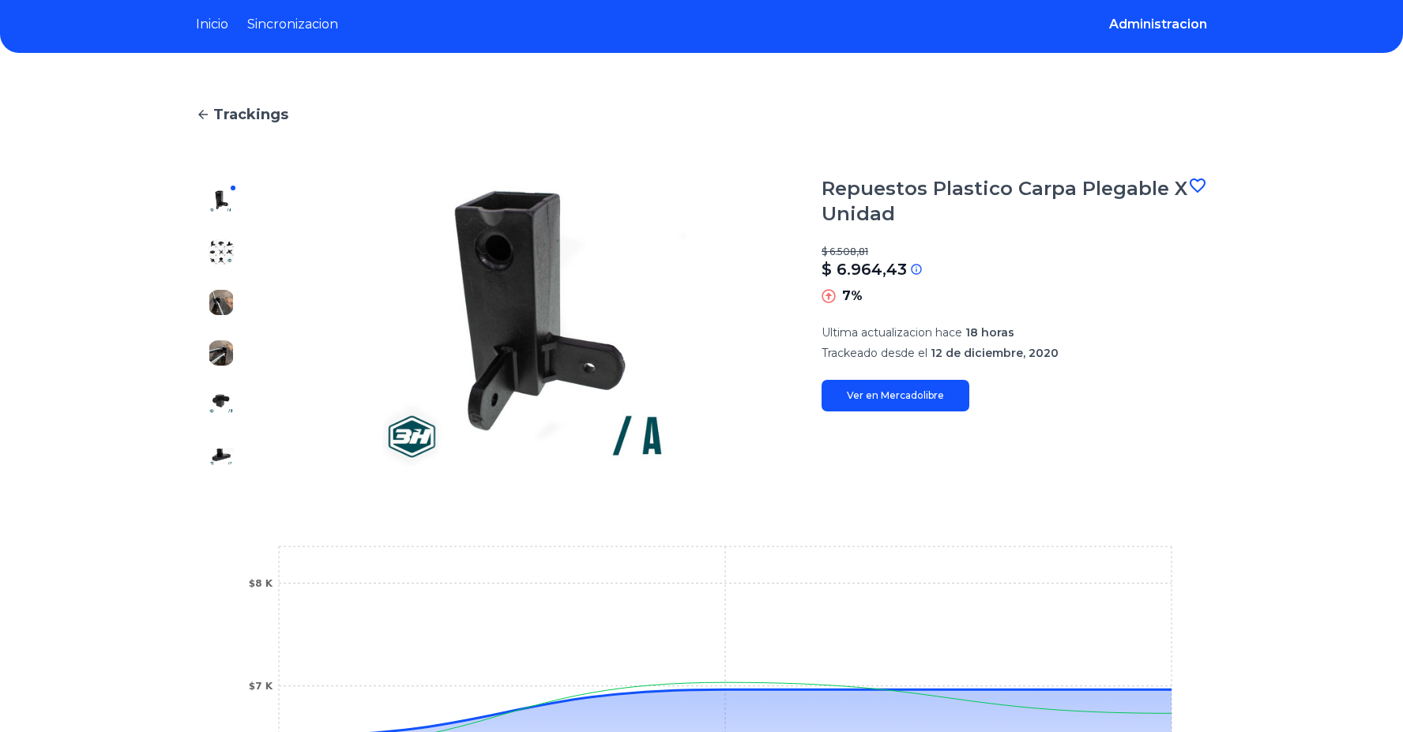
click at [934, 396] on link "Ver en Mercadolibre" at bounding box center [895, 396] width 148 height 32
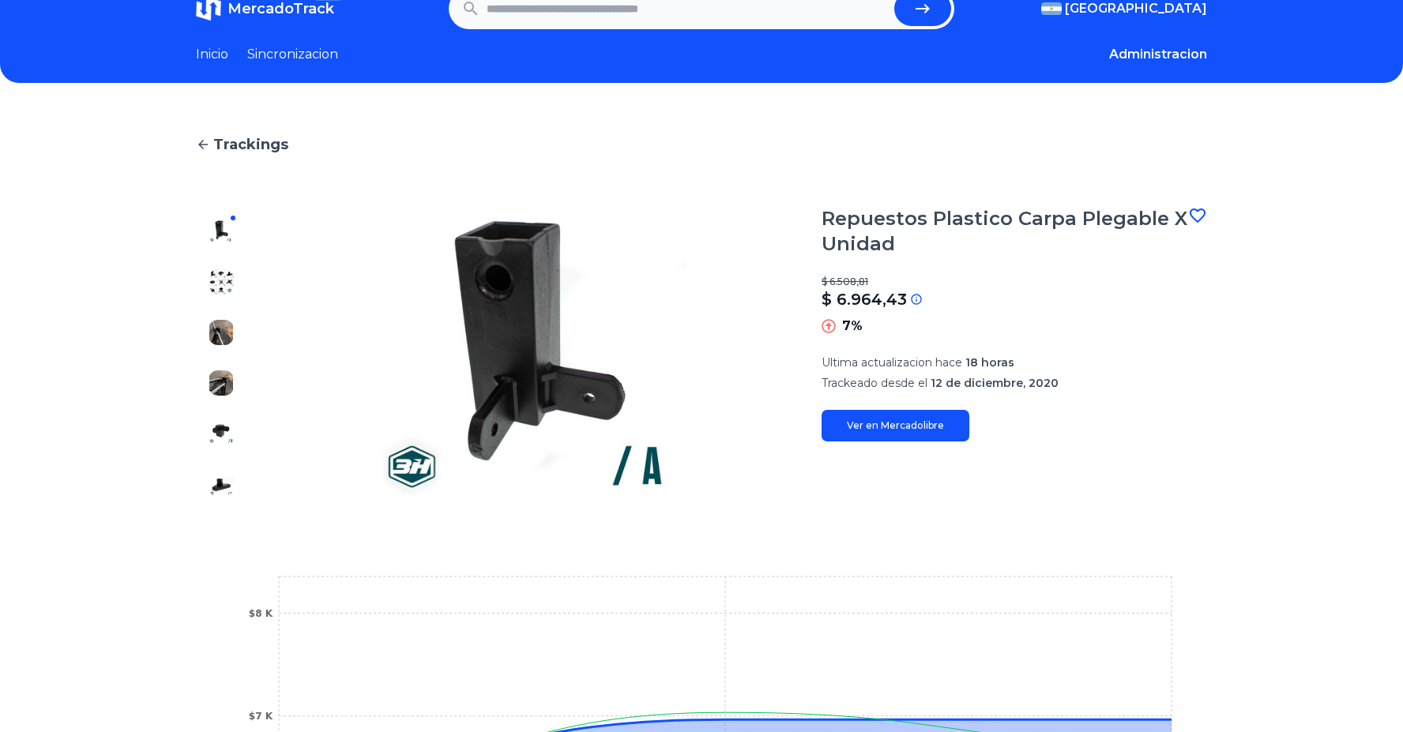
scroll to position [0, 0]
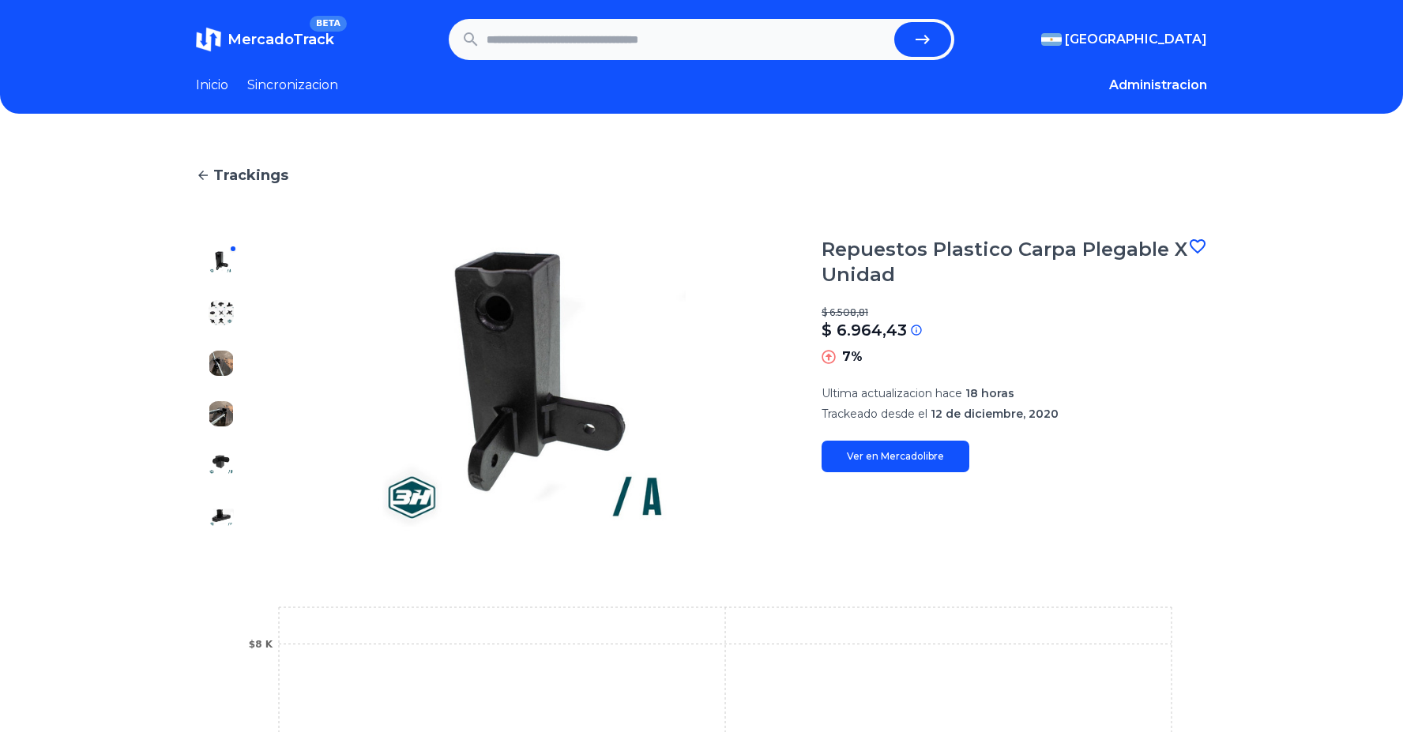
click at [739, 47] on input "text" at bounding box center [687, 39] width 401 height 35
type input "**********"
click at [894, 22] on button "submit" at bounding box center [922, 39] width 57 height 35
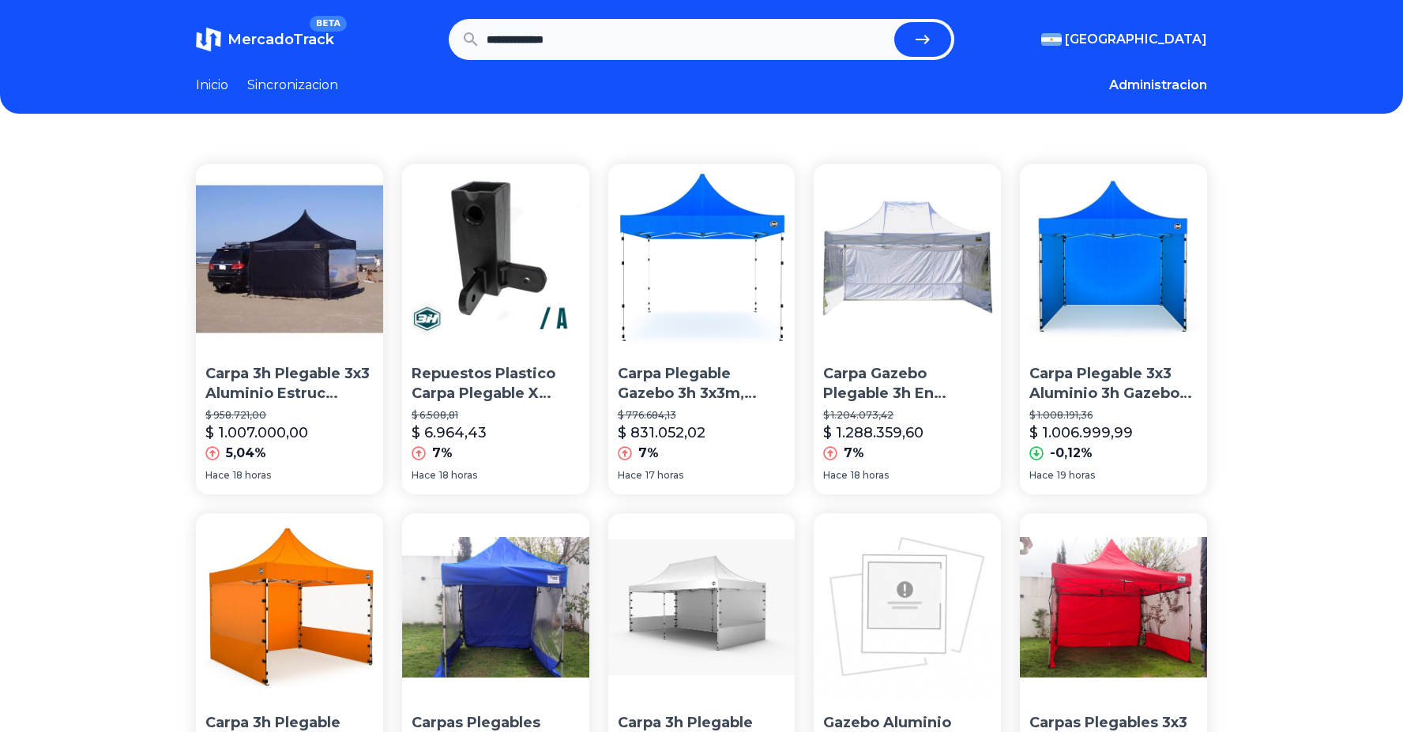
click at [923, 373] on p "Carpa Gazebo Plegable 3h En Aluminio 3x4,5 Mts Con 3 Paredes" at bounding box center [907, 383] width 168 height 39
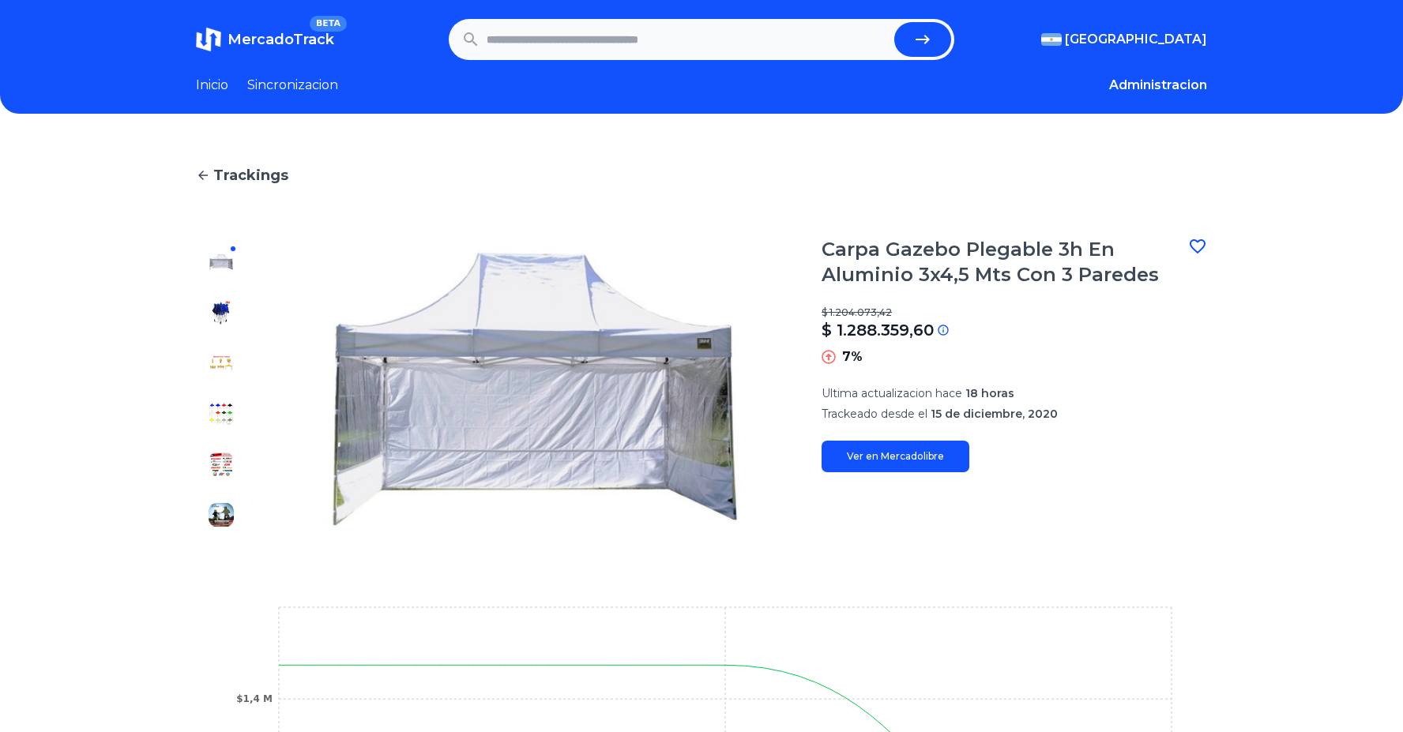
click at [806, 59] on form at bounding box center [702, 39] width 506 height 41
click at [591, 50] on input "text" at bounding box center [687, 39] width 401 height 35
type input "**********"
click at [894, 22] on button "submit" at bounding box center [922, 39] width 57 height 35
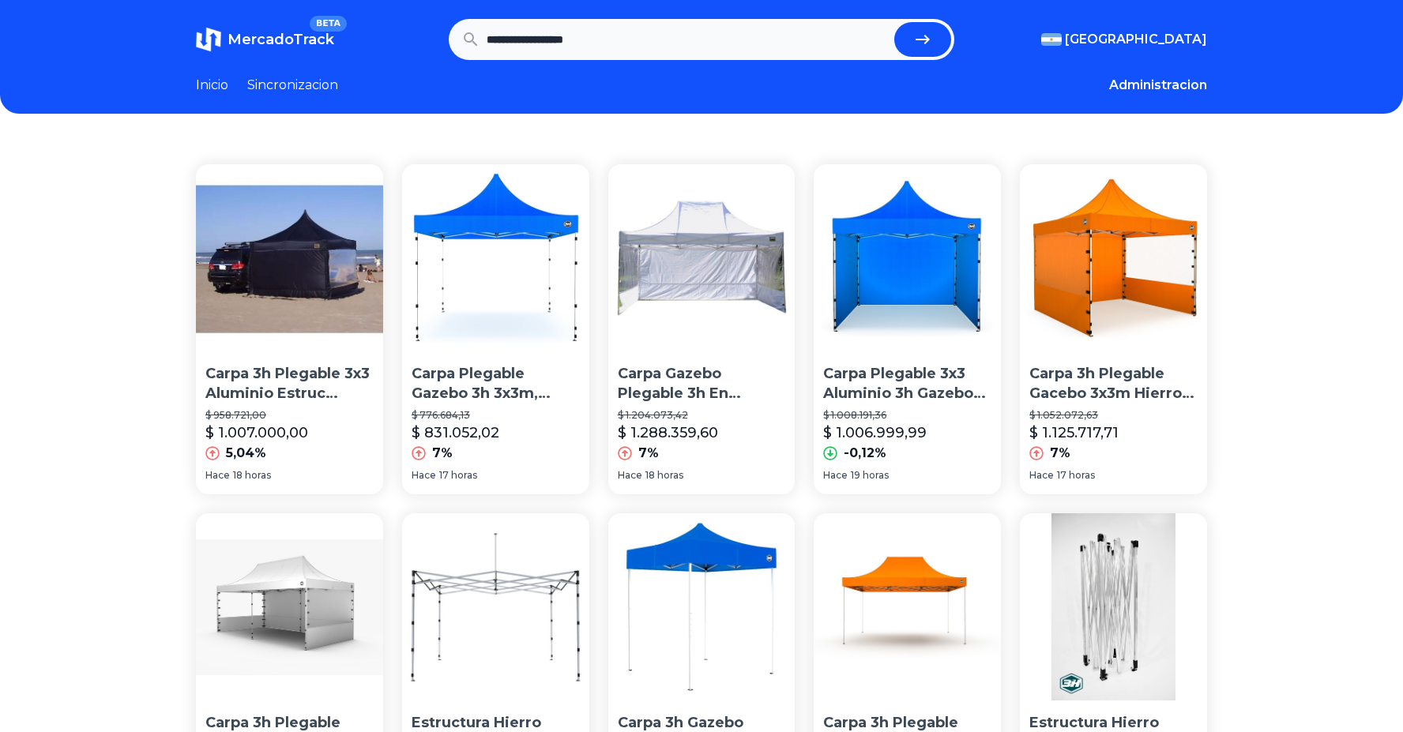
click at [663, 32] on input "**********" at bounding box center [687, 39] width 401 height 35
type input "**********"
click at [894, 22] on button "submit" at bounding box center [922, 39] width 57 height 35
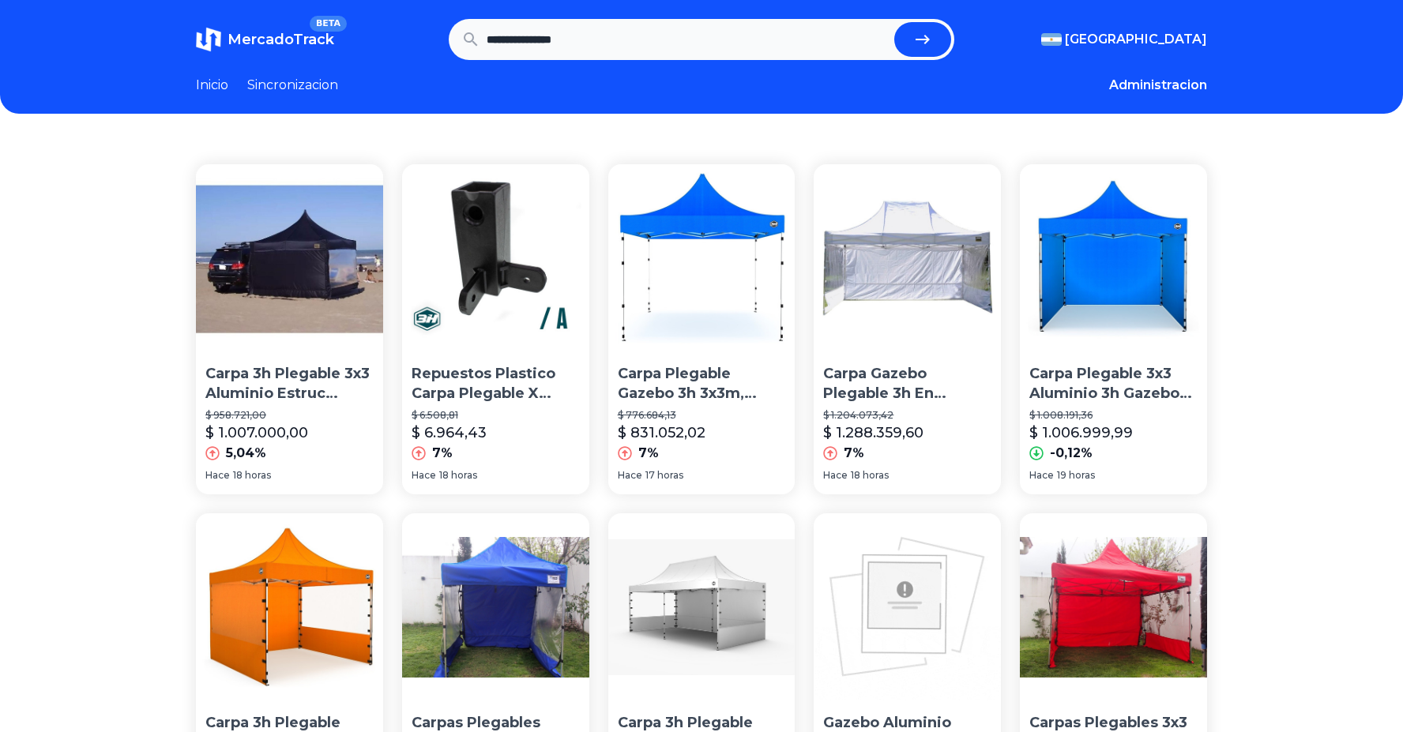
click at [488, 310] on img at bounding box center [495, 257] width 187 height 187
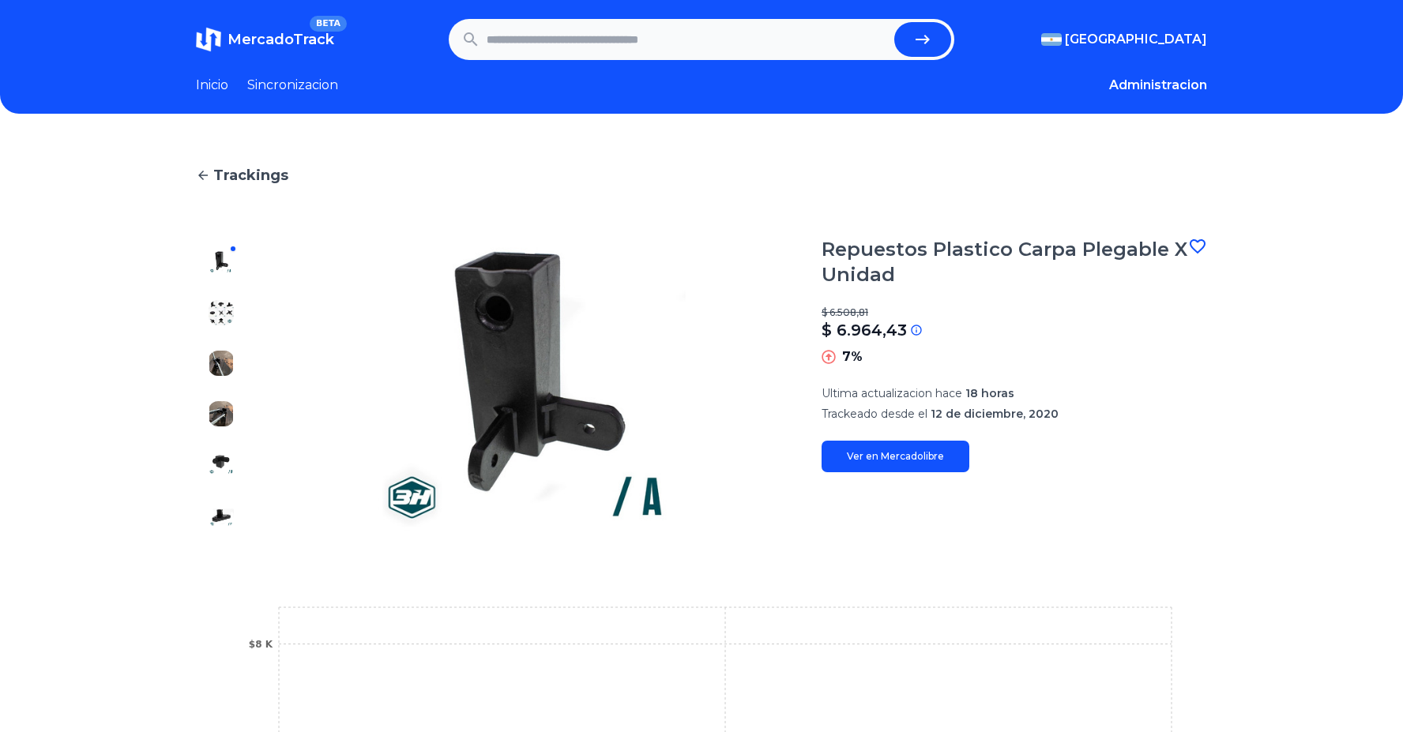
click at [735, 50] on input "text" at bounding box center [687, 39] width 401 height 35
type input "**********"
click at [894, 22] on button "submit" at bounding box center [922, 39] width 57 height 35
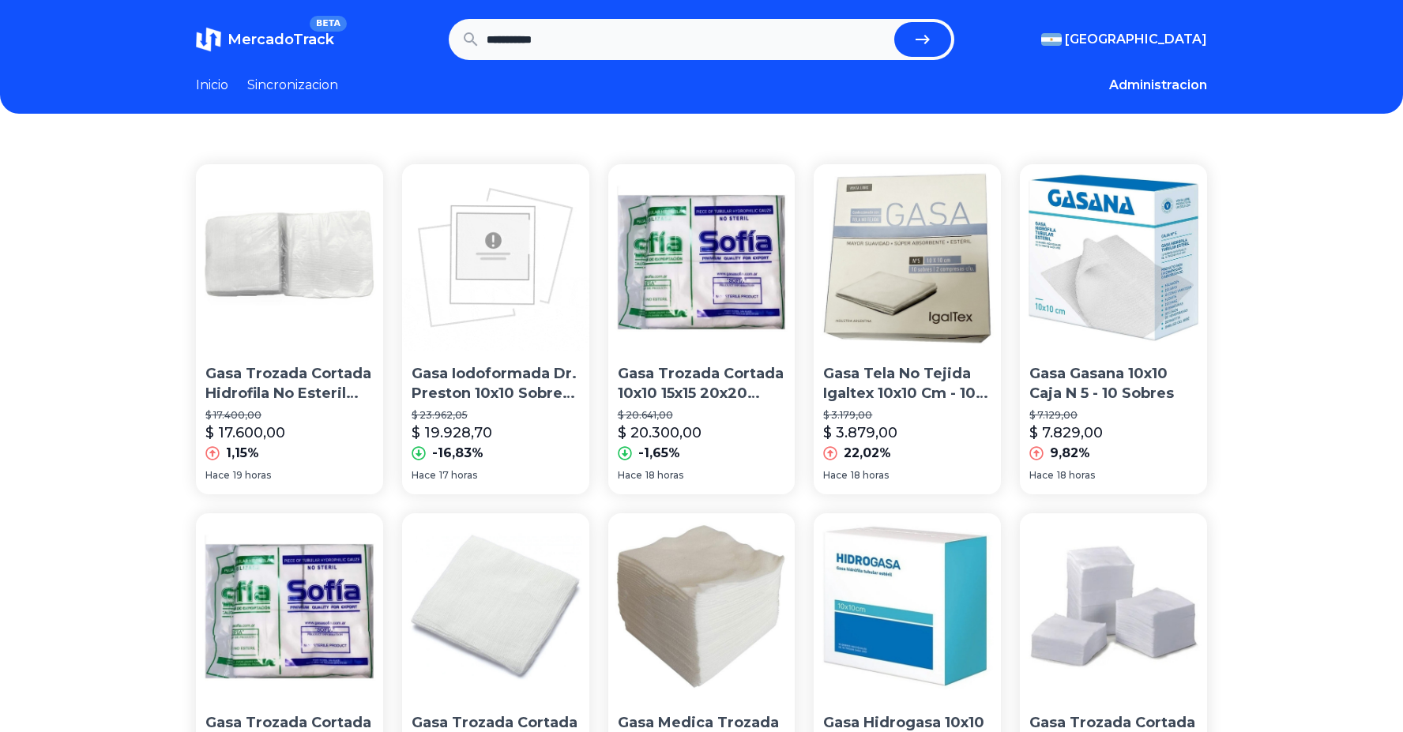
scroll to position [51, 0]
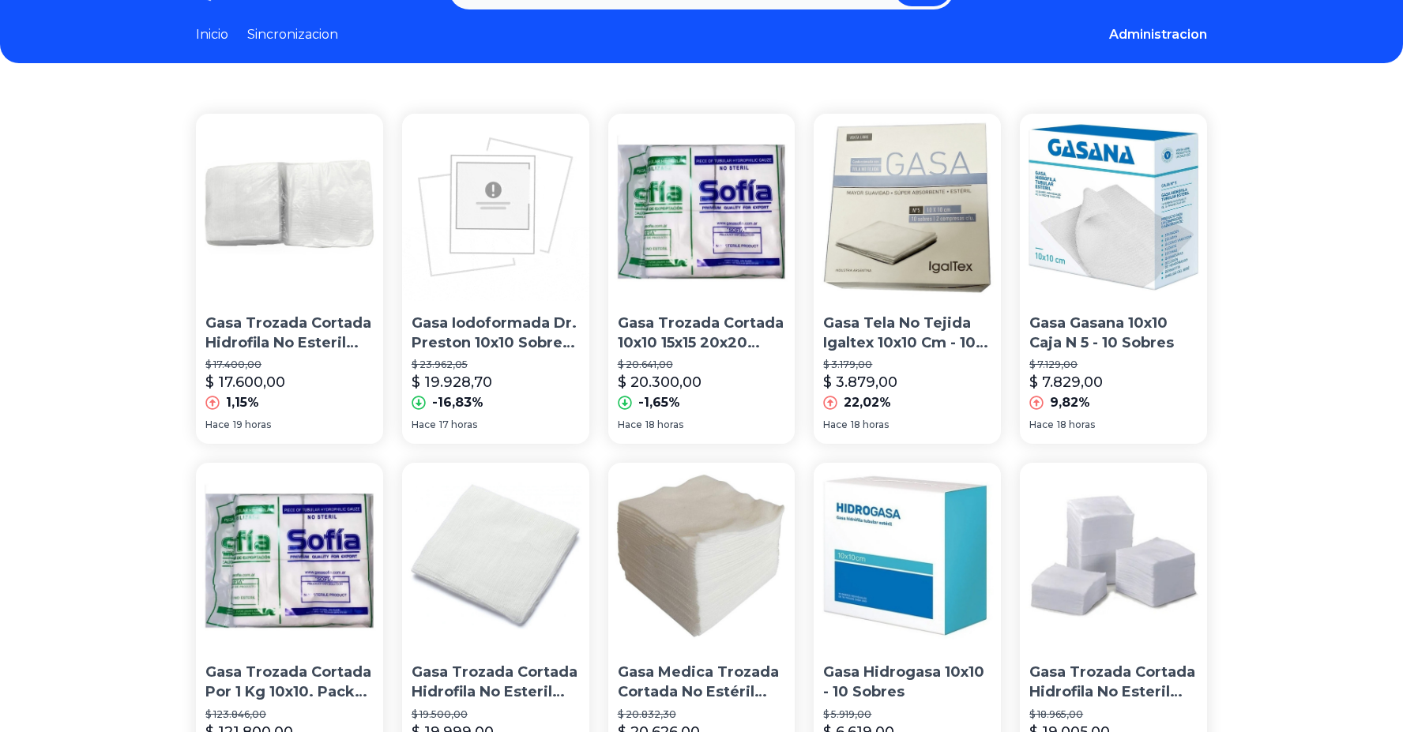
click at [1096, 304] on div "Gasa Gasana 10x10 Caja N 5 - 10 Sobres $ 7.129,00 $ 7.829,00 9,82%" at bounding box center [1113, 263] width 187 height 299
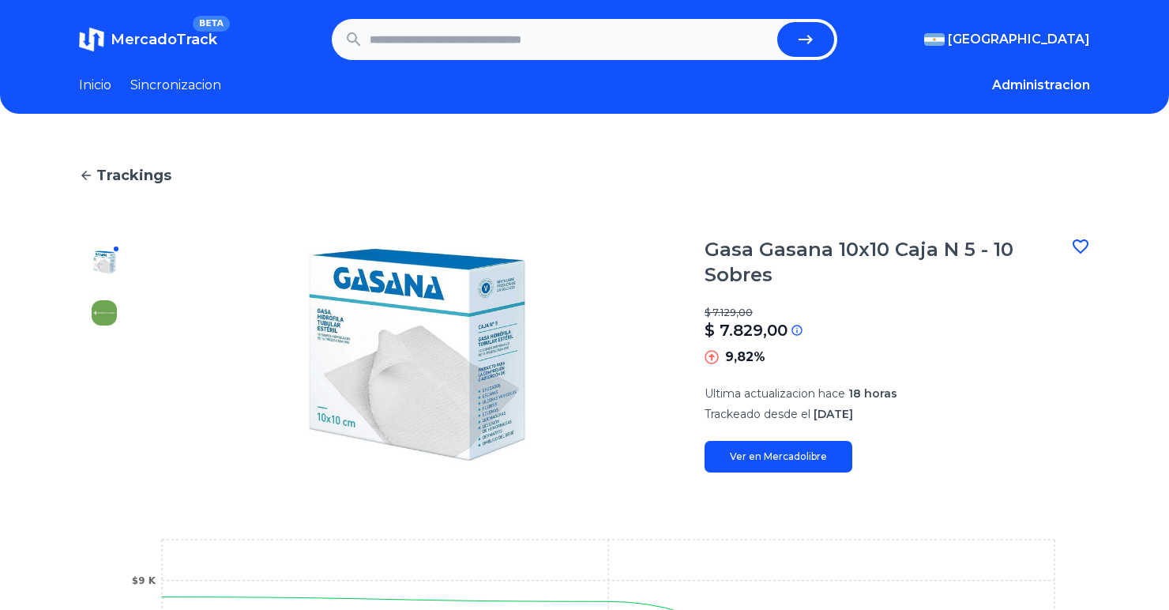
drag, startPoint x: 1282, startPoint y: 15, endPoint x: 215, endPoint y: 400, distance: 1134.4
click at [215, 400] on img at bounding box center [417, 354] width 512 height 235
click at [786, 460] on link "Ver en Mercadolibre" at bounding box center [779, 457] width 148 height 32
click at [497, 49] on input "text" at bounding box center [570, 39] width 401 height 35
type input "*"
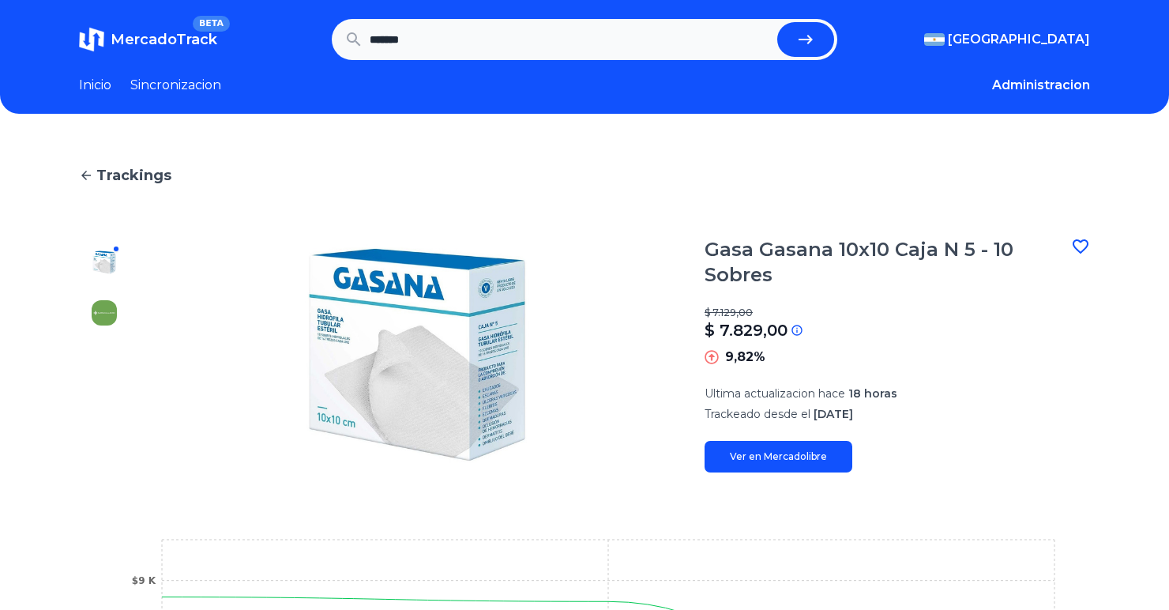
type input "*******"
click at [777, 22] on button "submit" at bounding box center [805, 39] width 57 height 35
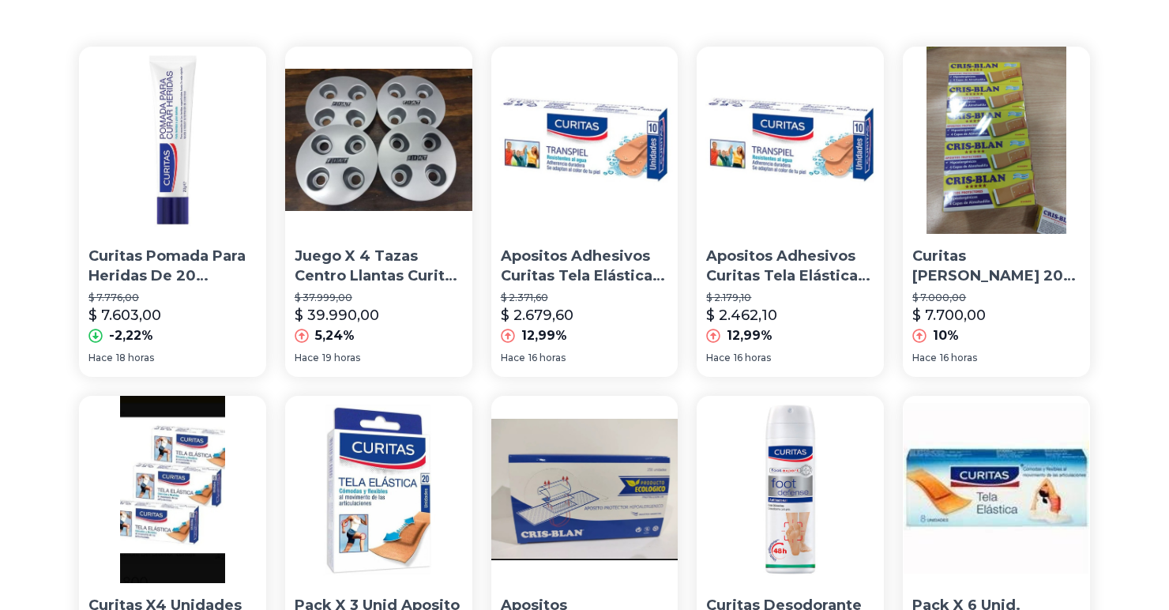
scroll to position [107, 0]
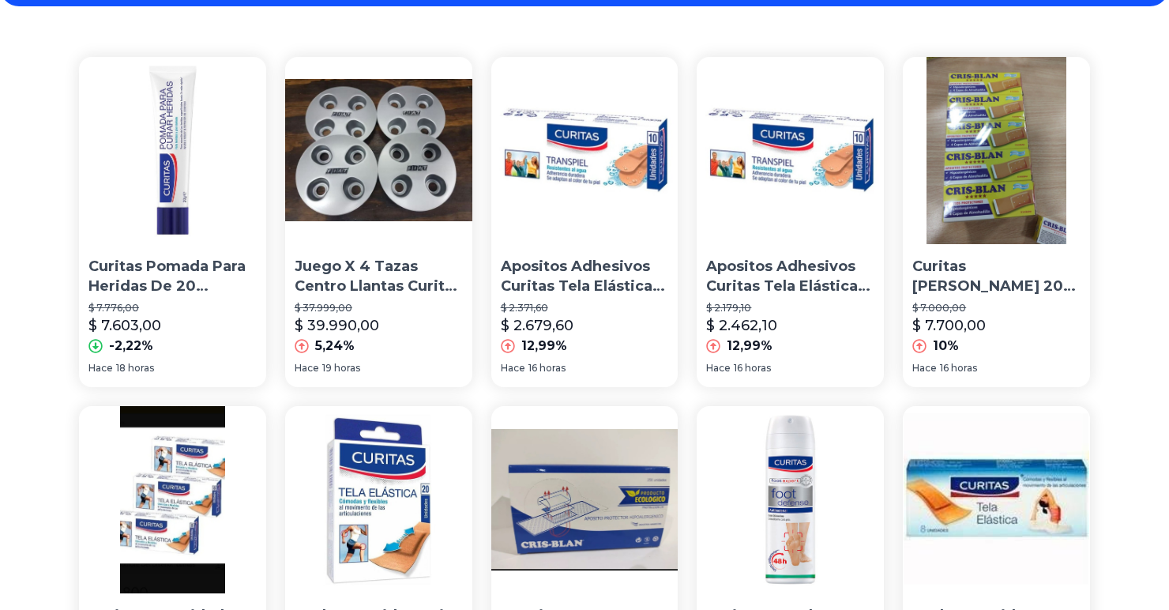
click at [538, 275] on p "Apositos Adhesivos Curitas Tela Elástica 10u" at bounding box center [585, 276] width 168 height 39
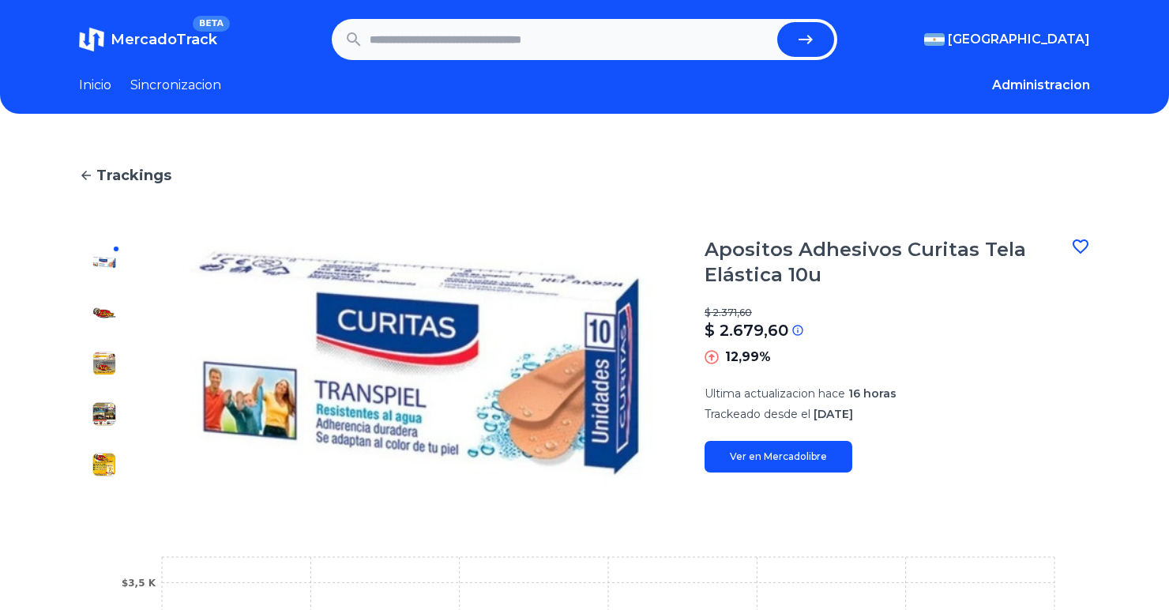
click at [507, 42] on input "text" at bounding box center [570, 39] width 401 height 35
type input "*"
type input "**********"
click at [777, 22] on button "submit" at bounding box center [805, 39] width 57 height 35
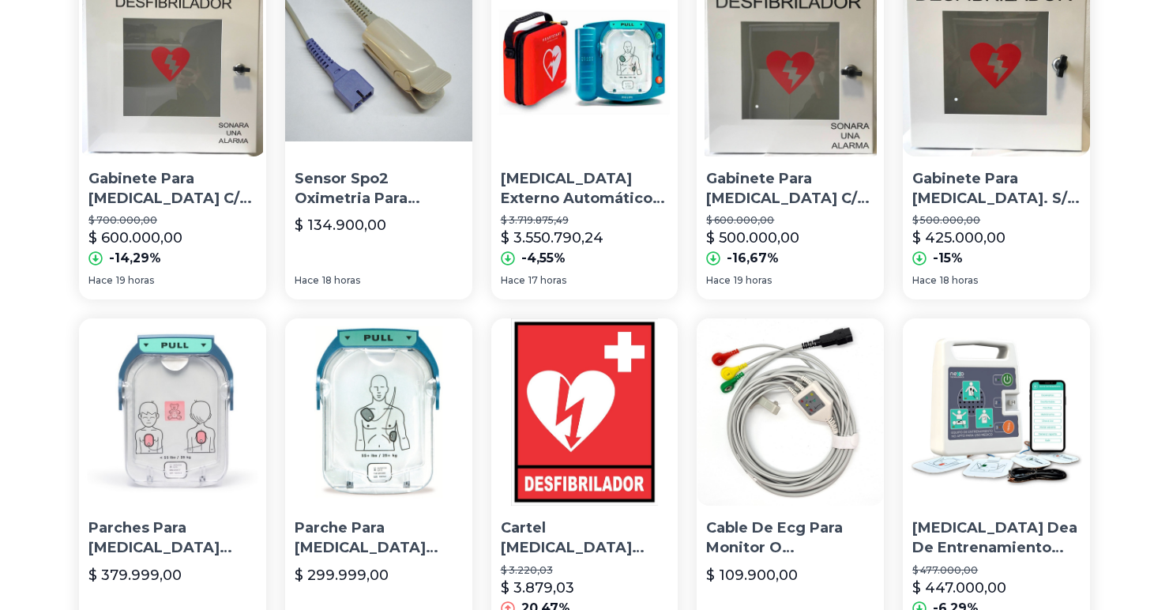
scroll to position [200, 0]
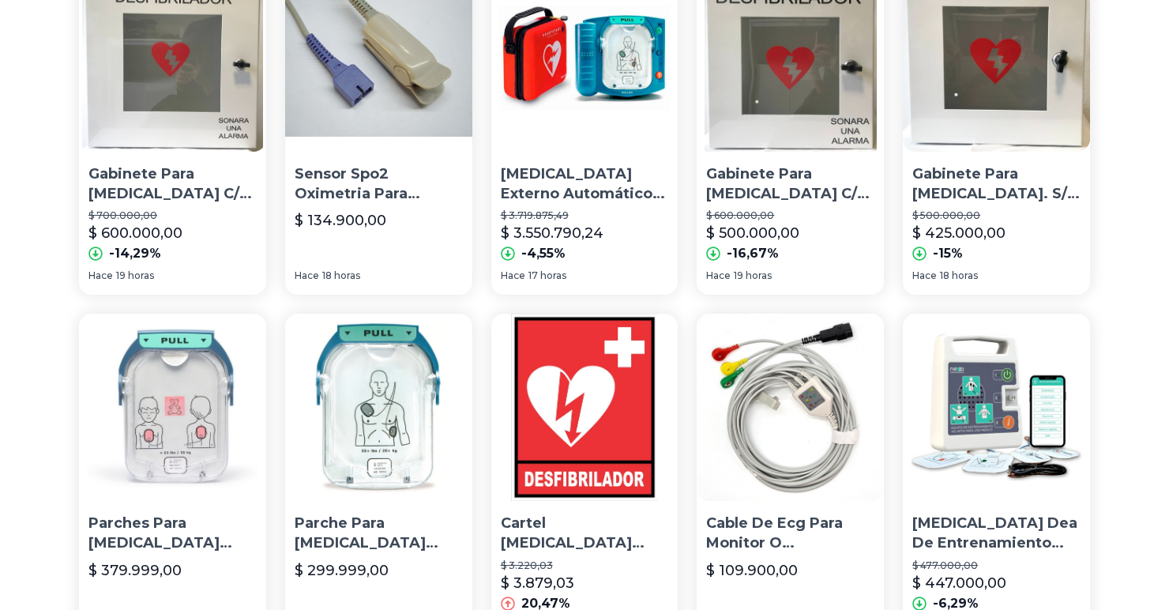
click at [551, 188] on p "Desfibrilador Externo Automático Dea Heartstart Hs1 [PERSON_NAME]" at bounding box center [585, 183] width 168 height 39
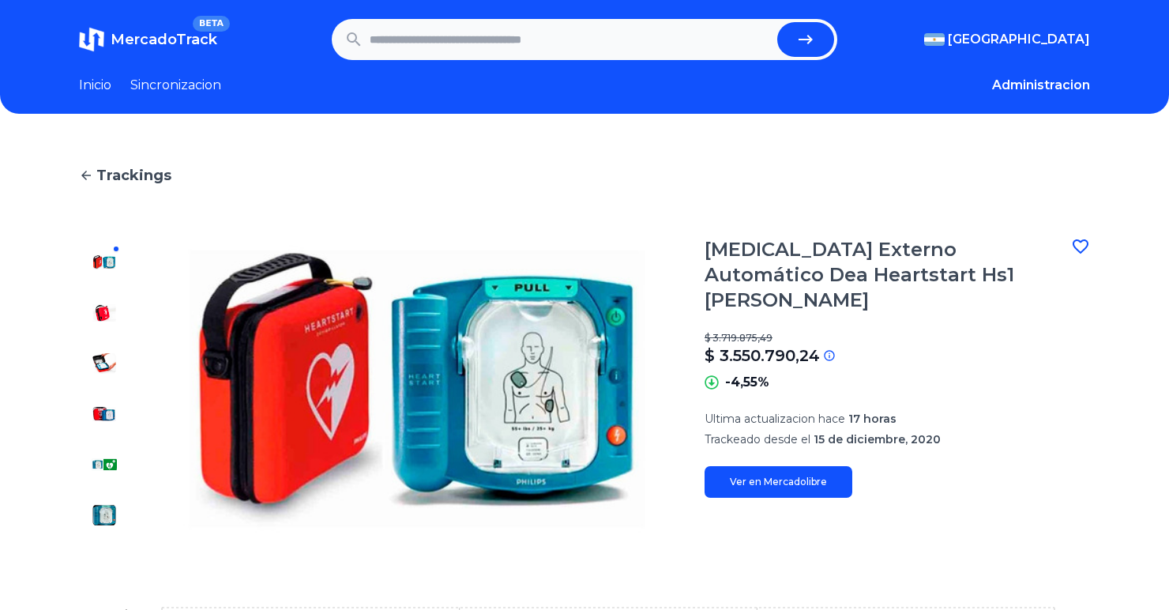
click at [758, 466] on link "Ver en Mercadolibre" at bounding box center [779, 482] width 148 height 32
click at [582, 32] on input "text" at bounding box center [570, 39] width 401 height 35
type input "**********"
click at [777, 22] on button "submit" at bounding box center [805, 39] width 57 height 35
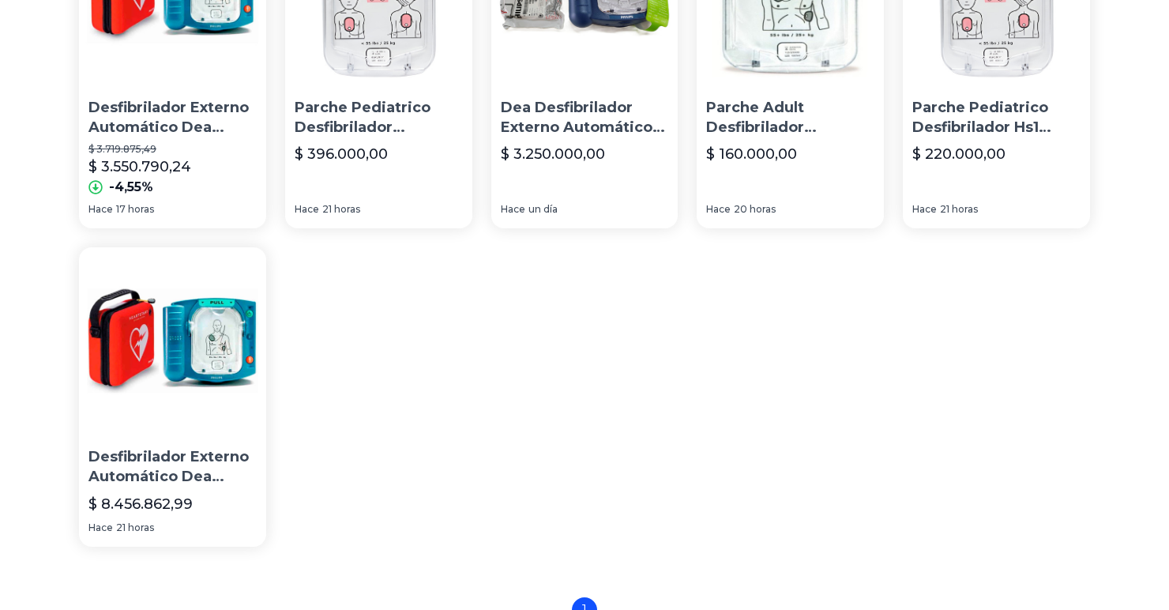
scroll to position [296, 0]
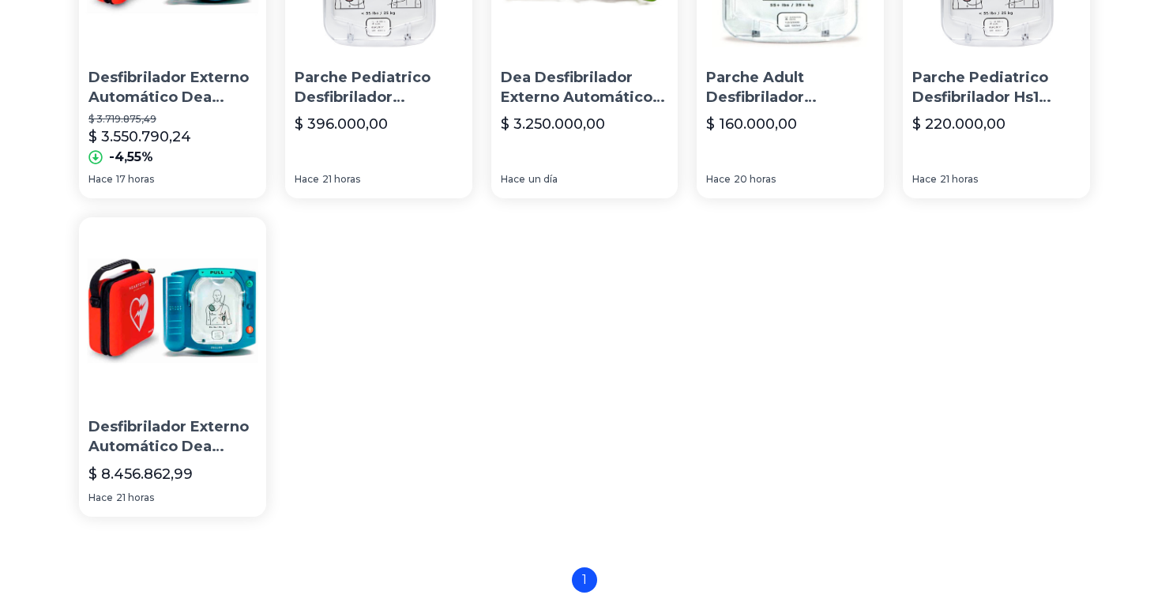
click at [187, 445] on p "Desfibrilador Externo Automático Dea Heartstart Hs1 [PERSON_NAME]" at bounding box center [172, 436] width 168 height 39
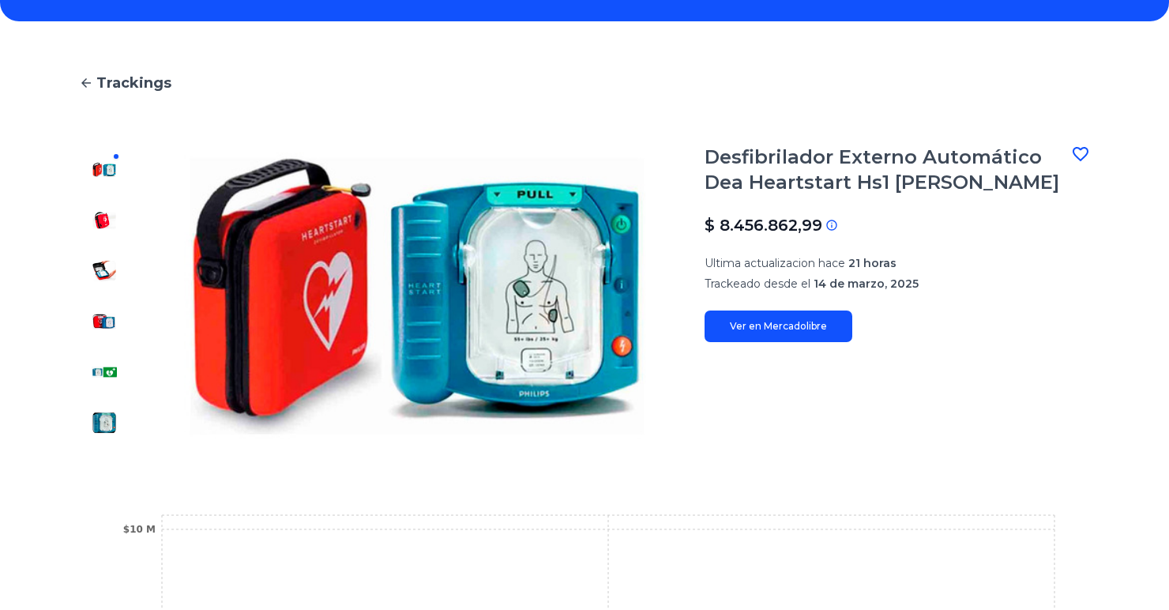
scroll to position [94, 0]
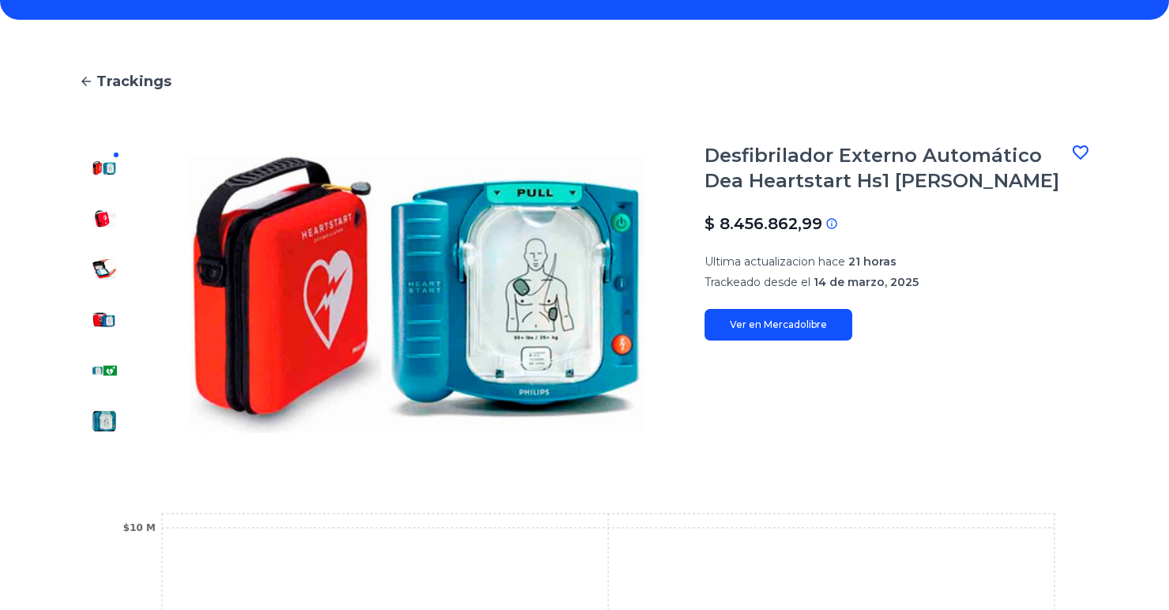
click at [750, 323] on link "Ver en Mercadolibre" at bounding box center [779, 325] width 148 height 32
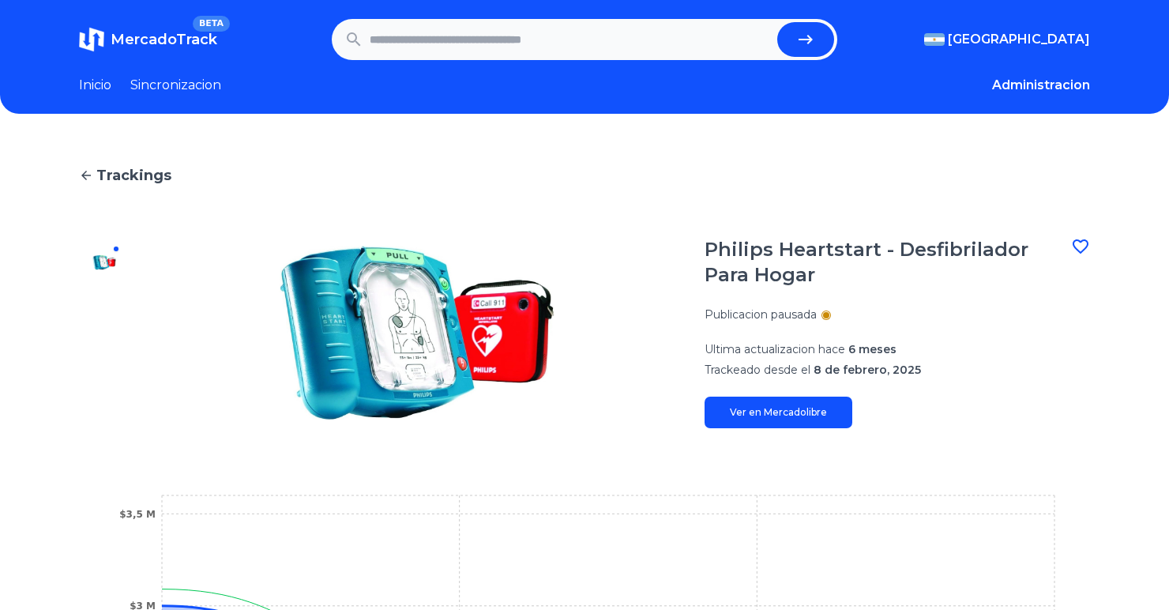
click at [112, 171] on span "Trackings" at bounding box center [133, 175] width 75 height 22
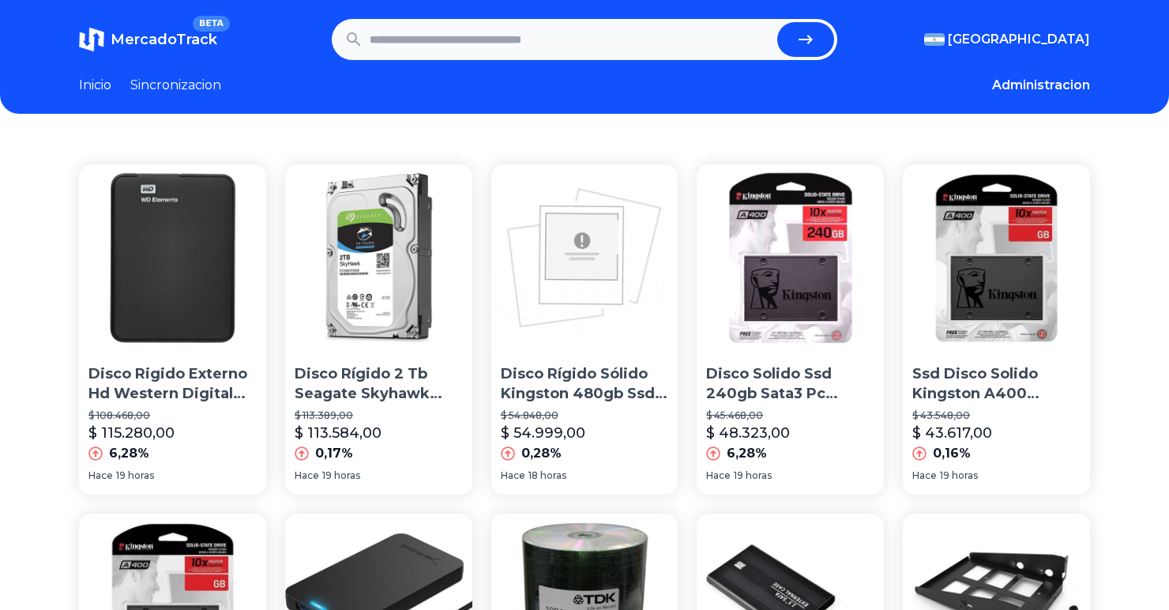
click at [438, 30] on input "text" at bounding box center [570, 39] width 401 height 35
type input "*"
type input "**********"
click at [777, 22] on button "submit" at bounding box center [805, 39] width 57 height 35
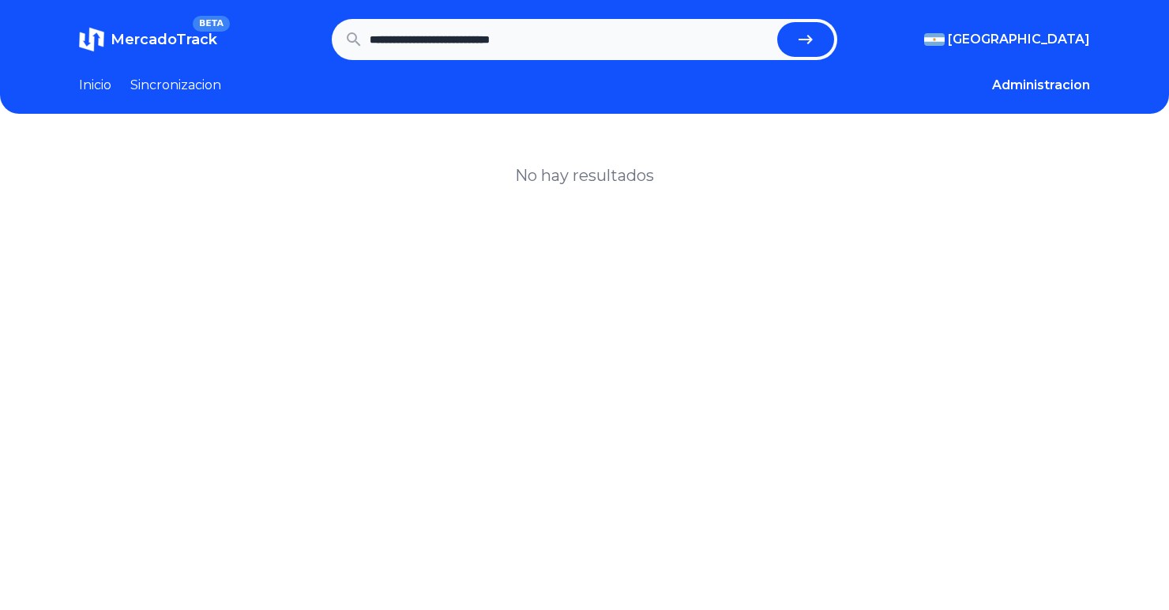
drag, startPoint x: 585, startPoint y: 31, endPoint x: 352, endPoint y: 37, distance: 232.3
click at [352, 37] on form "**********" at bounding box center [585, 39] width 506 height 41
type input "**********"
click at [777, 22] on button "submit" at bounding box center [805, 39] width 57 height 35
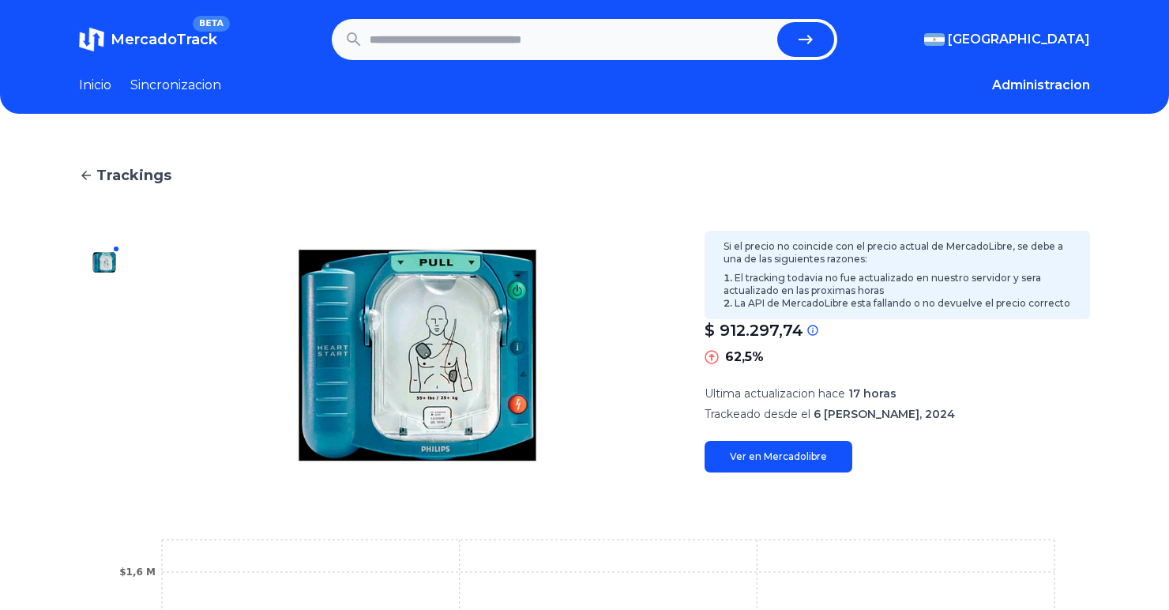
click at [814, 328] on icon at bounding box center [812, 330] width 13 height 13
click at [753, 329] on p "$ 912.297,74" at bounding box center [754, 330] width 99 height 22
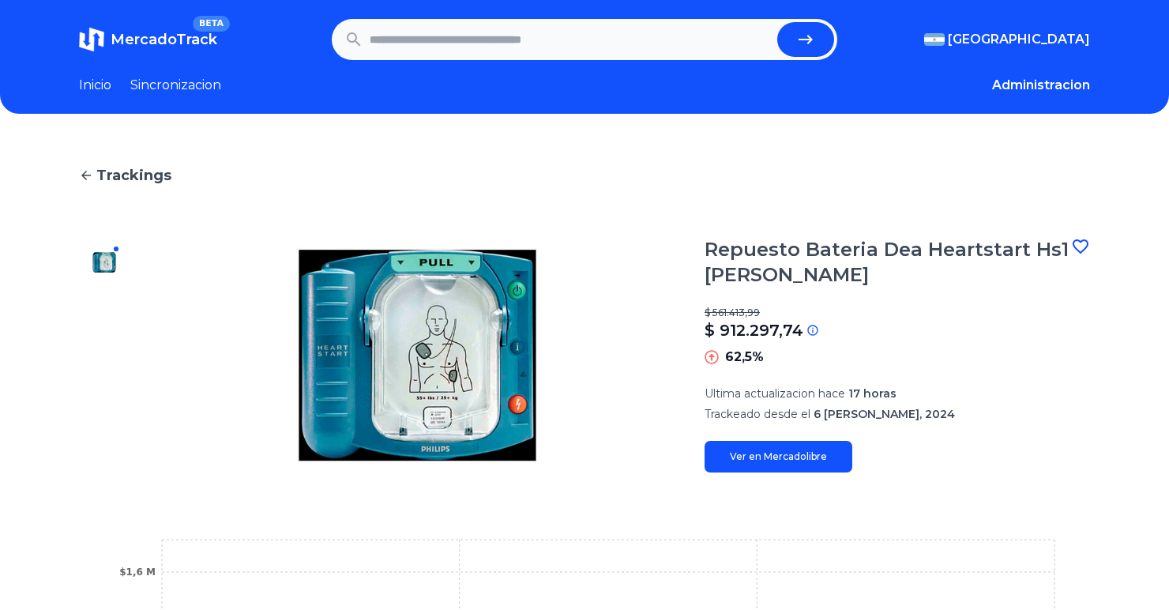
click at [718, 355] on icon at bounding box center [711, 356] width 13 height 13
click at [740, 466] on link "Ver en Mercadolibre" at bounding box center [779, 457] width 148 height 32
